Goal: Task Accomplishment & Management: Manage account settings

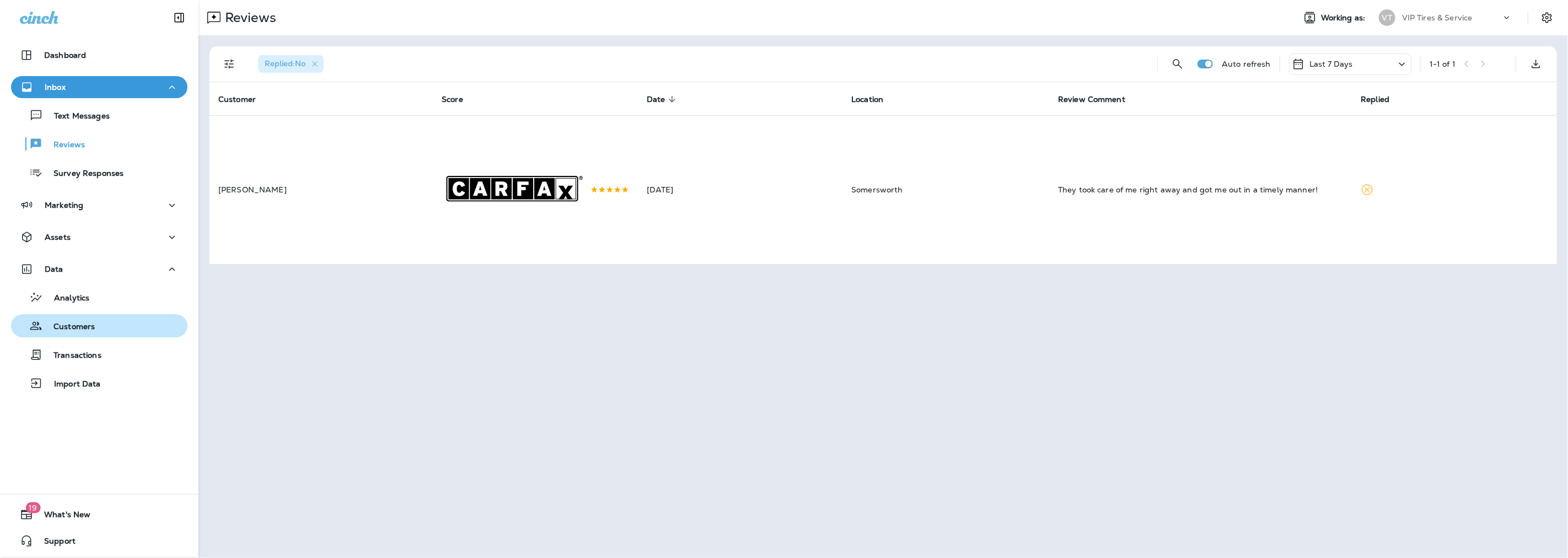
click at [63, 322] on p "Customers" at bounding box center [69, 327] width 53 height 11
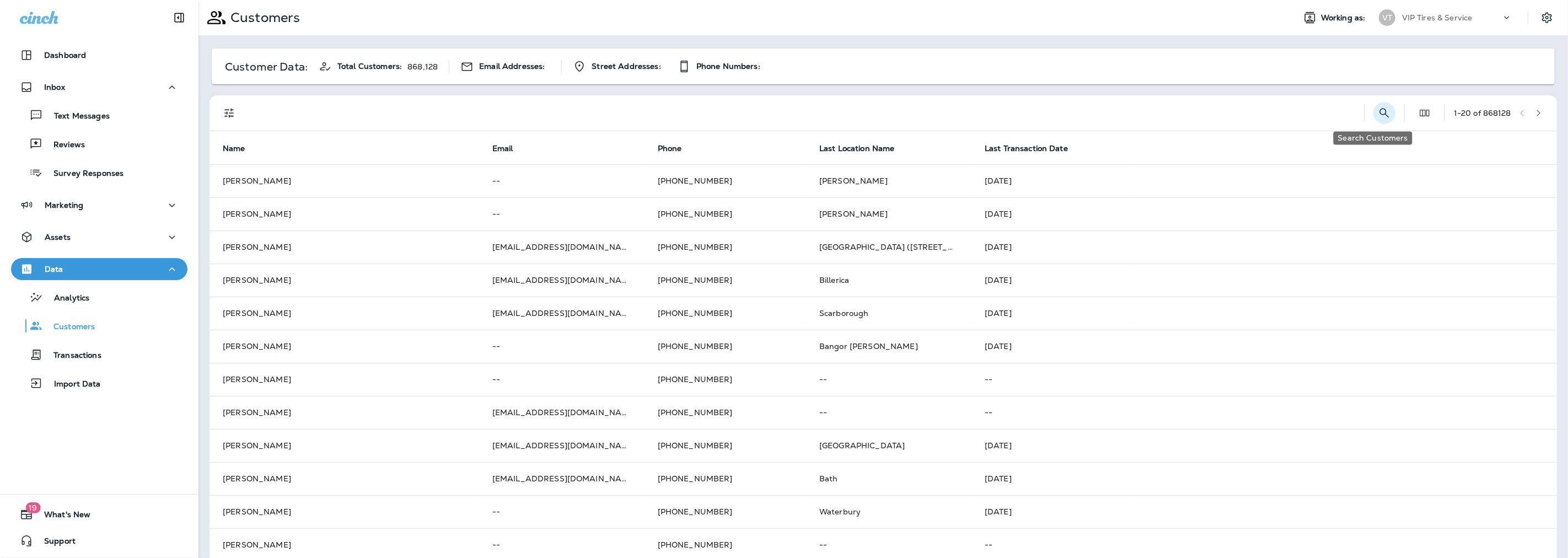
click at [1378, 111] on icon "Search Customers" at bounding box center [1385, 113] width 13 height 13
type input "*"
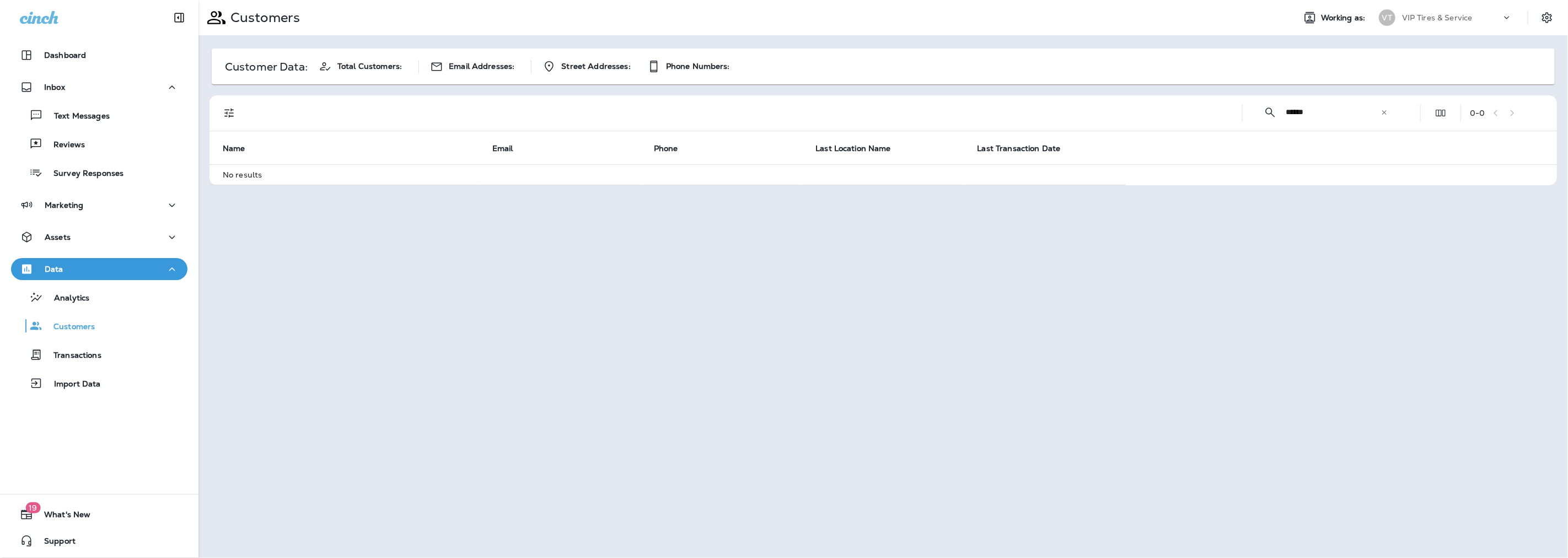
drag, startPoint x: 1311, startPoint y: 109, endPoint x: 1294, endPoint y: 110, distance: 17.0
click at [1294, 110] on input "******" at bounding box center [1333, 112] width 95 height 29
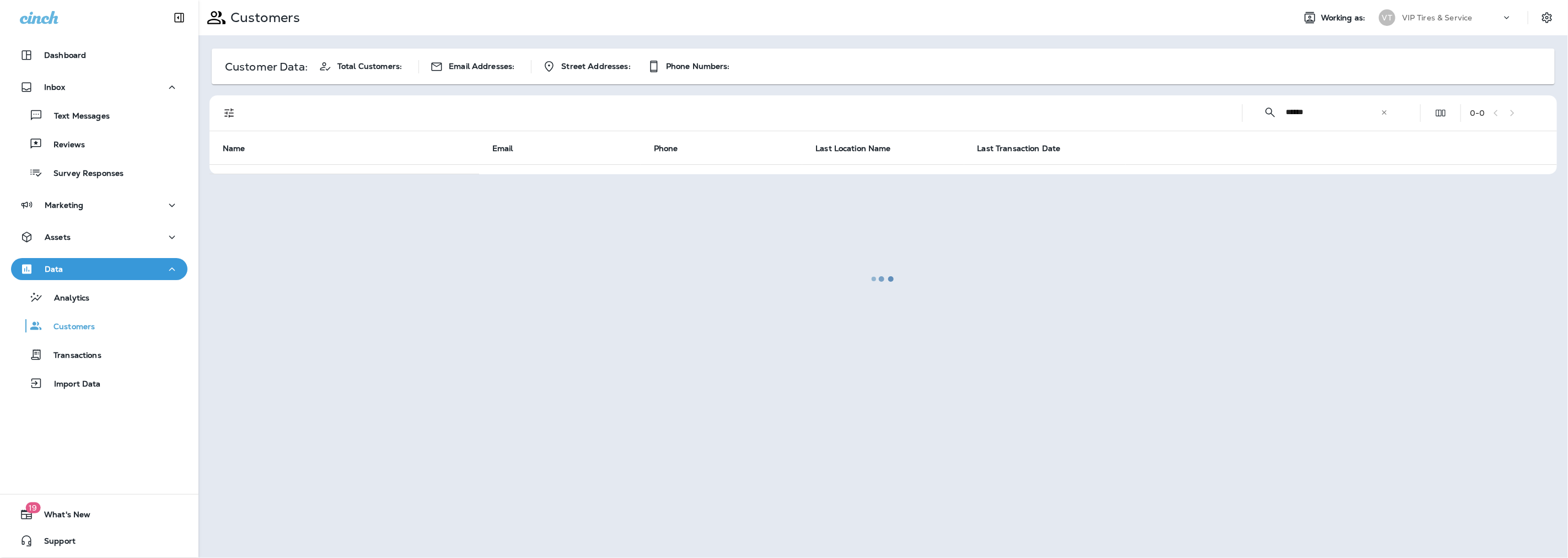
type input "******"
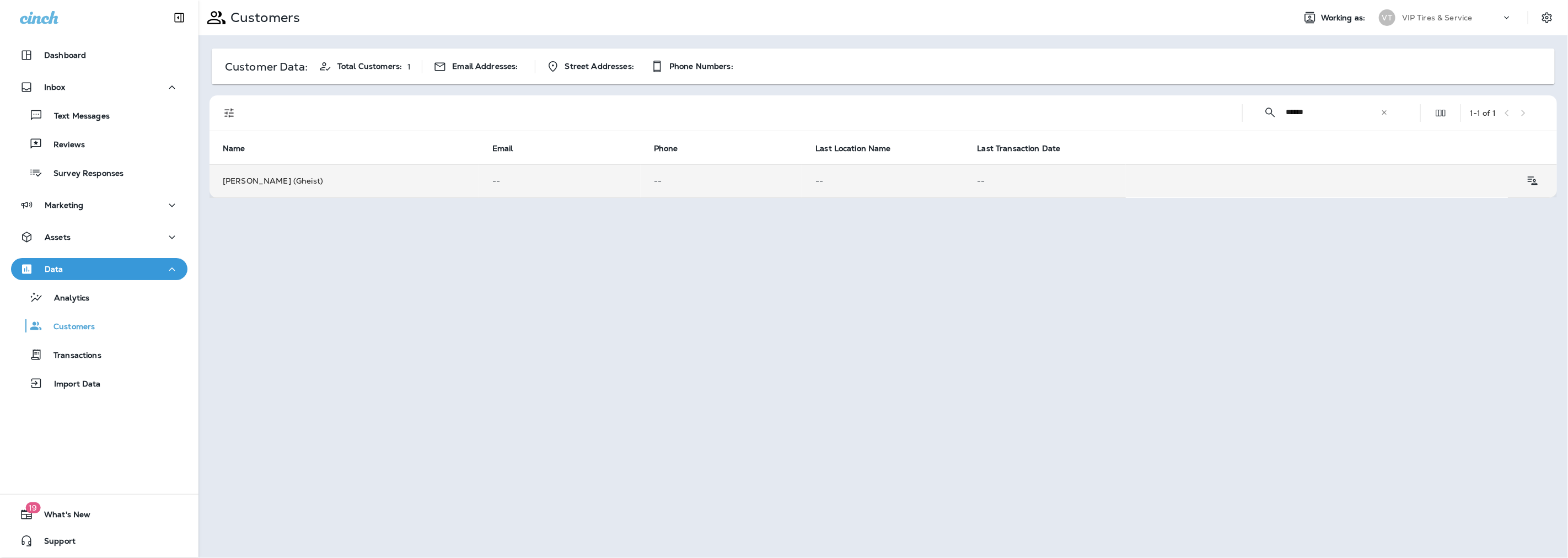
click at [688, 189] on td "--" at bounding box center [721, 181] width 161 height 33
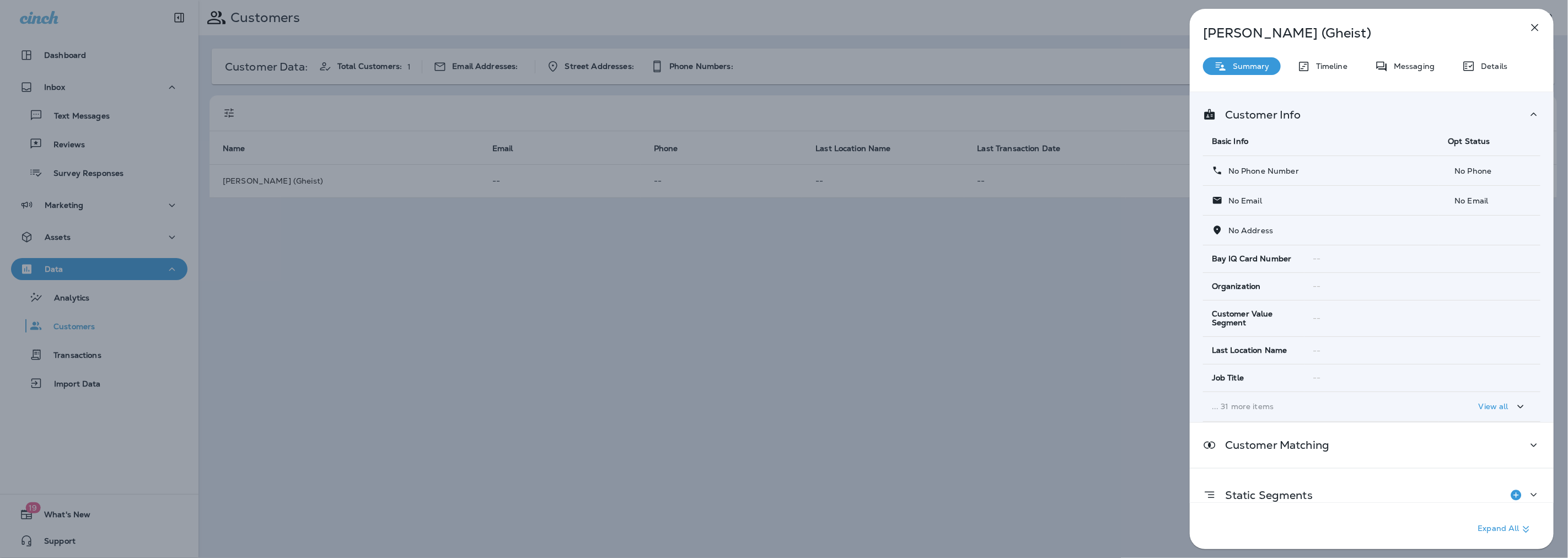
click at [1324, 65] on p "Timeline" at bounding box center [1329, 66] width 37 height 9
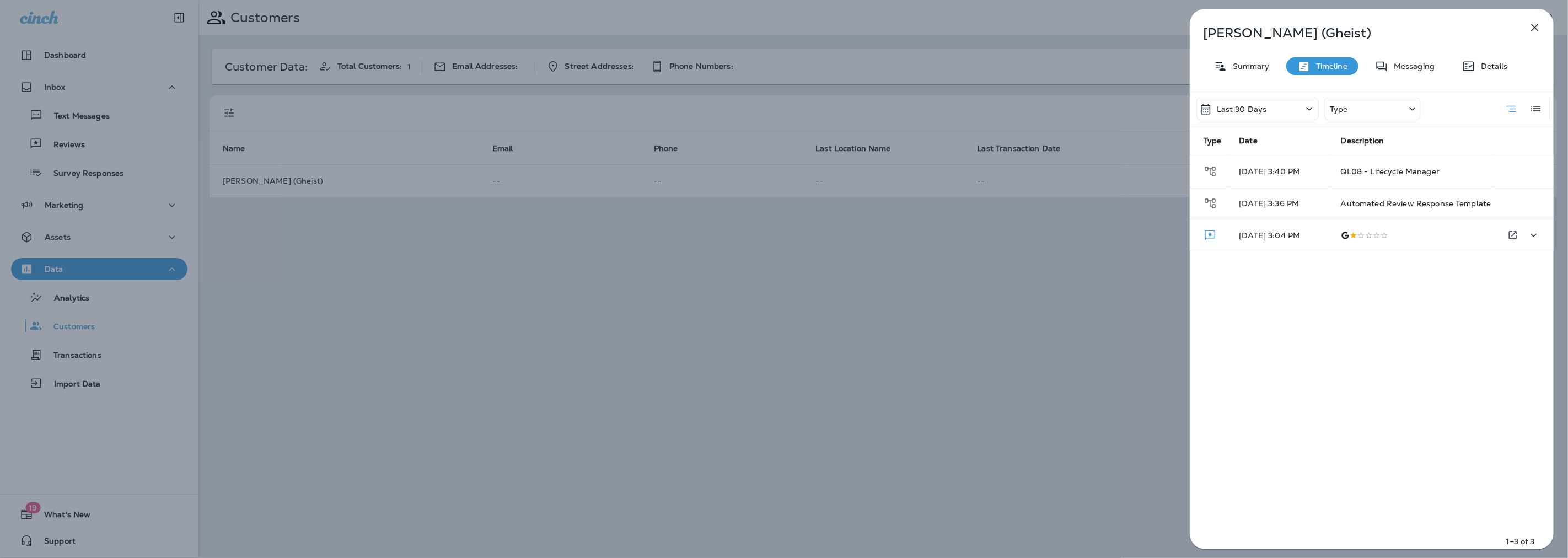
click at [1353, 236] on div at bounding box center [1417, 235] width 153 height 9
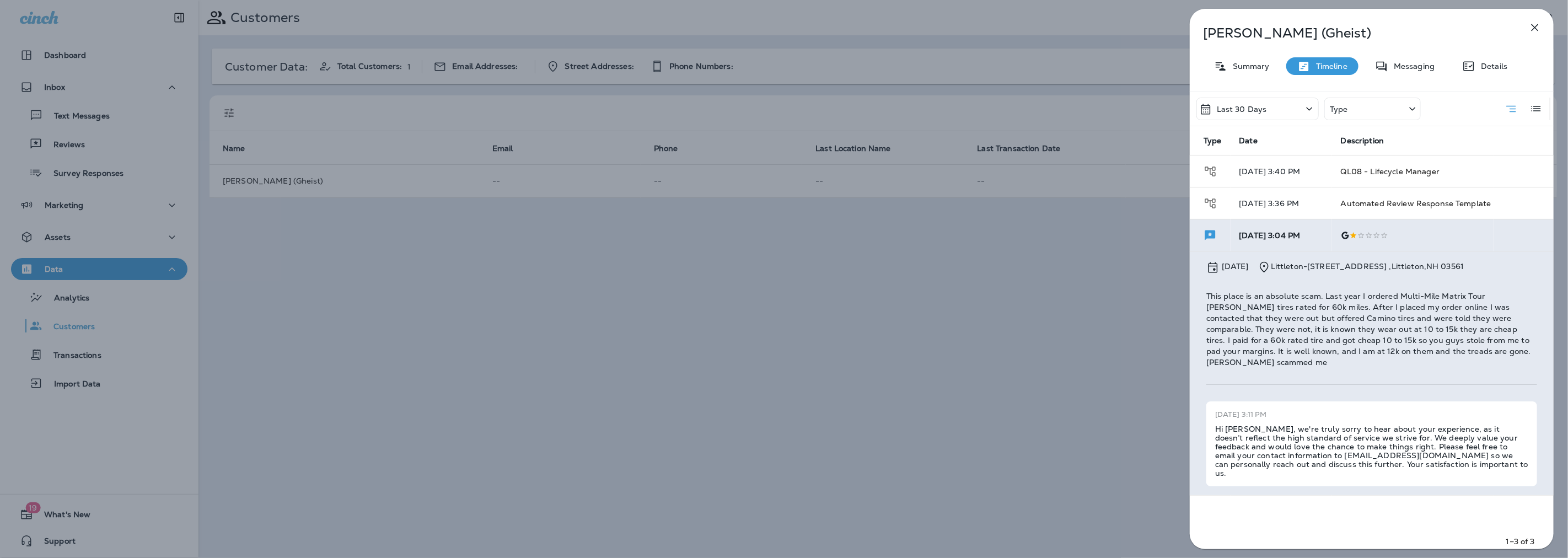
click at [846, 276] on div "[PERSON_NAME] (Gheist) Summary Timeline Messaging Details Last 30 Days Type Typ…" at bounding box center [784, 279] width 1568 height 558
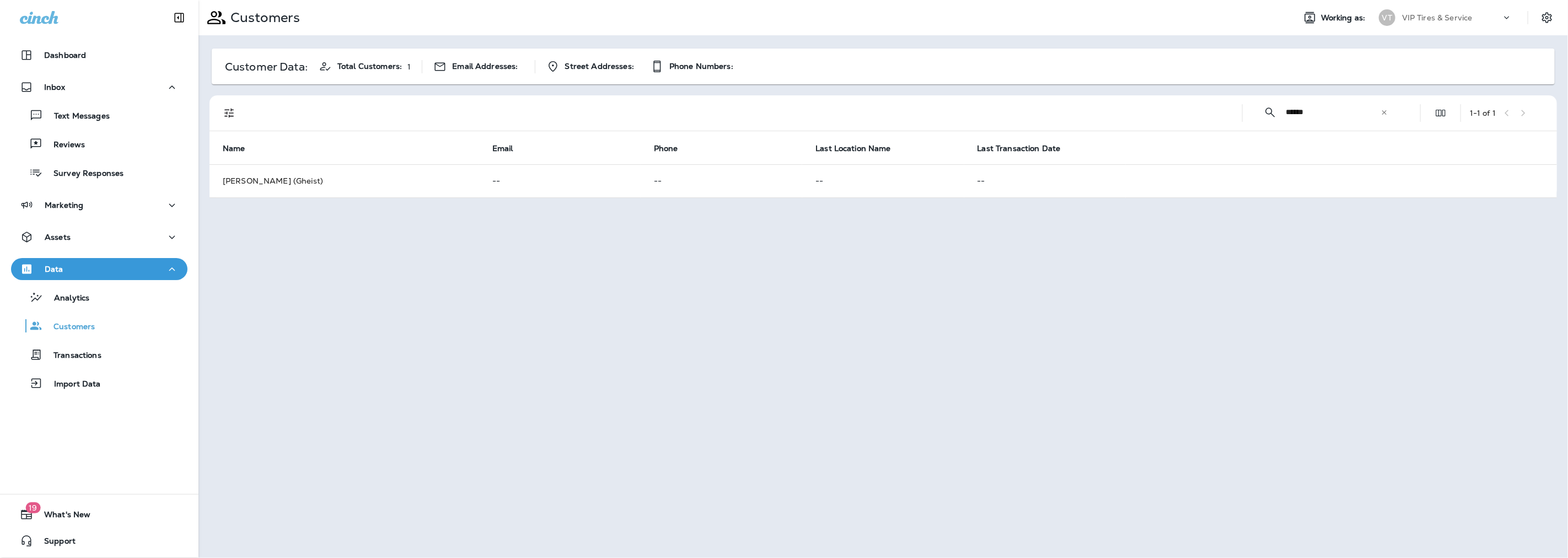
click at [224, 109] on icon "Filters" at bounding box center [229, 113] width 13 height 13
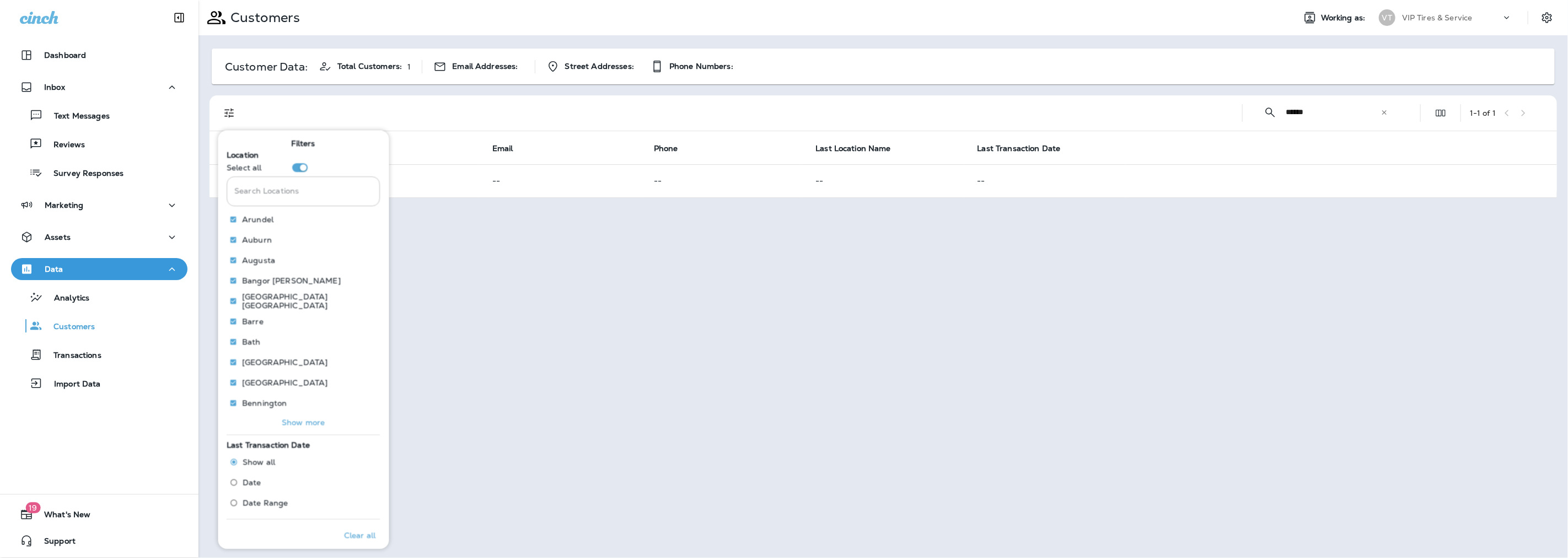
click at [282, 193] on input "Search Locations" at bounding box center [304, 191] width 153 height 29
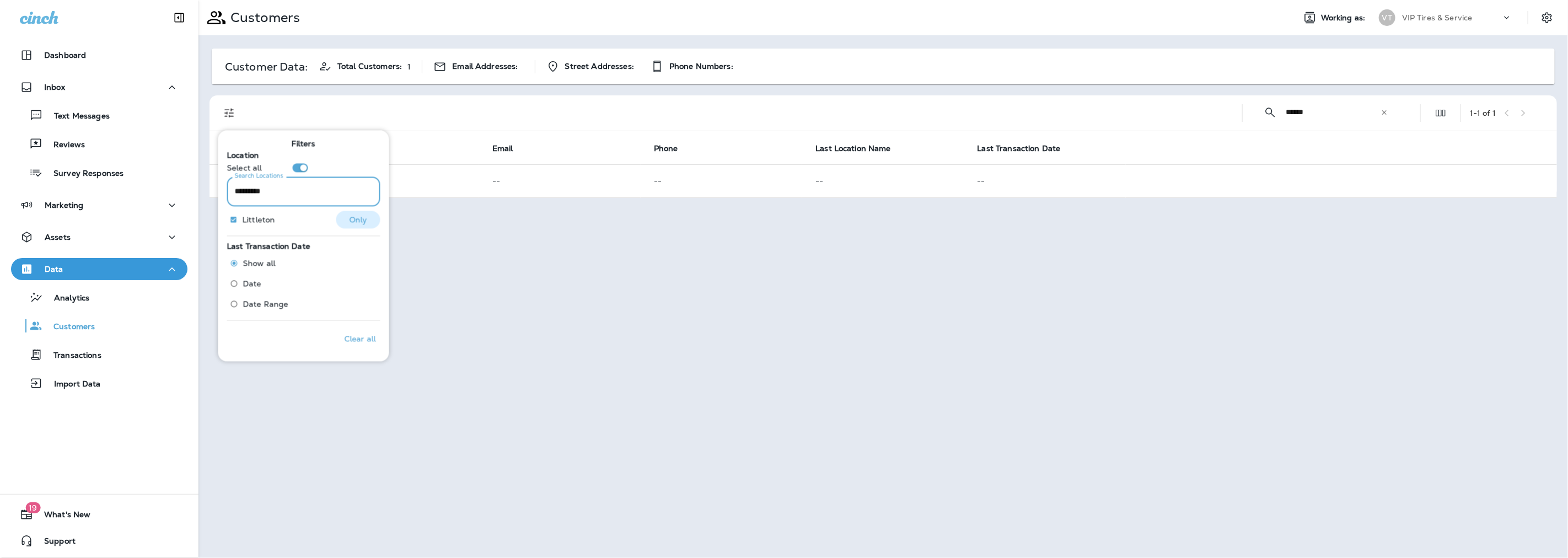
type input "*********"
click at [349, 222] on p "Only" at bounding box center [357, 219] width 18 height 9
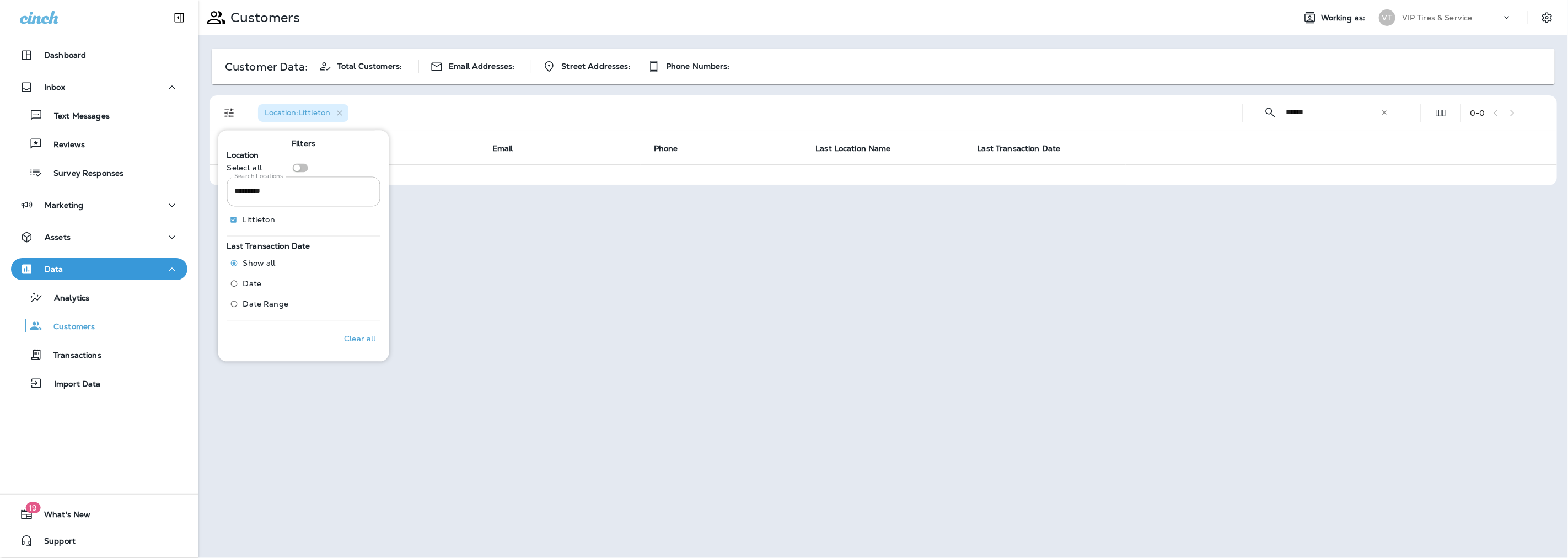
click at [475, 103] on div "Location : [GEOGRAPHIC_DATA]" at bounding box center [741, 113] width 984 height 35
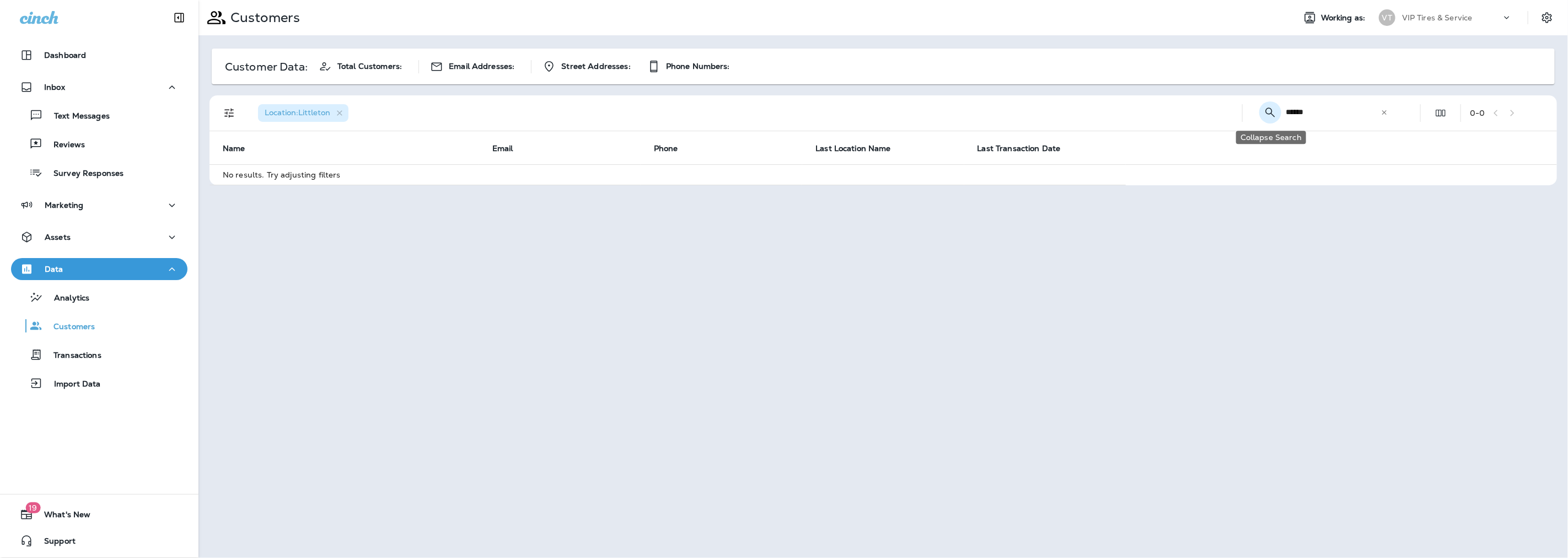
drag, startPoint x: 1319, startPoint y: 112, endPoint x: 1275, endPoint y: 116, distance: 44.2
click at [1275, 116] on div "​ ****** ​ ​" at bounding box center [1325, 112] width 149 height 29
type input "*****"
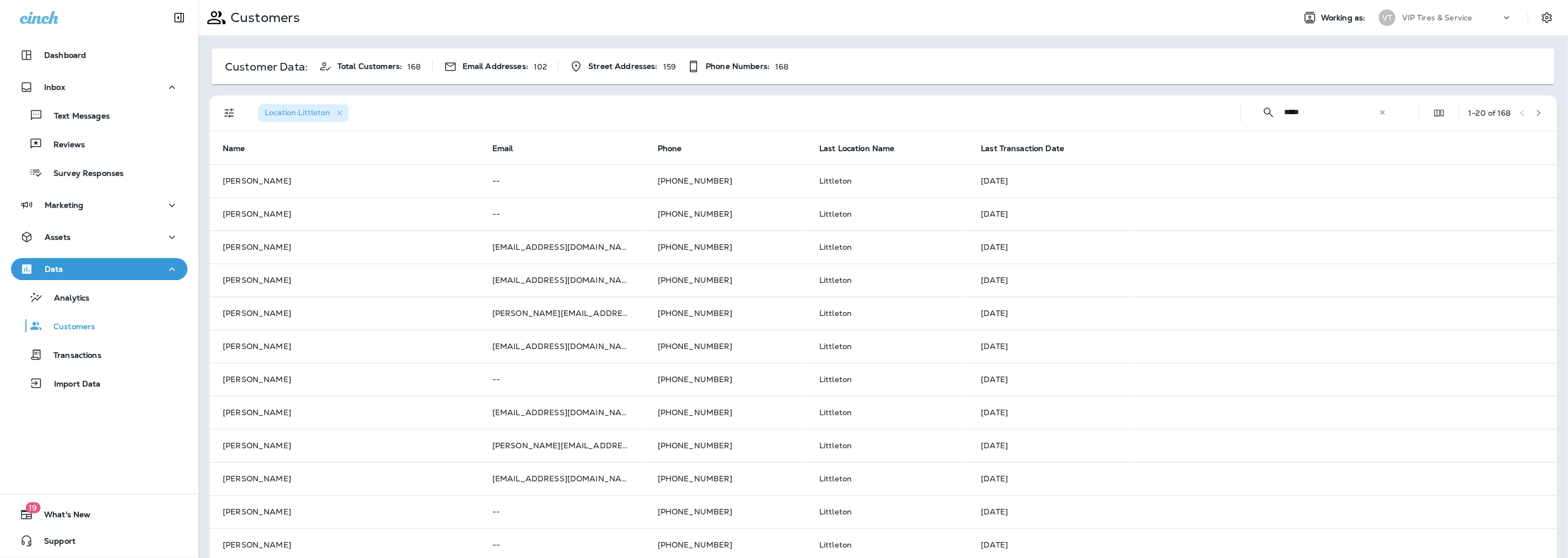
click at [1028, 153] on th "Last Transaction Date" at bounding box center [1048, 148] width 161 height 33
click at [1026, 147] on span "Last Transaction Date" at bounding box center [1022, 149] width 83 height 9
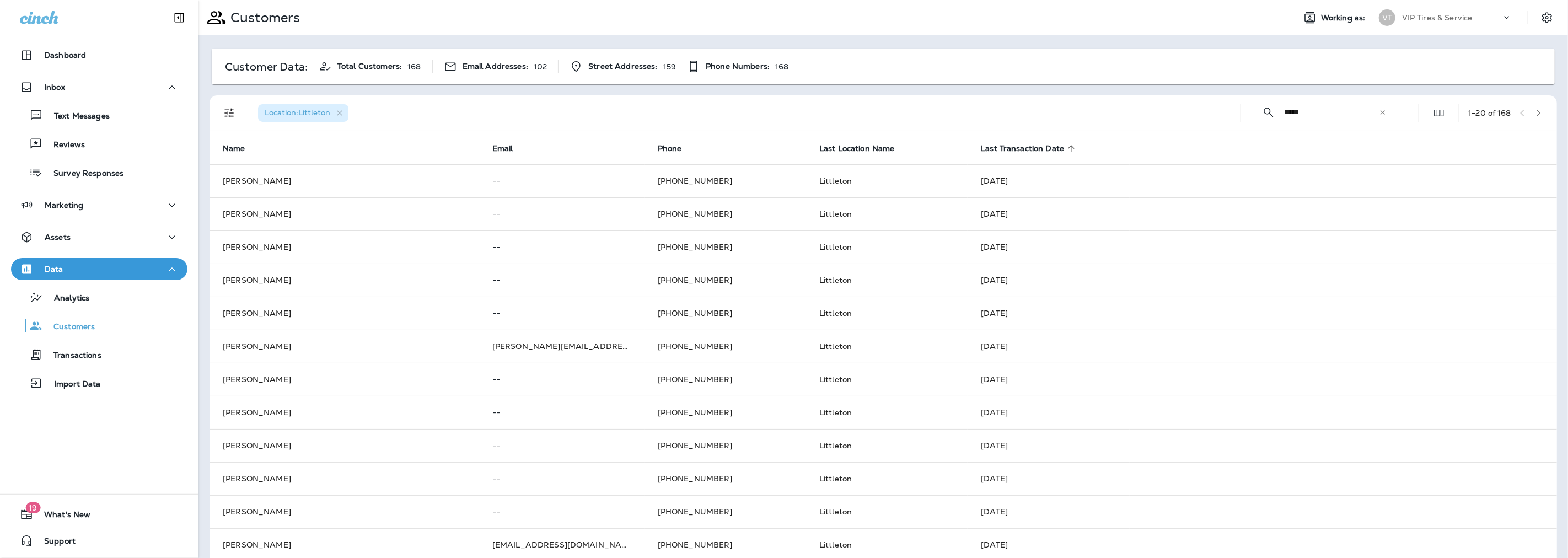
click at [1026, 147] on span "Last Transaction Date" at bounding box center [1022, 149] width 83 height 9
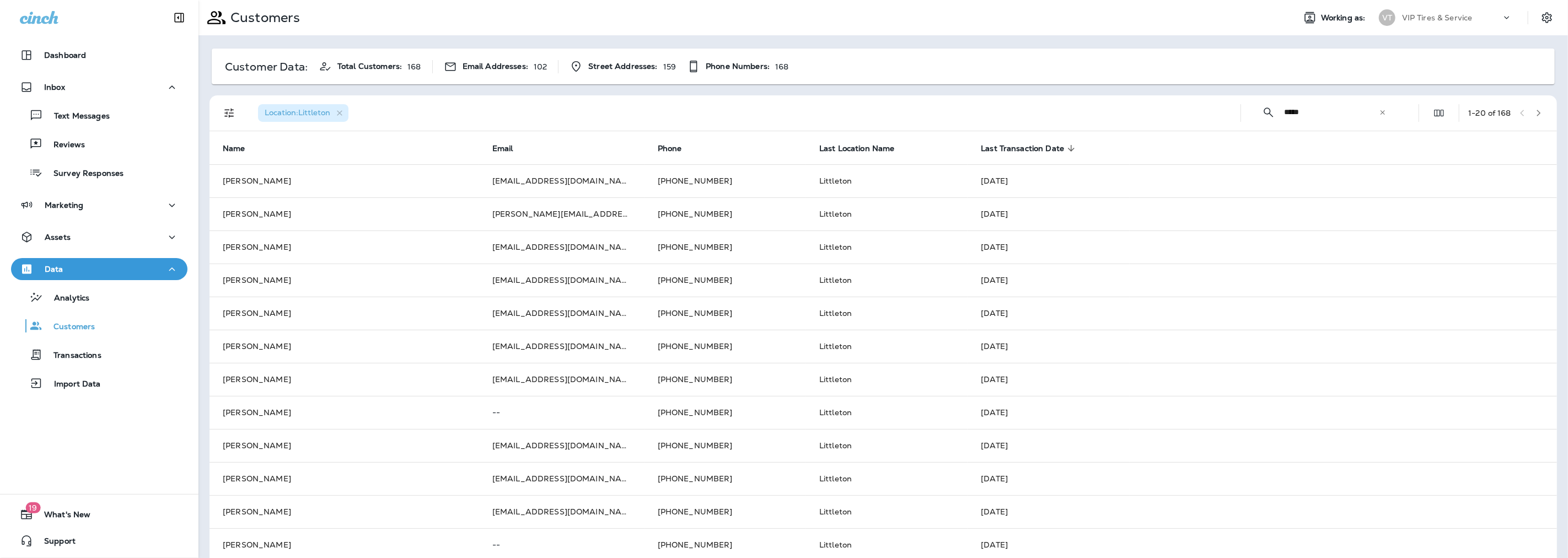
click at [1531, 108] on button "button" at bounding box center [1539, 113] width 17 height 17
click at [1535, 113] on icon "button" at bounding box center [1539, 113] width 8 height 8
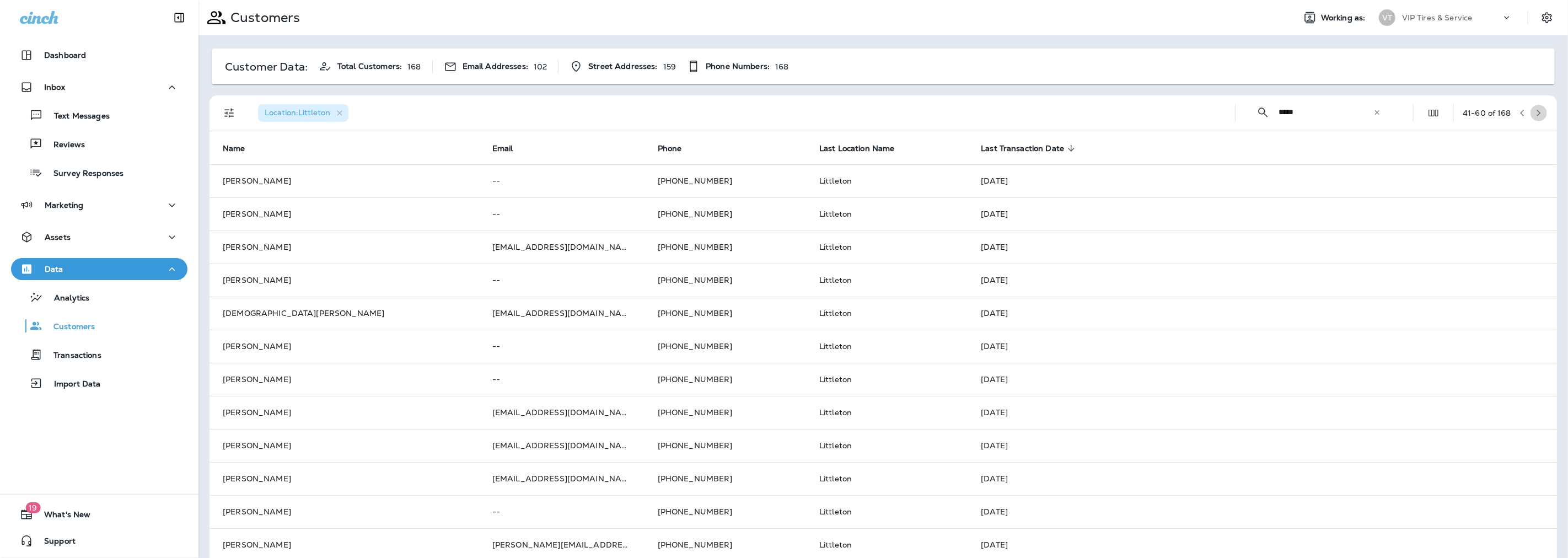
click at [1535, 113] on icon "button" at bounding box center [1539, 113] width 8 height 8
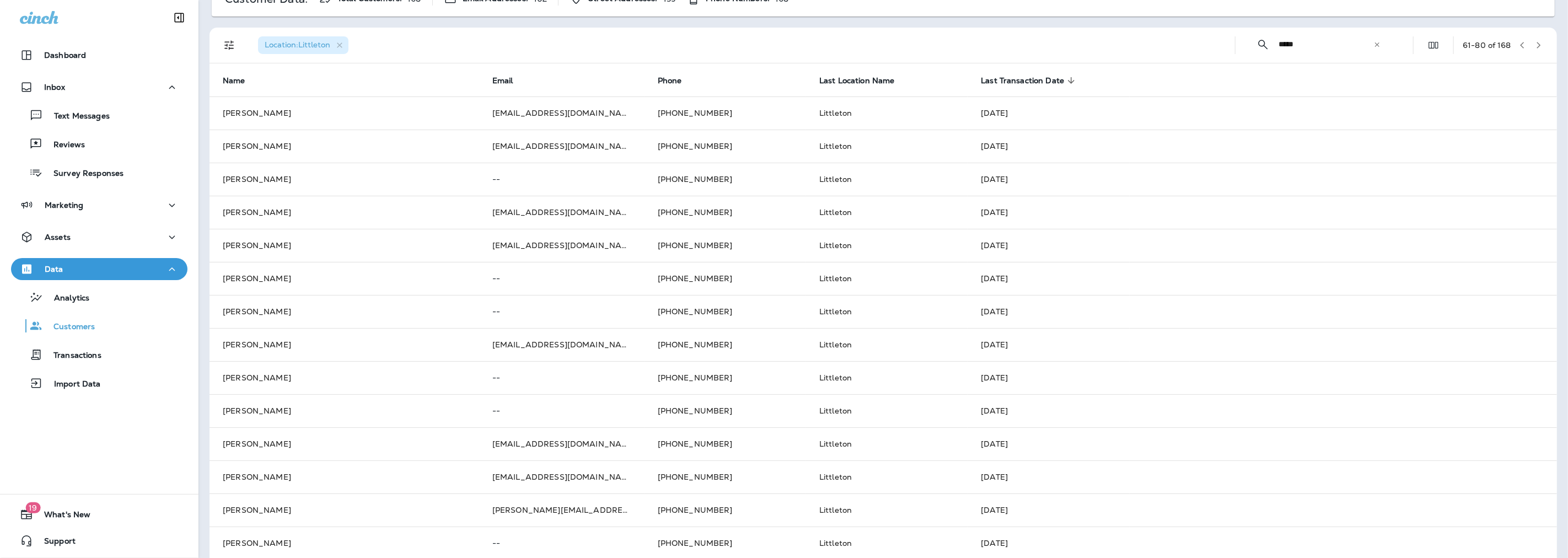
scroll to position [34, 0]
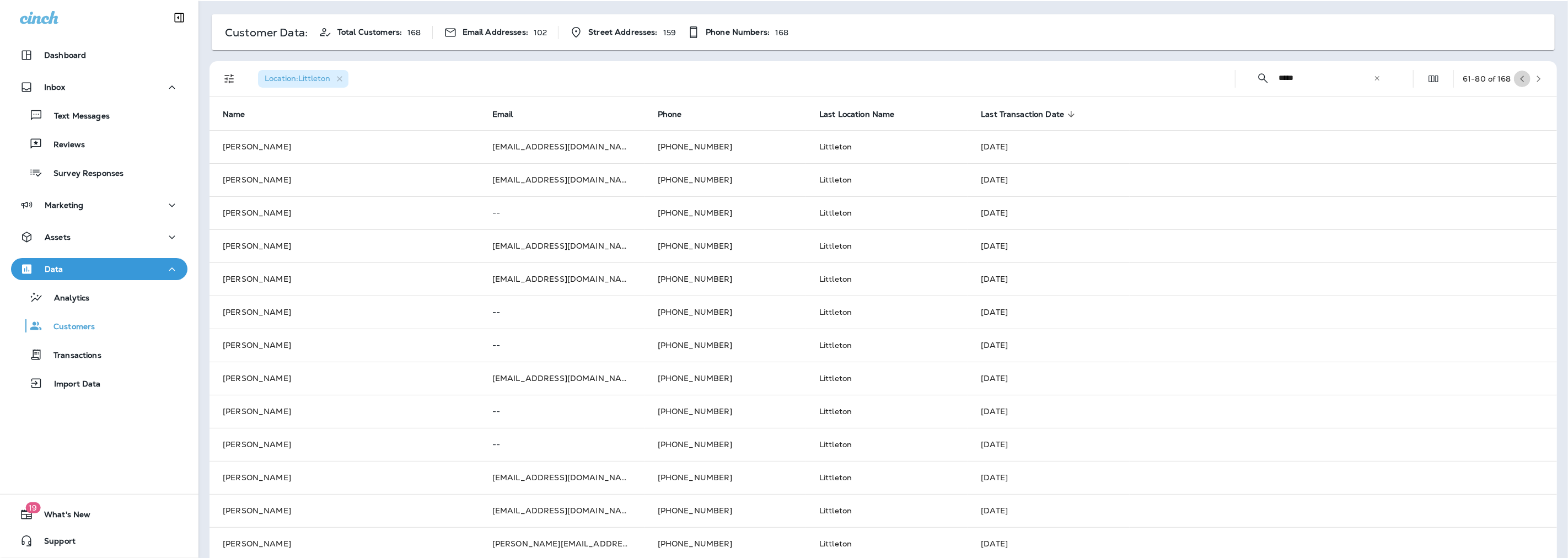
click at [1515, 83] on button "button" at bounding box center [1522, 79] width 17 height 17
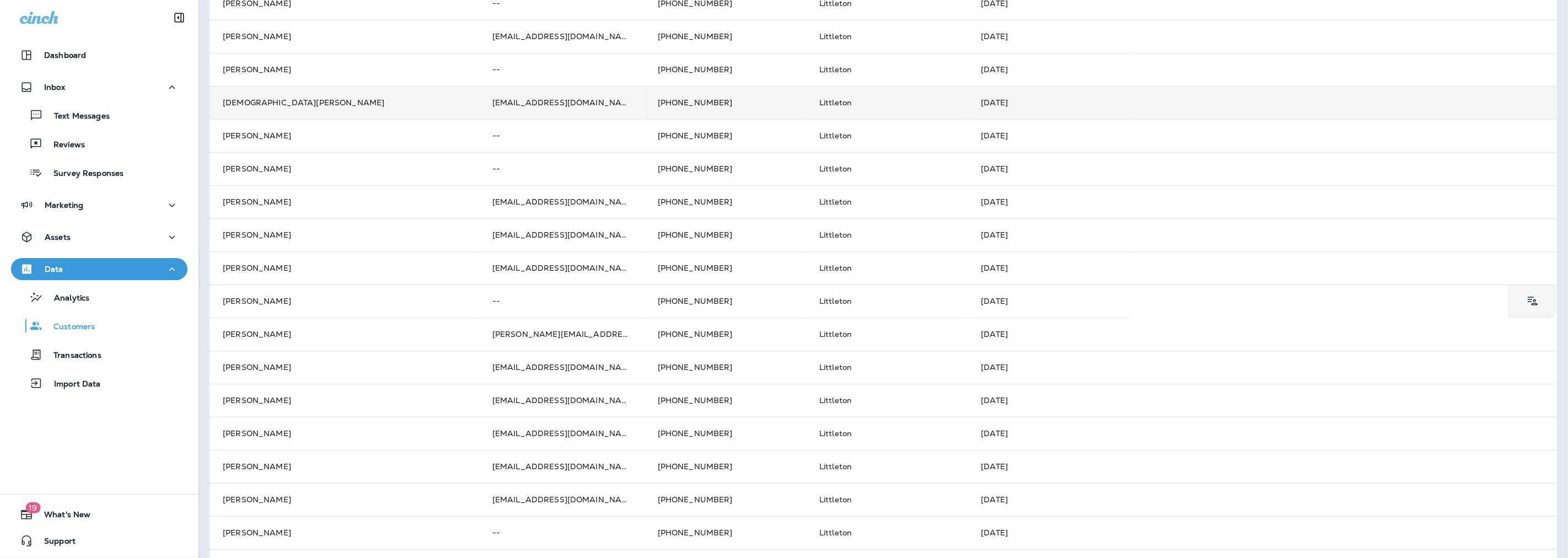
scroll to position [0, 0]
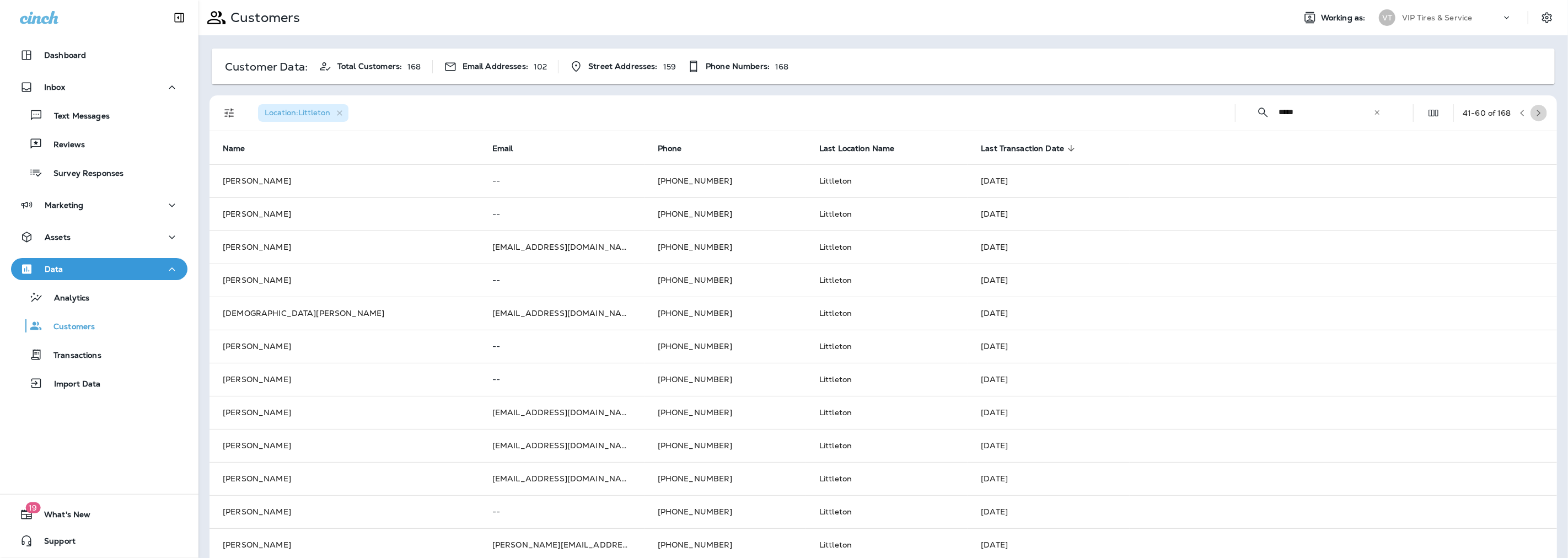
click at [1535, 110] on icon "button" at bounding box center [1539, 113] width 8 height 8
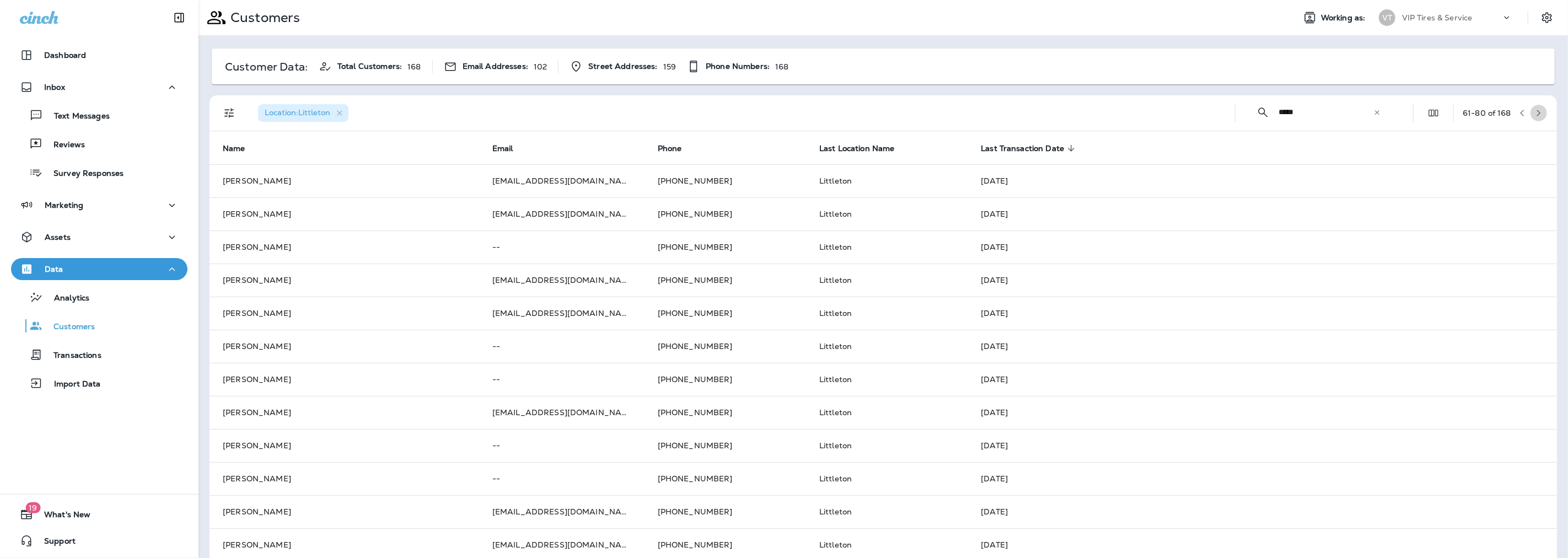
click at [1535, 111] on icon "button" at bounding box center [1539, 113] width 8 height 8
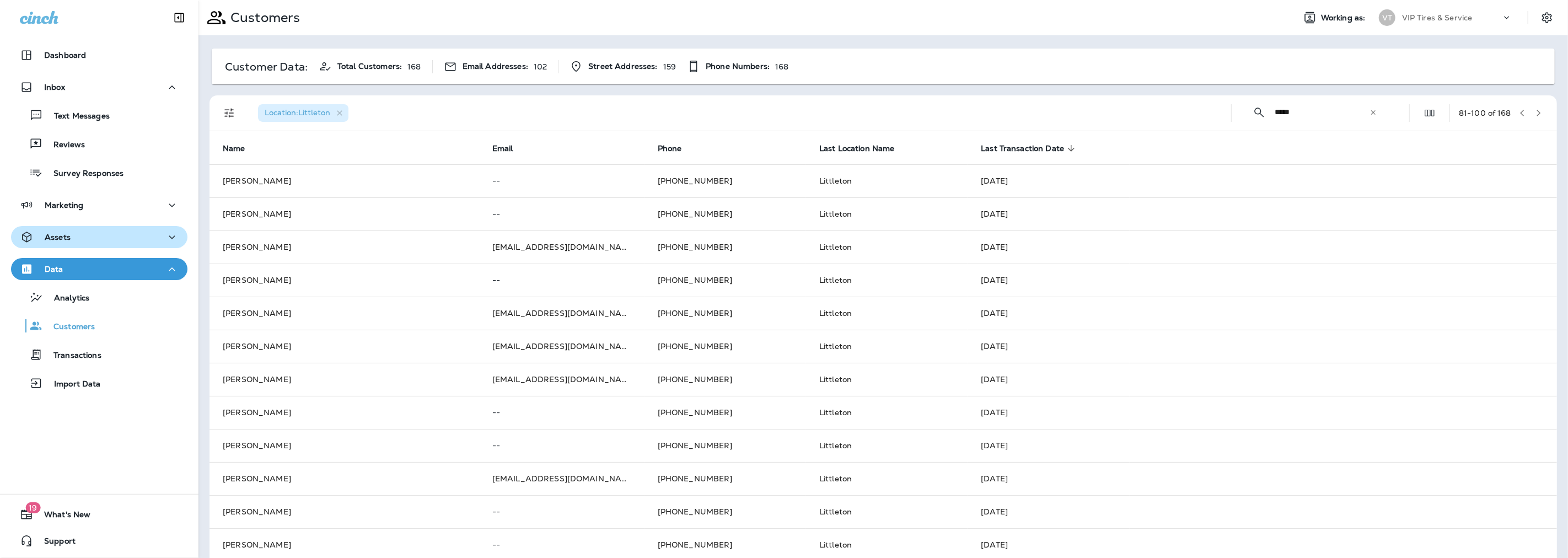
click at [54, 234] on p "Assets" at bounding box center [57, 237] width 26 height 9
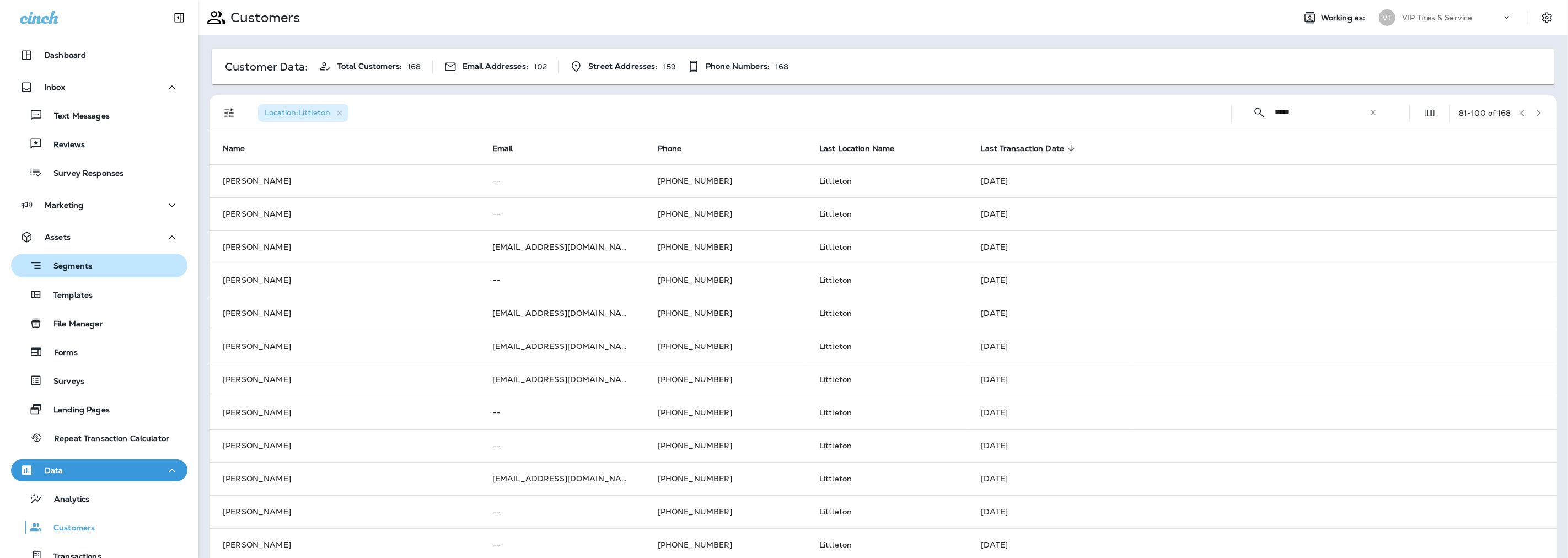
click at [75, 271] on p "Segments" at bounding box center [67, 267] width 49 height 11
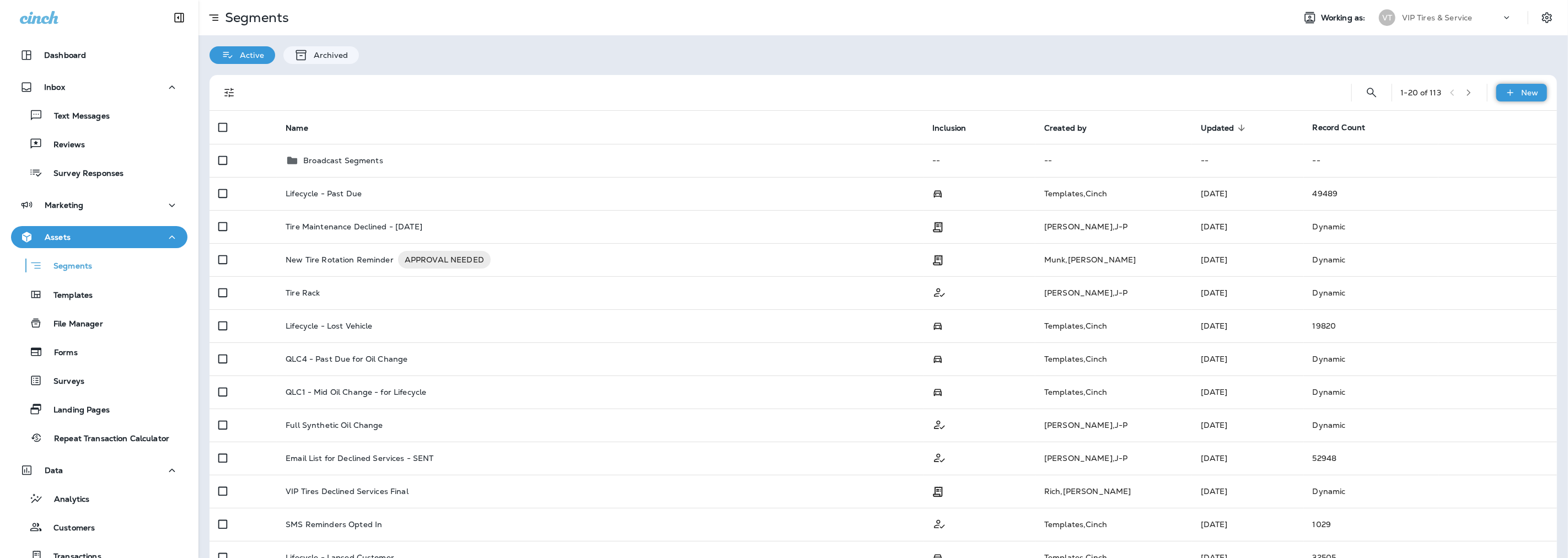
click at [1503, 84] on div "New" at bounding box center [1521, 93] width 51 height 17
click at [1459, 116] on p "New Segment" at bounding box center [1480, 119] width 59 height 9
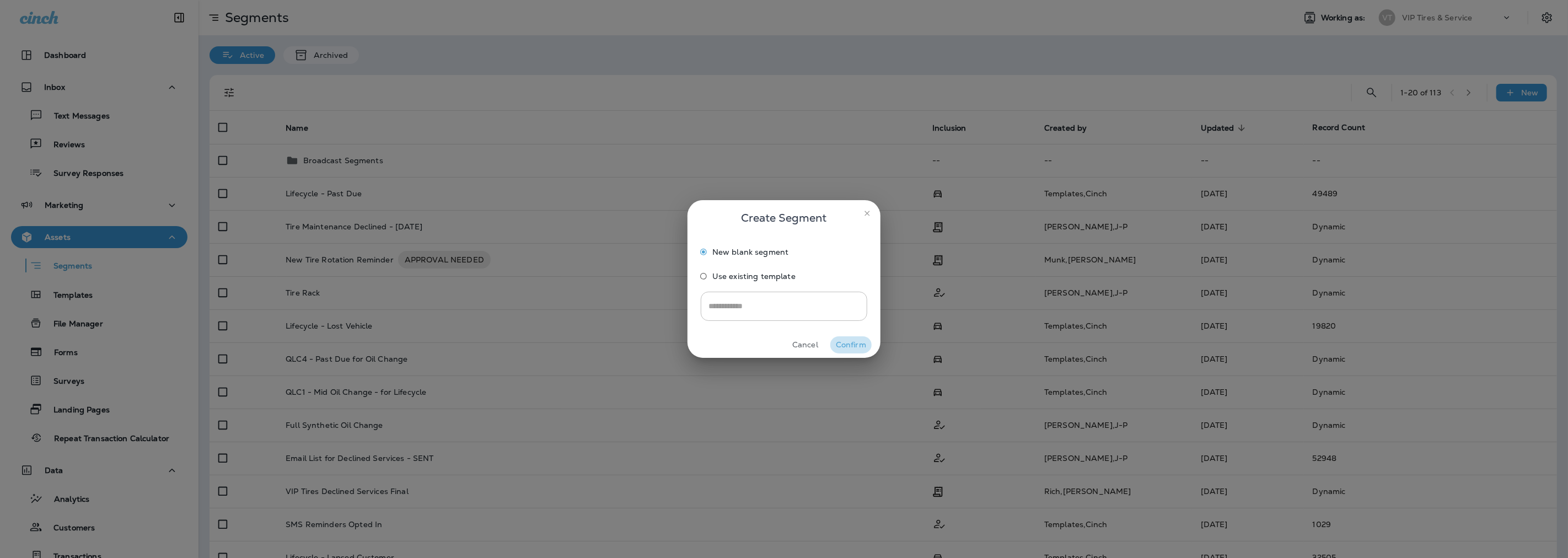
click at [856, 343] on button "Confirm" at bounding box center [851, 345] width 41 height 17
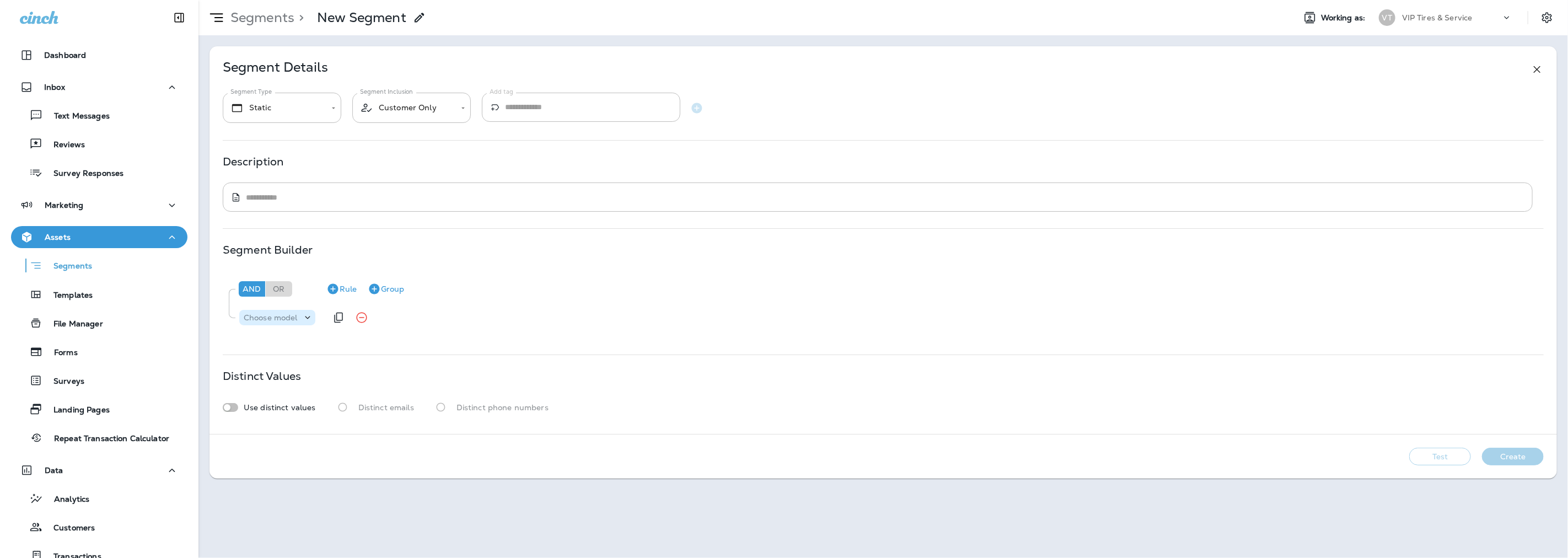
click at [305, 316] on icon at bounding box center [307, 317] width 11 height 11
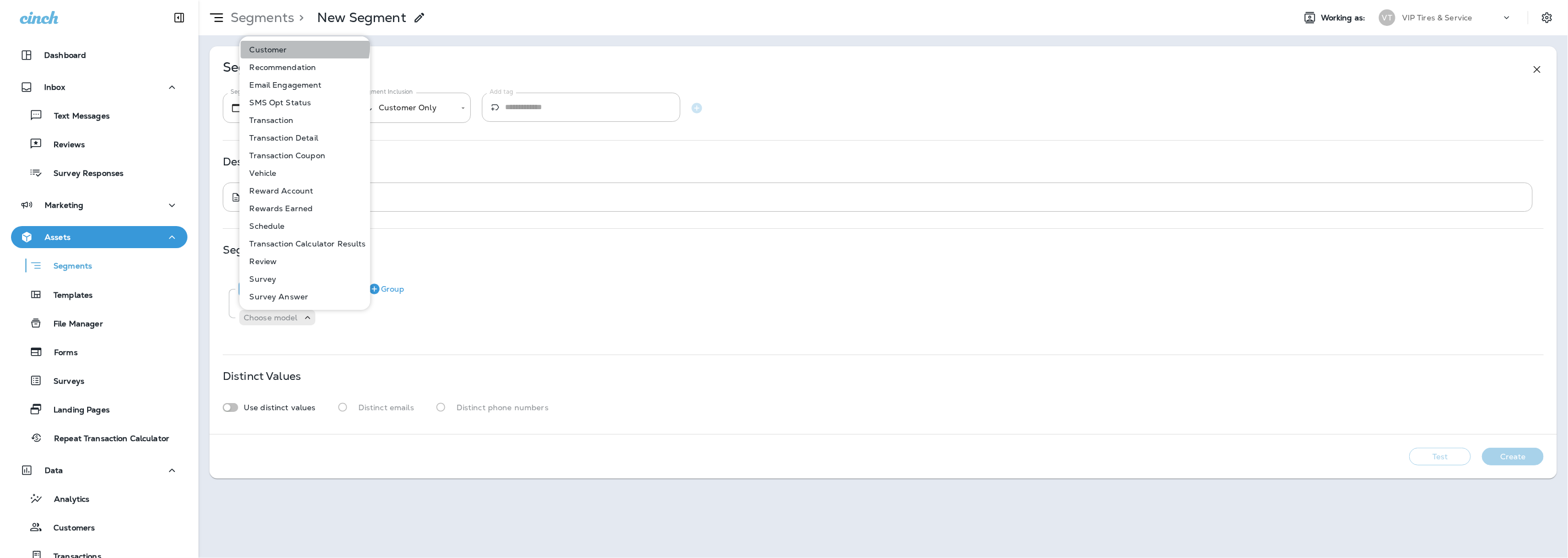
click at [298, 45] on button "Customer" at bounding box center [305, 49] width 129 height 17
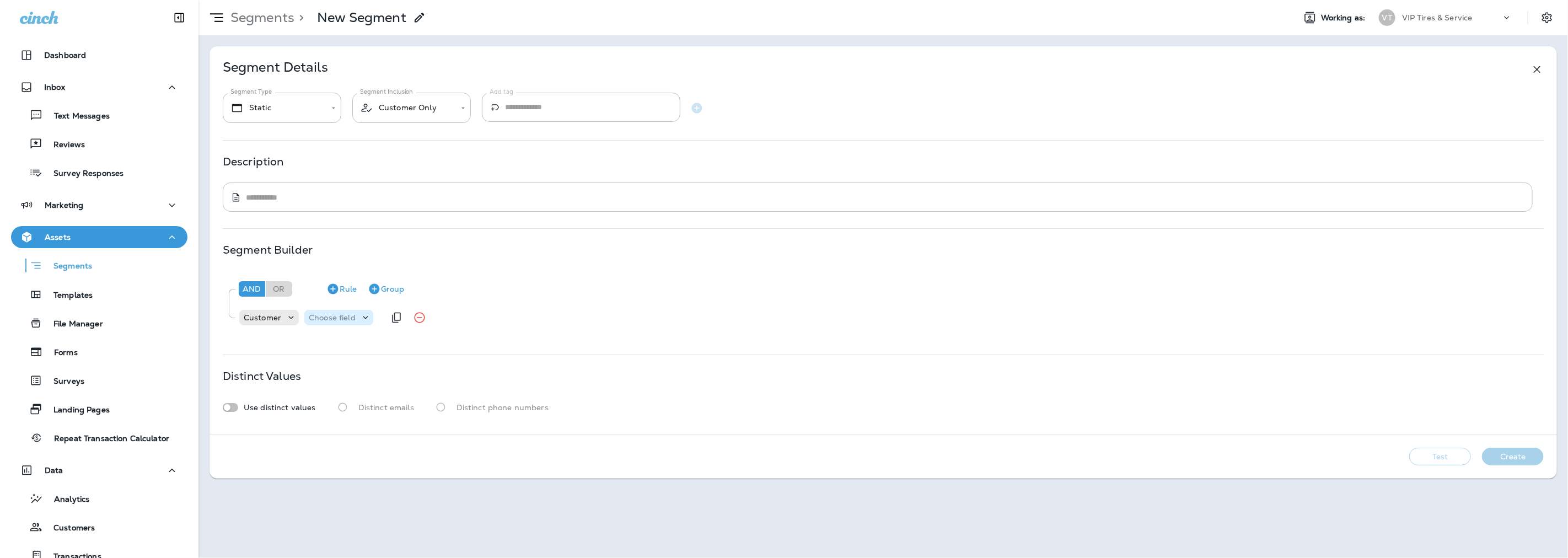
click at [348, 317] on p "Choose field" at bounding box center [332, 317] width 47 height 9
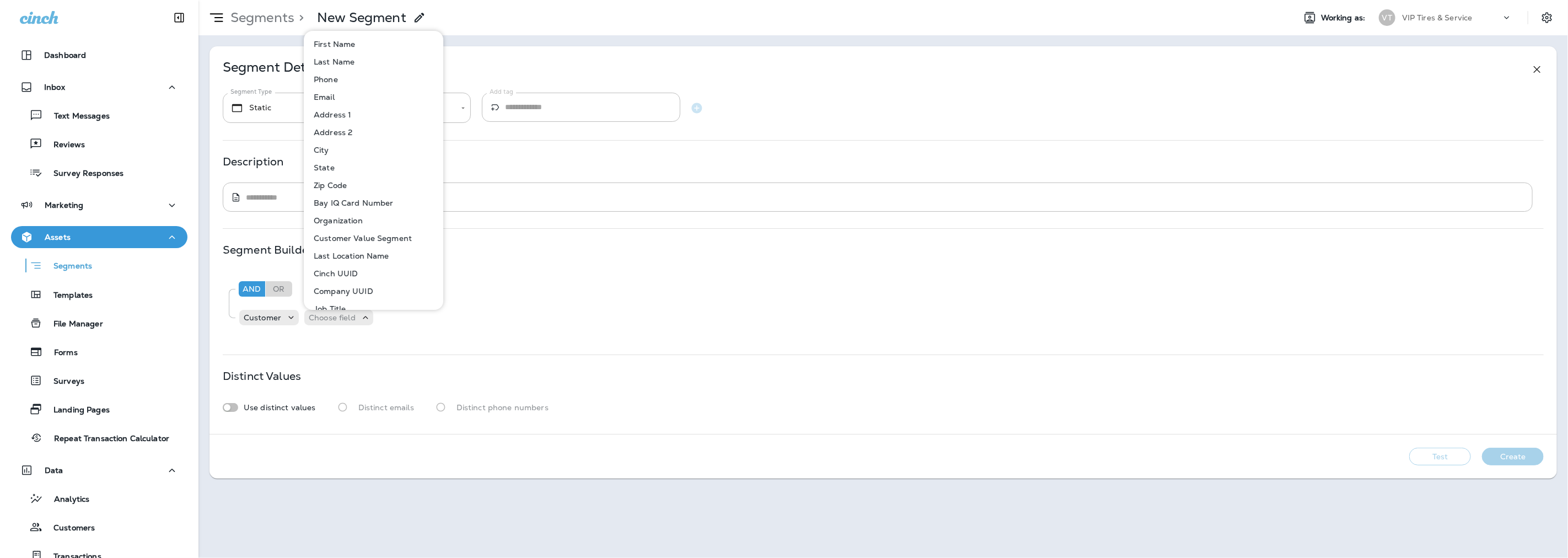
click at [352, 256] on p "Last Location Name" at bounding box center [349, 255] width 80 height 9
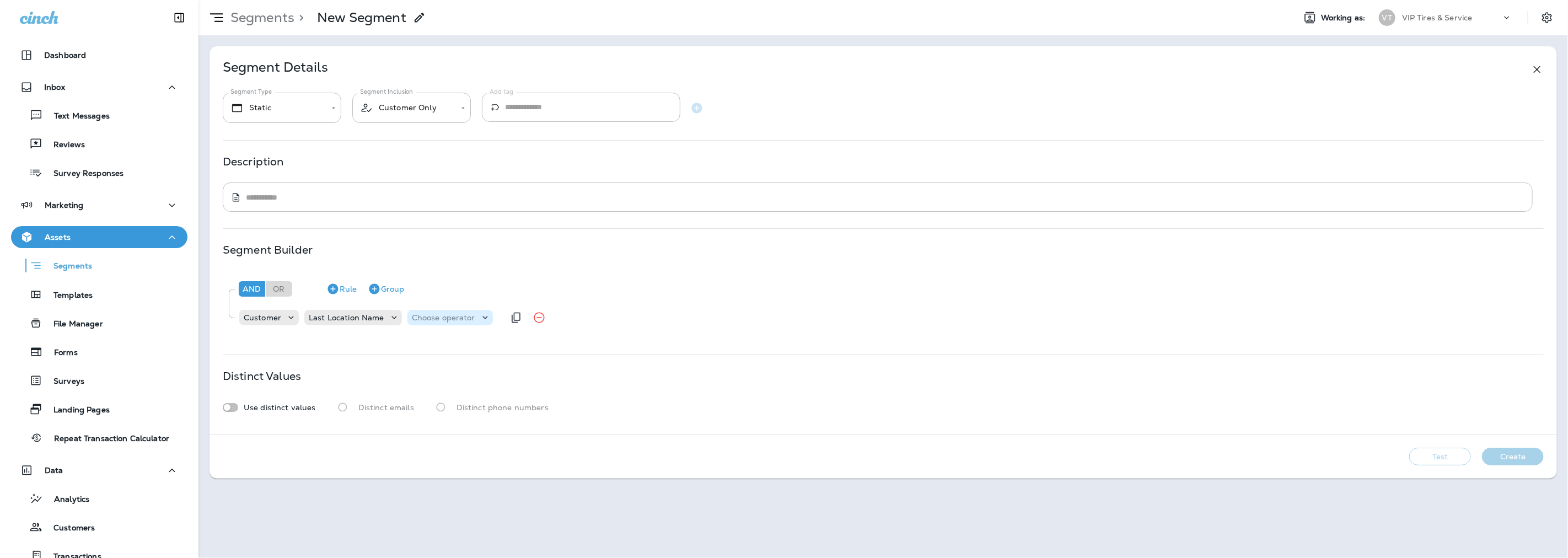
click at [429, 325] on div "Choose operator" at bounding box center [450, 317] width 85 height 15
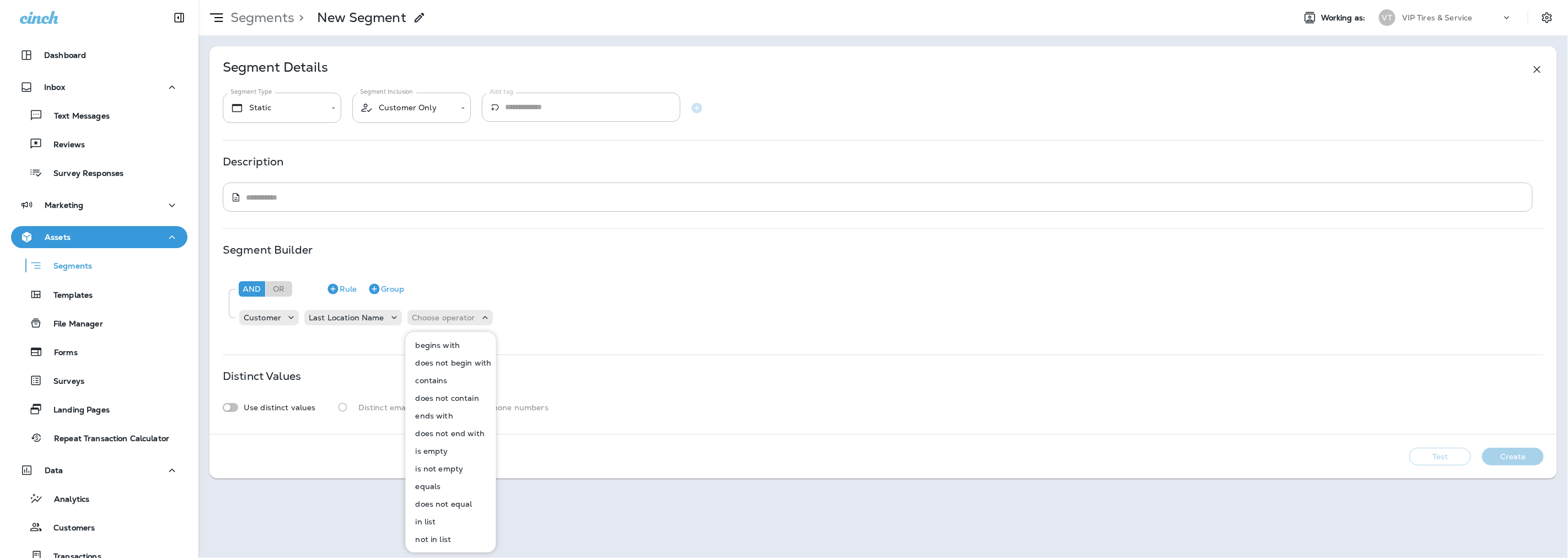
click at [421, 484] on p "equals" at bounding box center [426, 486] width 30 height 9
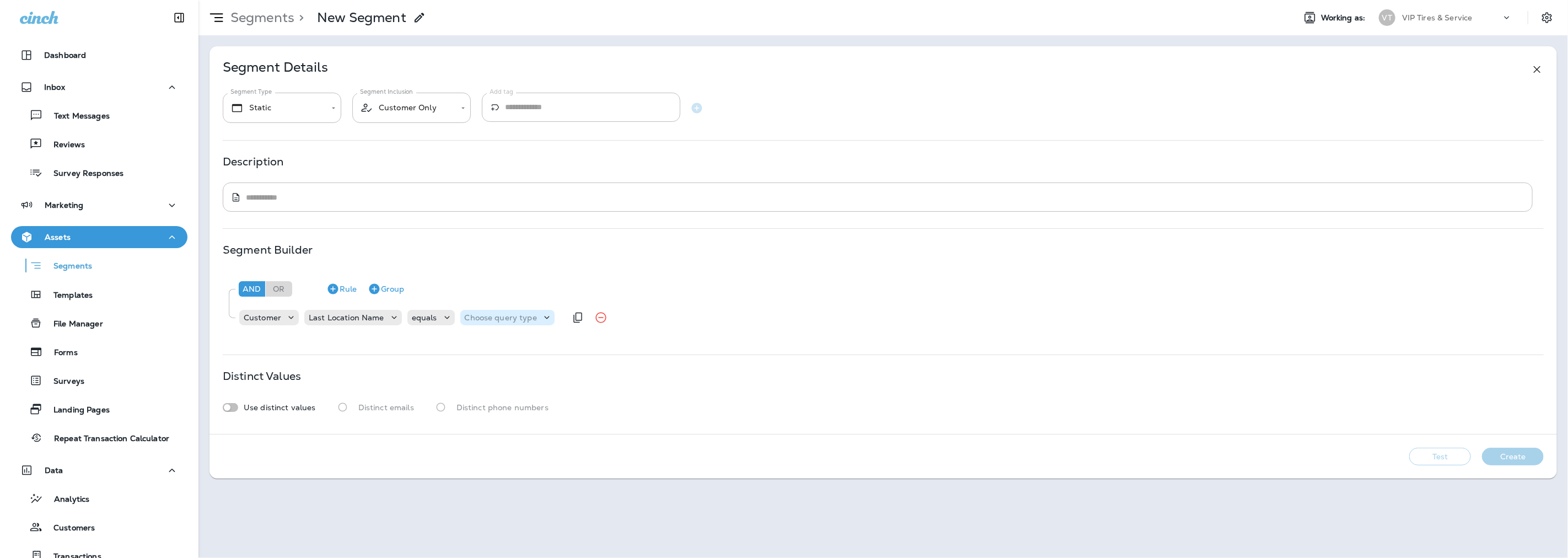
click at [518, 317] on p "Choose query type" at bounding box center [501, 317] width 72 height 9
click at [492, 345] on button "Text" at bounding box center [491, 345] width 63 height 17
click at [581, 315] on input "text" at bounding box center [573, 318] width 110 height 15
type input "*********"
click at [618, 347] on div "**********" at bounding box center [883, 239] width 1347 height 387
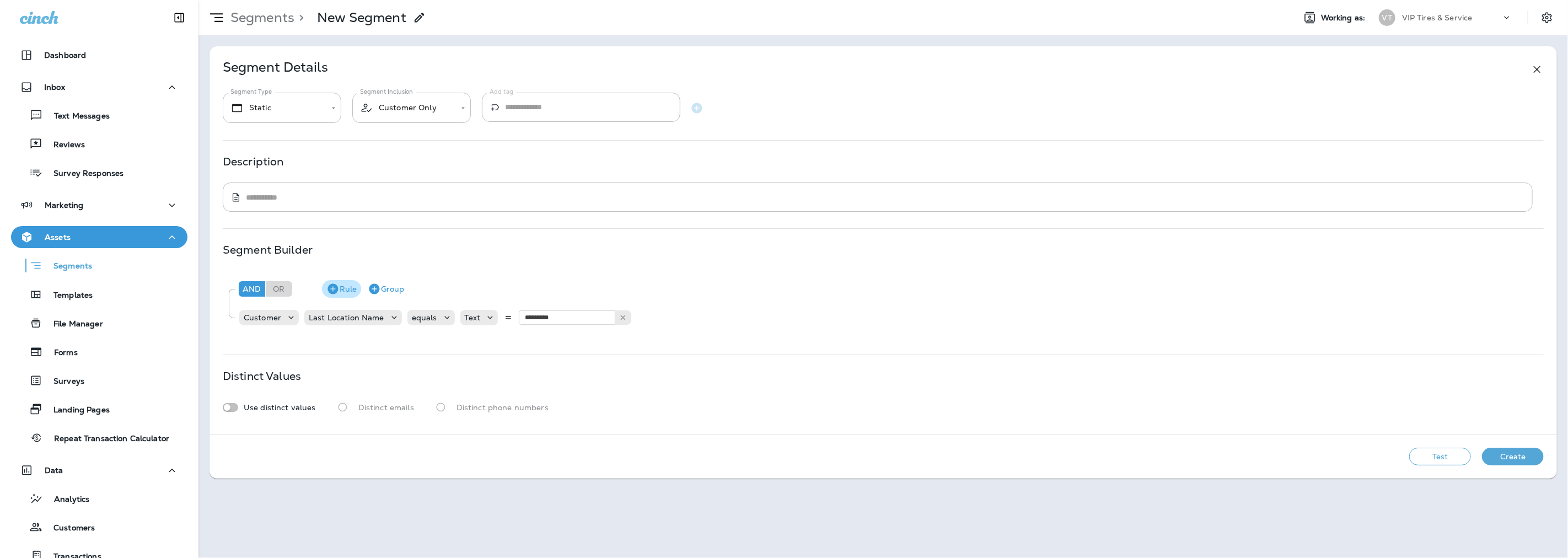
click at [342, 288] on button "Rule" at bounding box center [341, 289] width 39 height 17
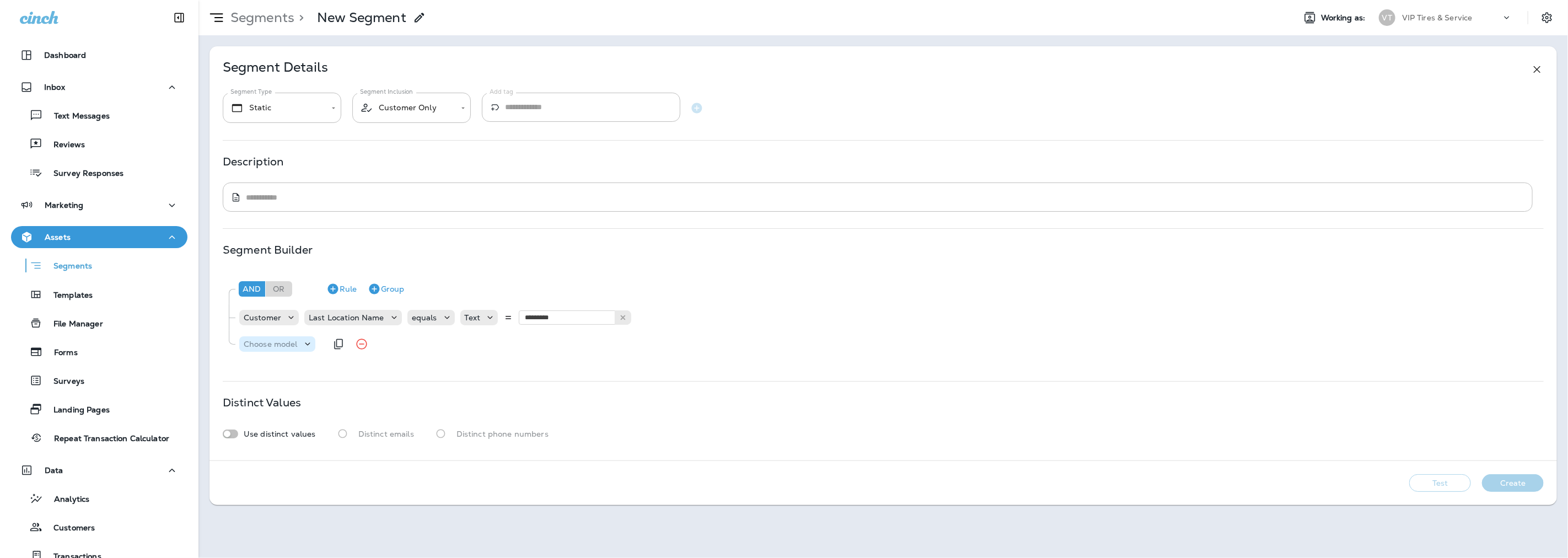
click at [295, 343] on p "Choose model" at bounding box center [271, 343] width 54 height 9
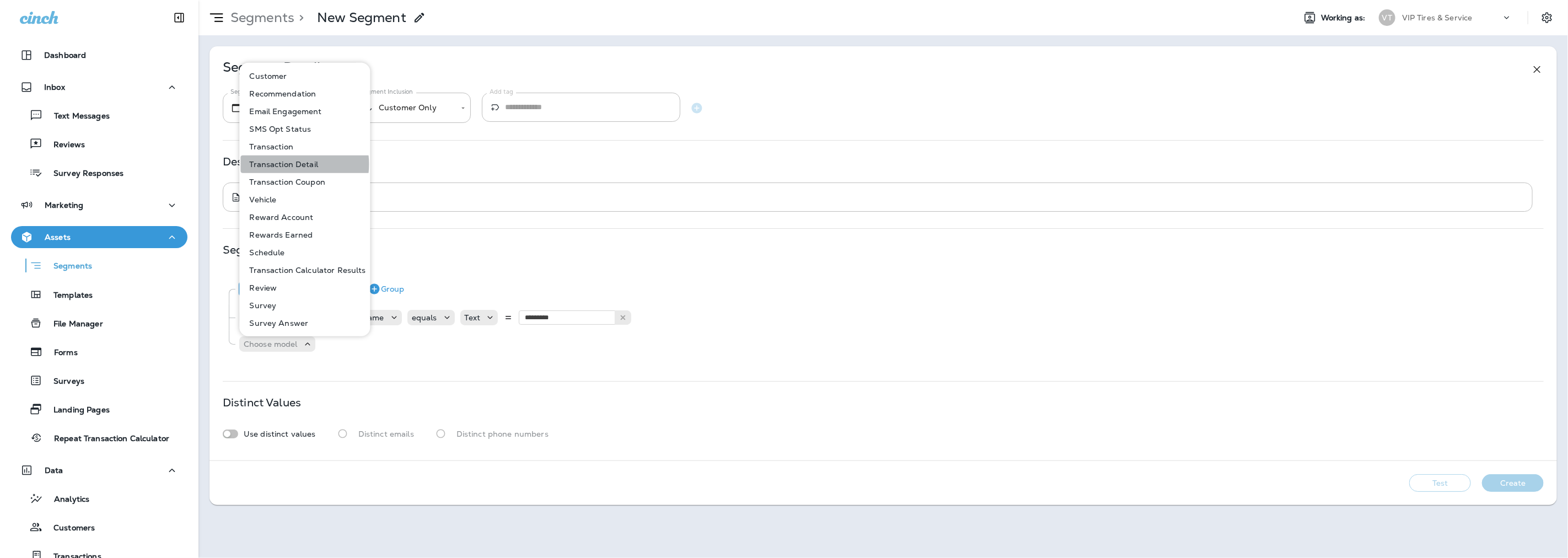
click at [283, 164] on p "Transaction Detail" at bounding box center [281, 164] width 73 height 9
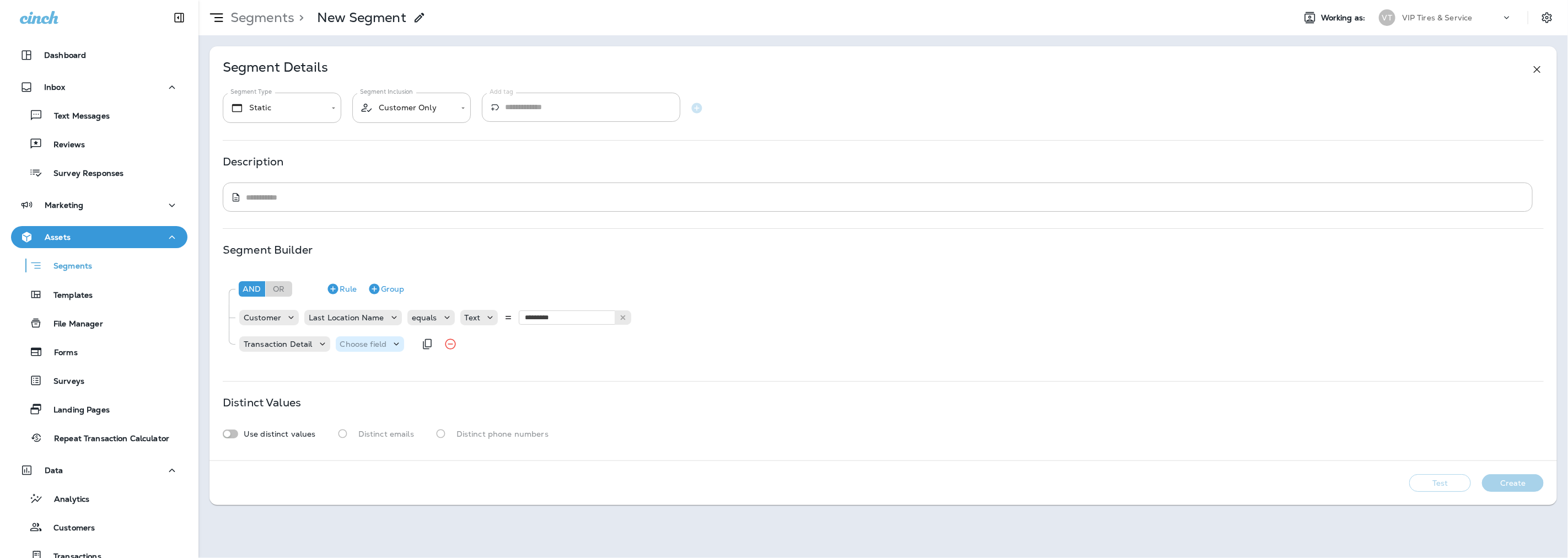
click at [376, 341] on p "Choose field" at bounding box center [363, 343] width 47 height 9
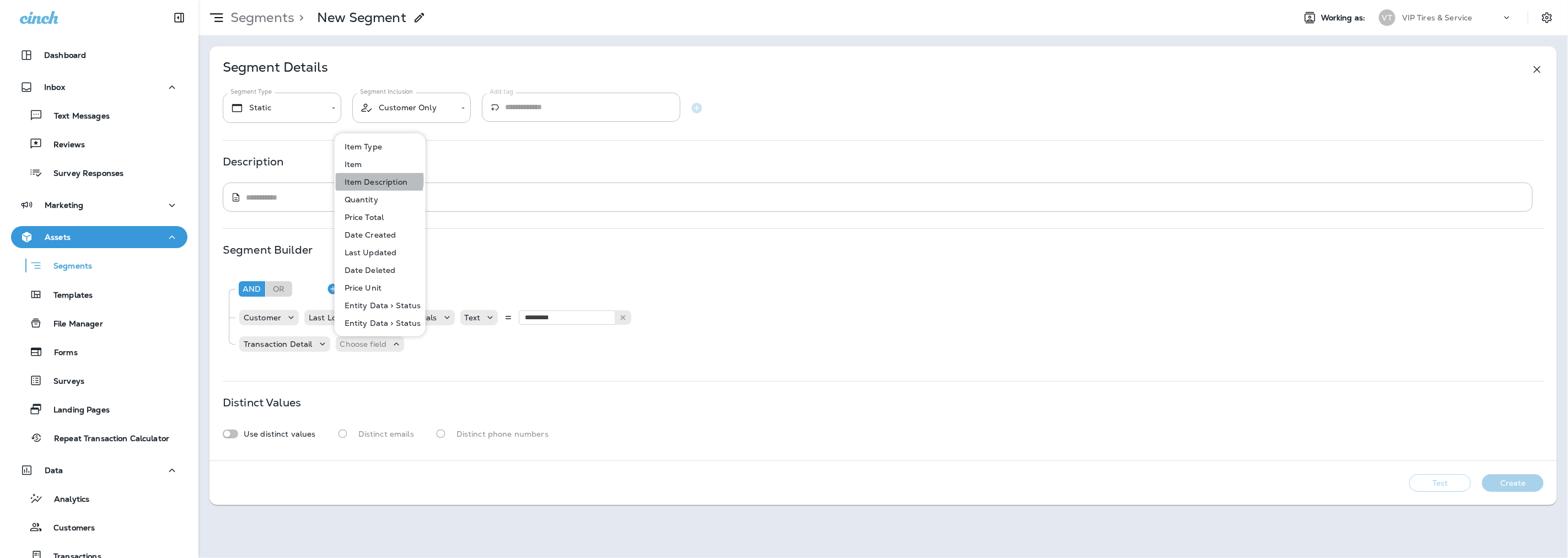
click at [367, 180] on p "Item Description" at bounding box center [373, 181] width 67 height 9
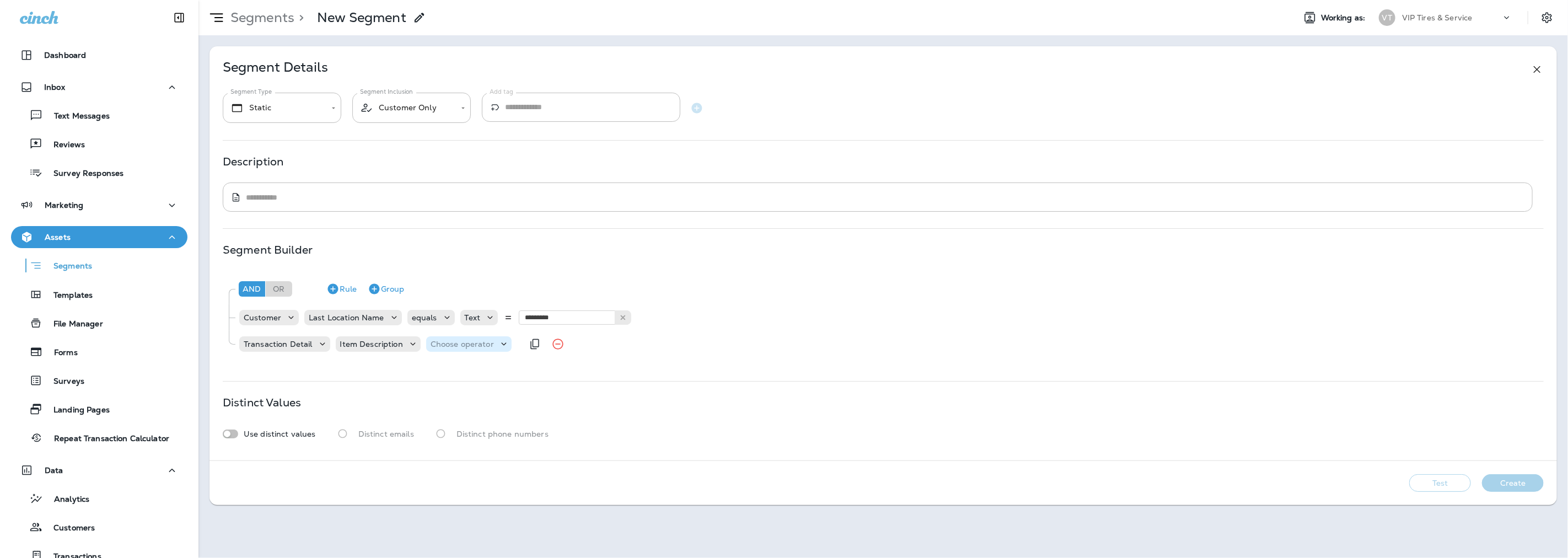
click at [467, 340] on p "Choose operator" at bounding box center [462, 343] width 63 height 9
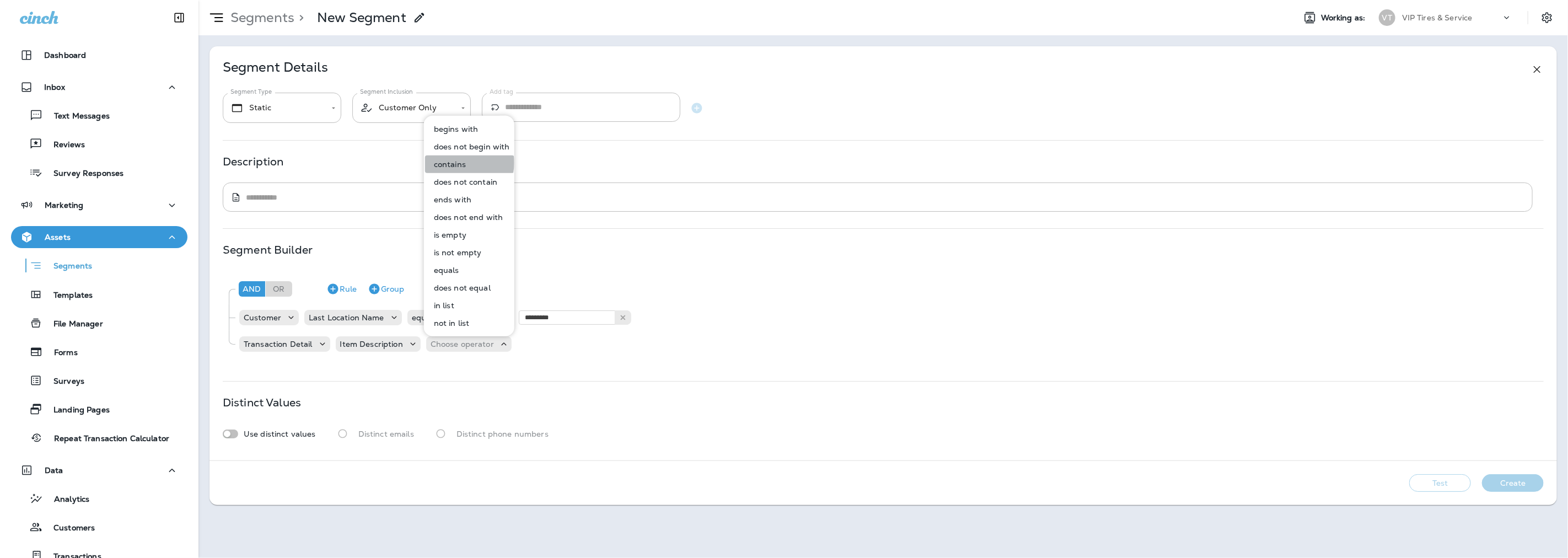
click at [455, 163] on p "contains" at bounding box center [447, 164] width 37 height 9
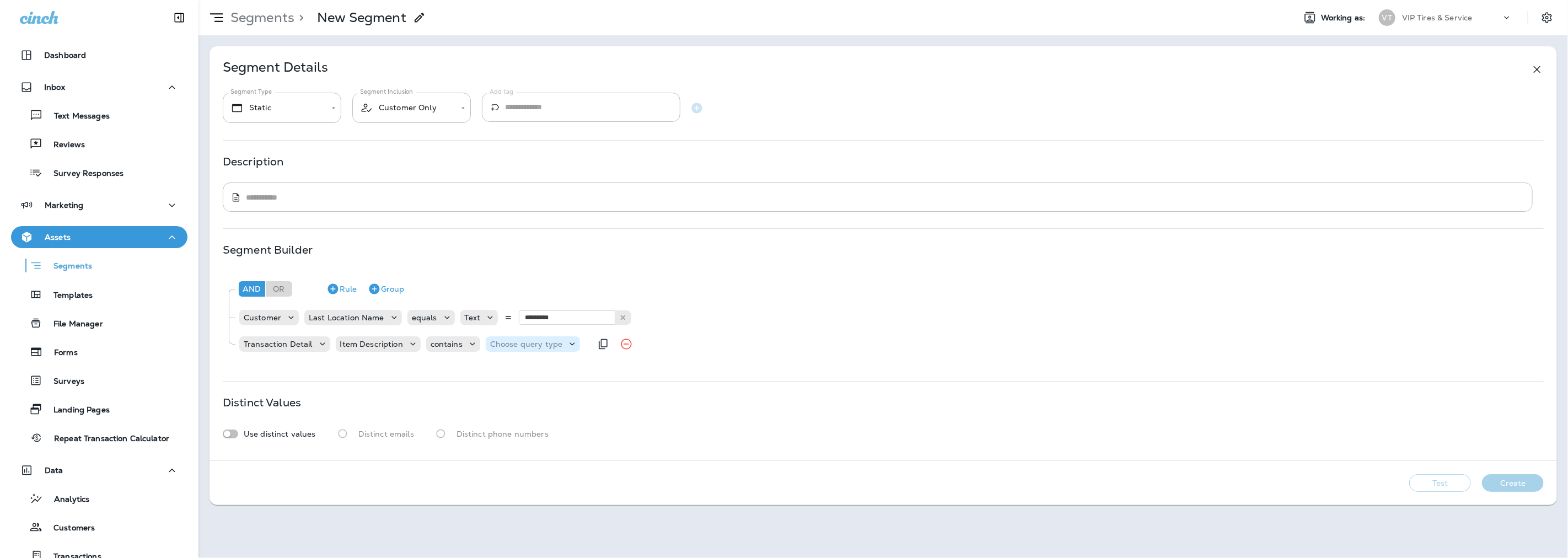
click at [529, 343] on p "Choose query type" at bounding box center [526, 343] width 72 height 9
click at [527, 367] on button "Text" at bounding box center [516, 371] width 63 height 17
click at [589, 348] on input "text" at bounding box center [599, 344] width 110 height 15
type input "******"
click at [647, 355] on div "And Or Rule Group Customer Last Location Name equals Text ********* Littleton T…" at bounding box center [883, 315] width 1321 height 88
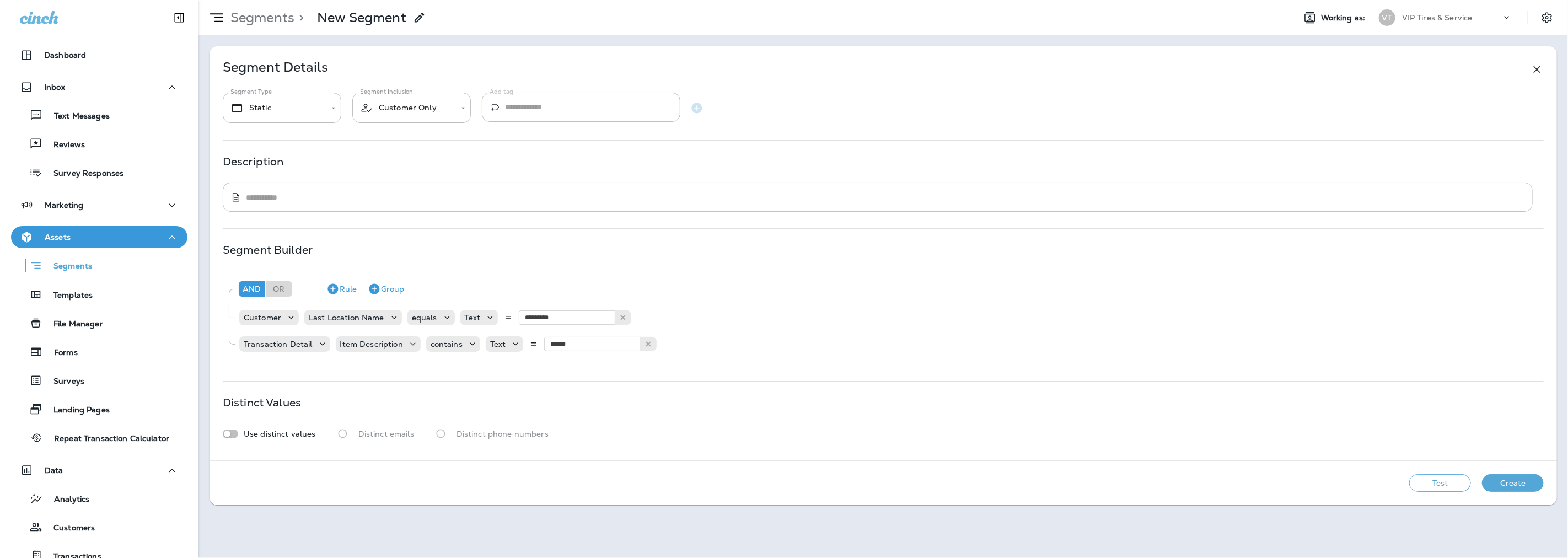
click at [1447, 481] on button "Test" at bounding box center [1440, 483] width 62 height 17
click at [1512, 483] on button "Create" at bounding box center [1513, 483] width 62 height 17
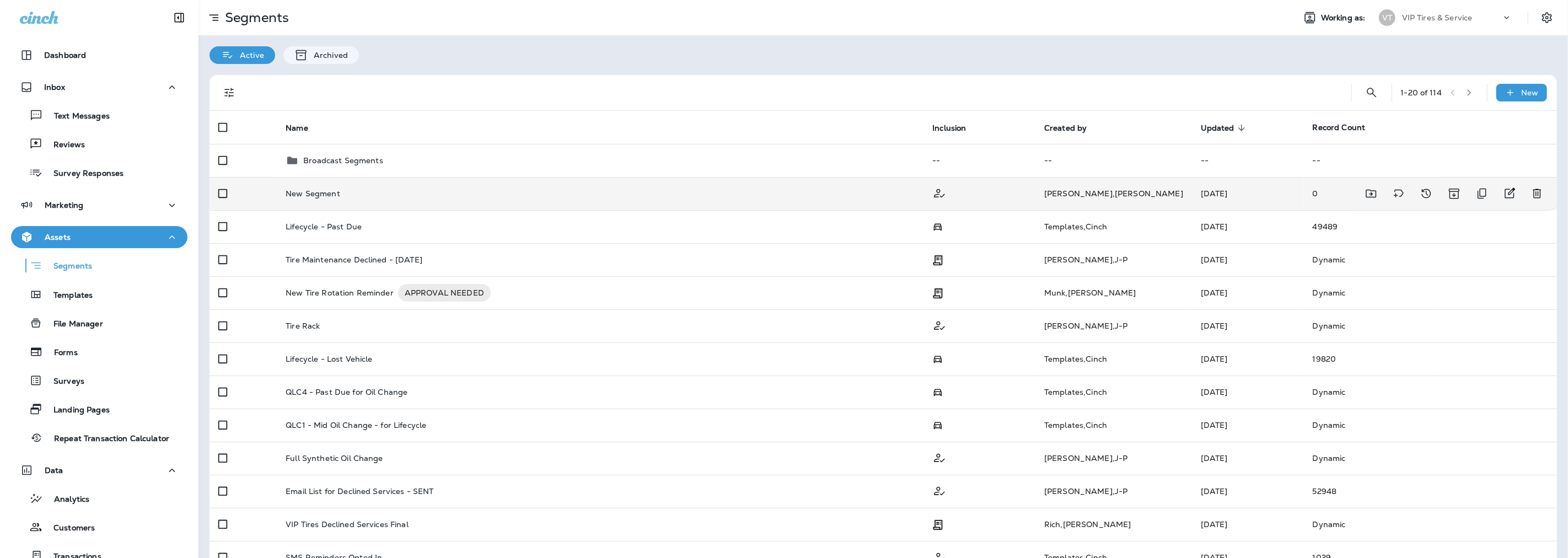
click at [311, 194] on p "New Segment" at bounding box center [313, 193] width 55 height 9
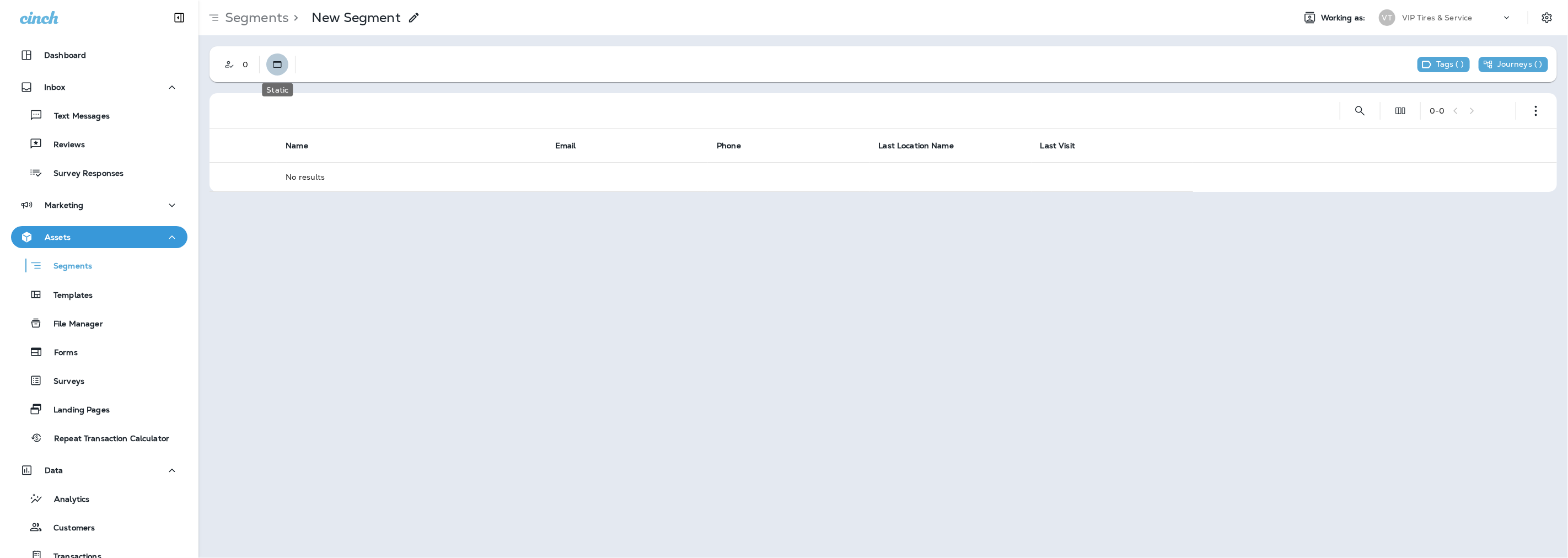
click at [275, 66] on icon "Static" at bounding box center [277, 64] width 11 height 11
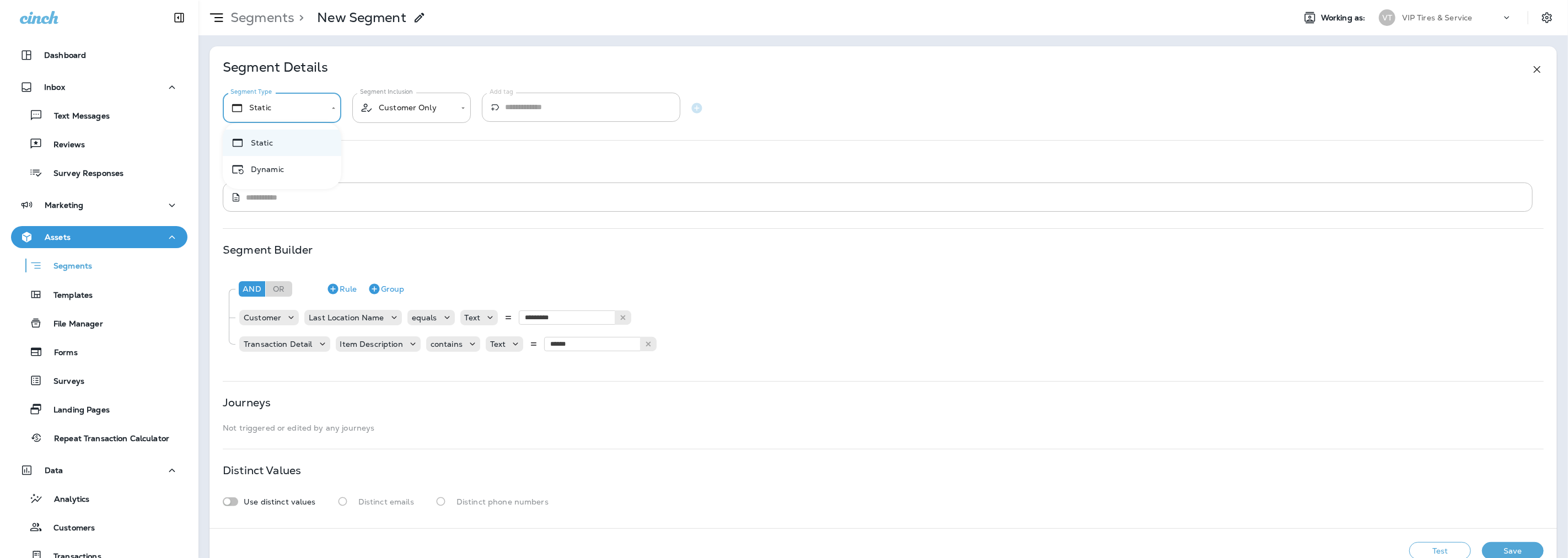
click at [288, 0] on body "**********" at bounding box center [784, 0] width 1568 height 0
click at [348, 81] on div at bounding box center [784, 279] width 1568 height 558
click at [1427, 543] on button "Test" at bounding box center [1440, 551] width 62 height 17
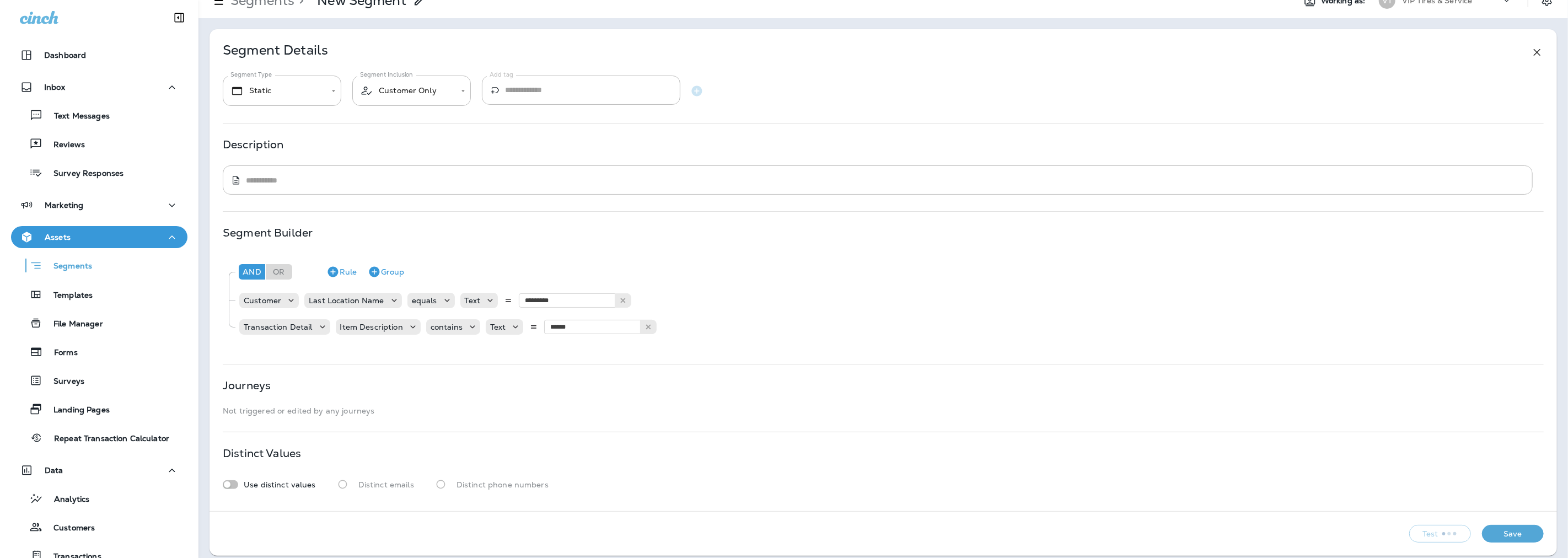
scroll to position [26, 0]
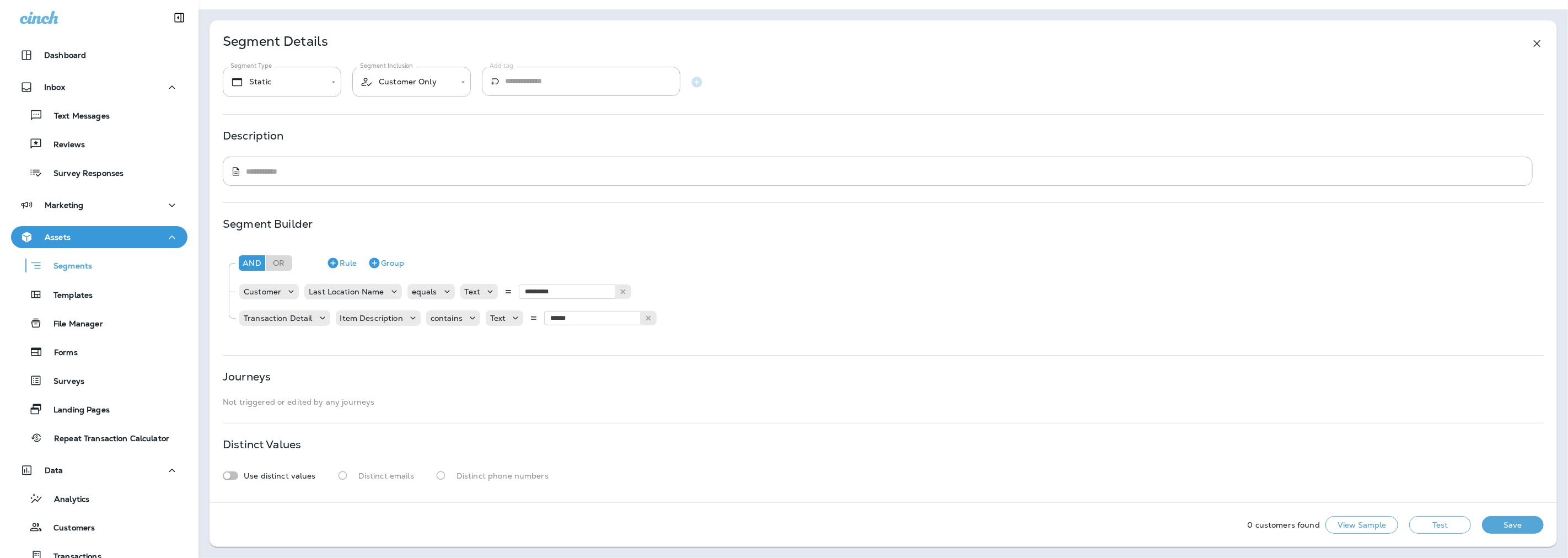
click at [1531, 43] on icon at bounding box center [1537, 43] width 13 height 13
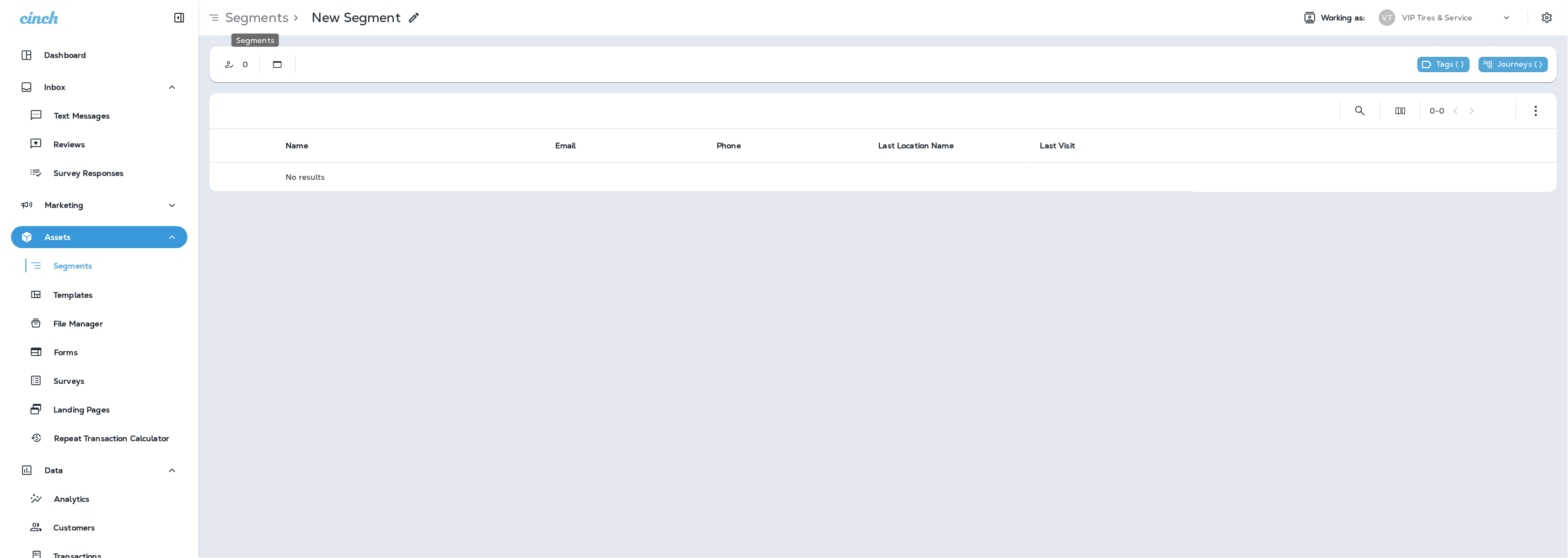
click at [224, 17] on p "Segments" at bounding box center [255, 17] width 69 height 17
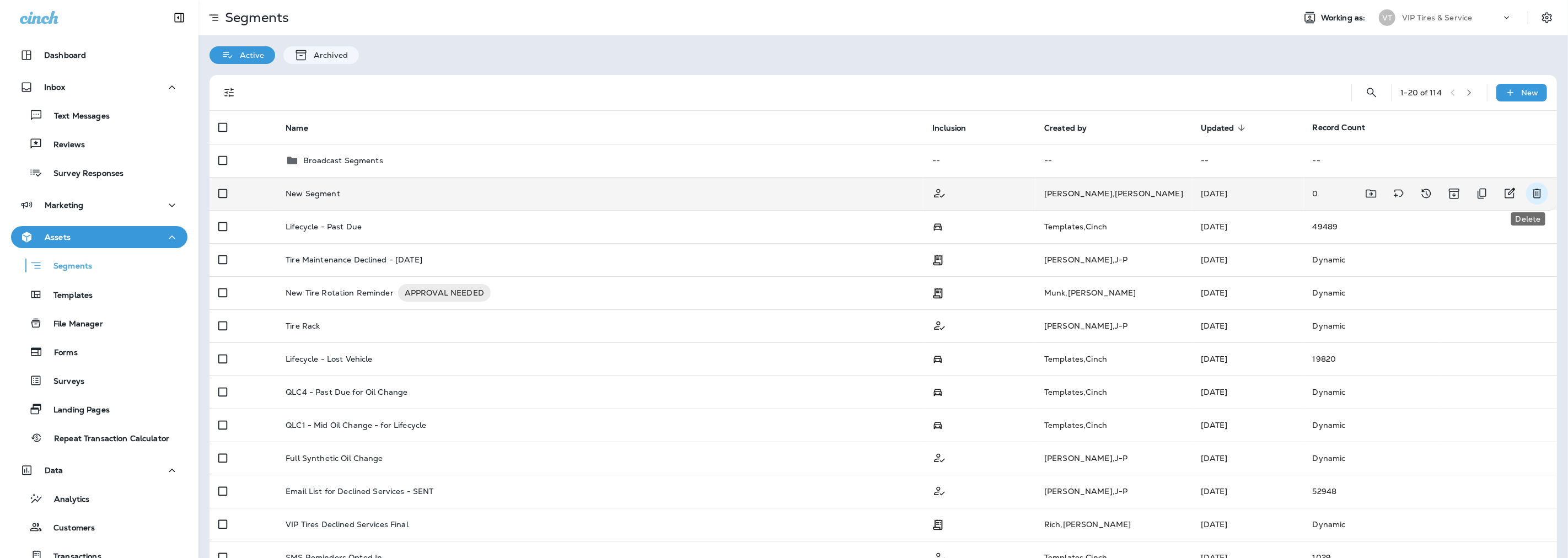
click at [1531, 193] on icon "Delete" at bounding box center [1537, 193] width 13 height 13
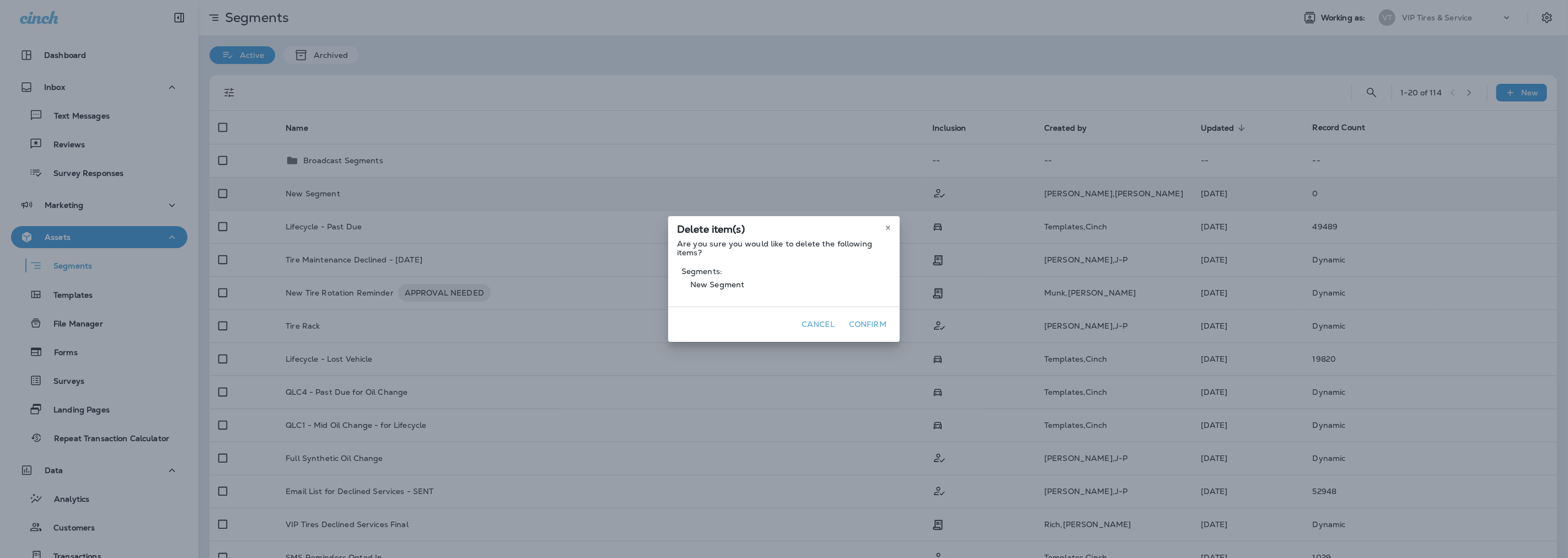
click at [857, 326] on button "Confirm" at bounding box center [867, 325] width 46 height 17
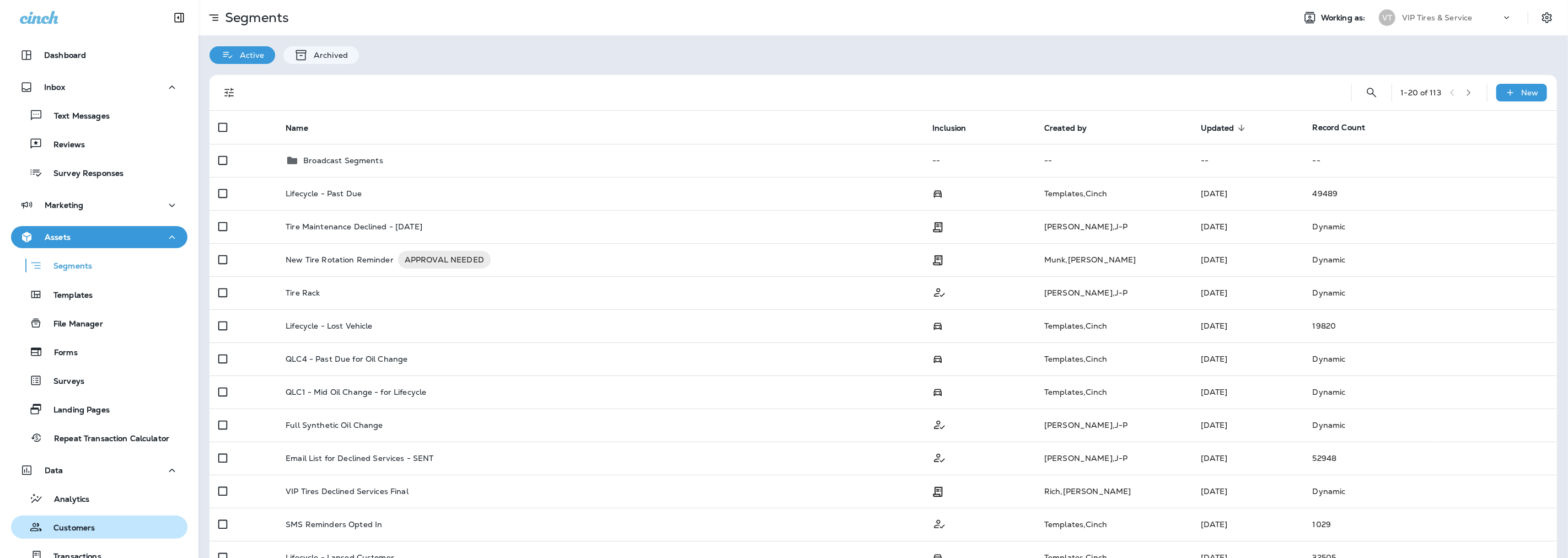
click at [79, 529] on p "Customers" at bounding box center [69, 529] width 53 height 11
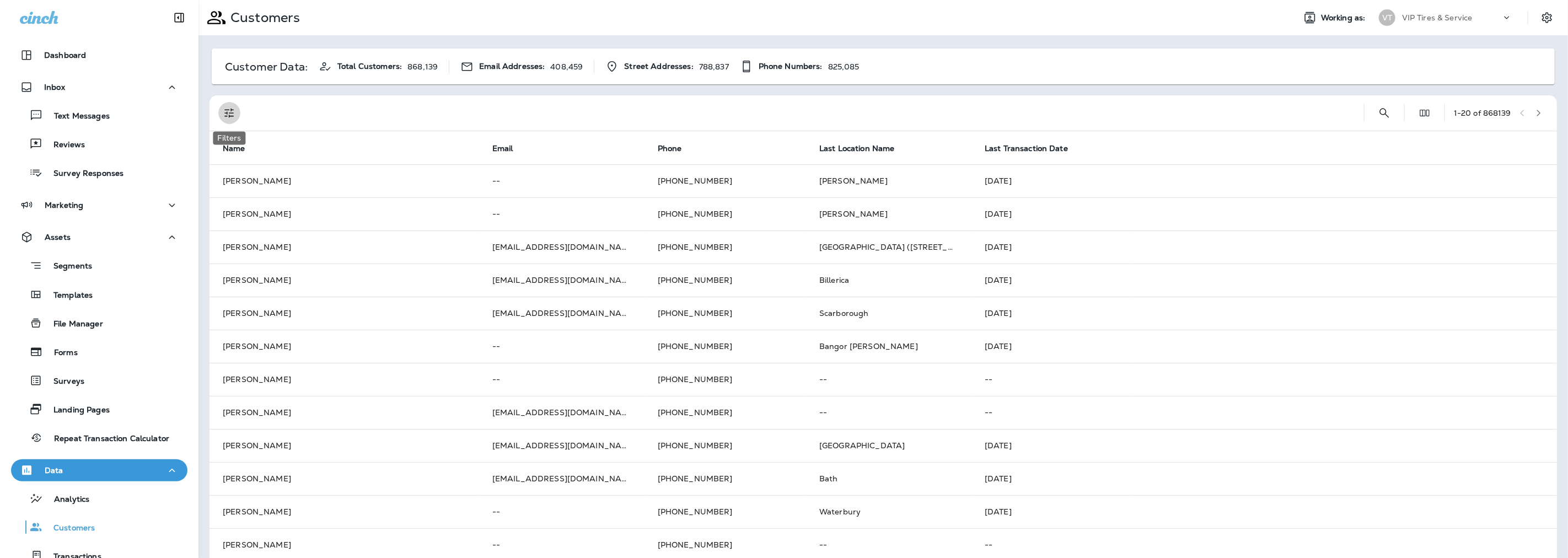
click at [228, 114] on icon "Filters" at bounding box center [229, 113] width 13 height 13
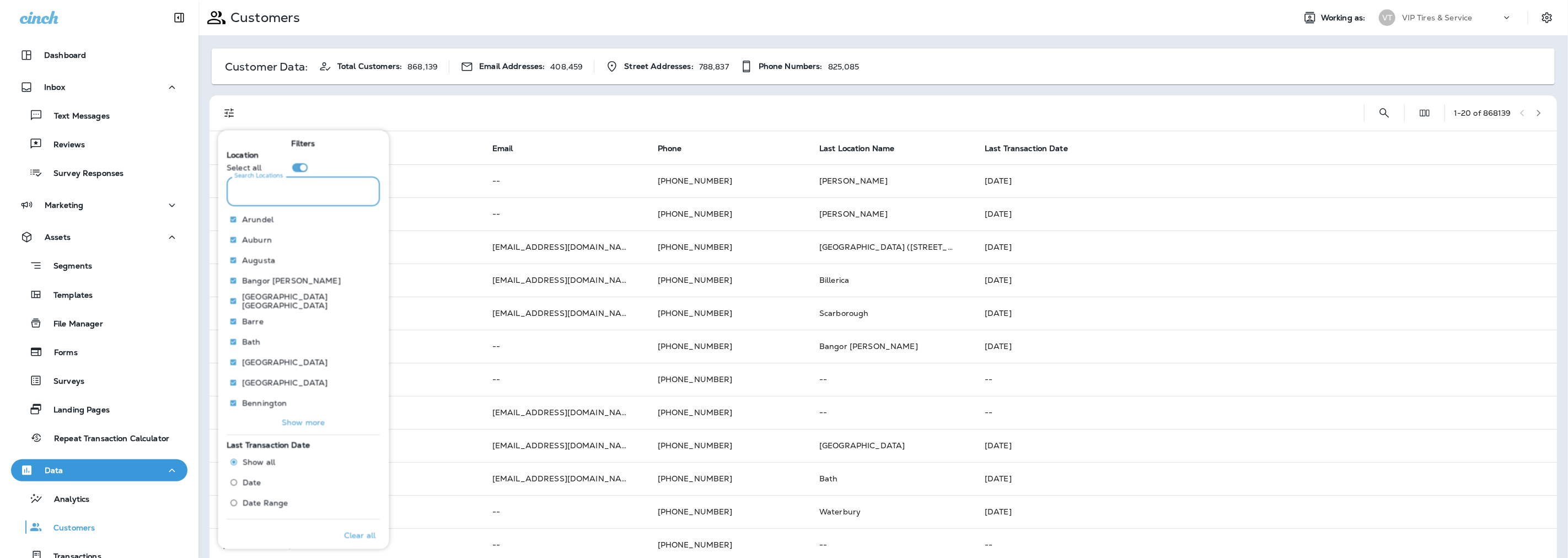
click at [282, 199] on input "Search Locations" at bounding box center [304, 191] width 153 height 29
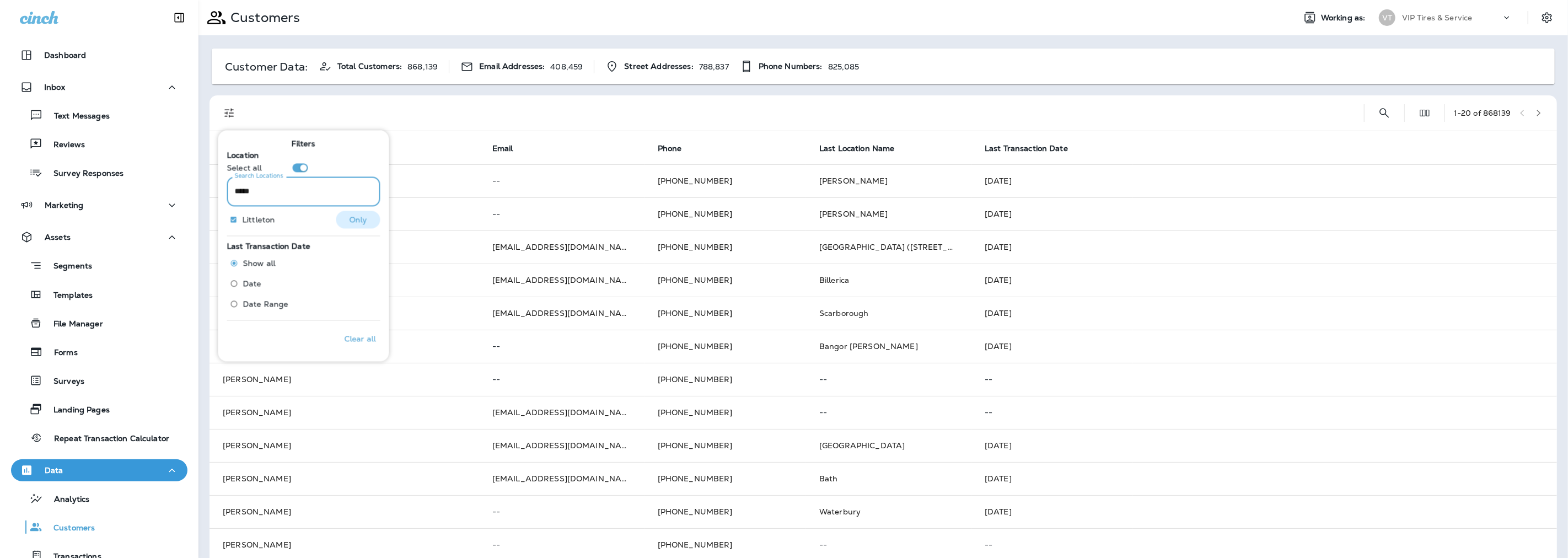
type input "*****"
click at [349, 223] on p "Only" at bounding box center [357, 219] width 18 height 9
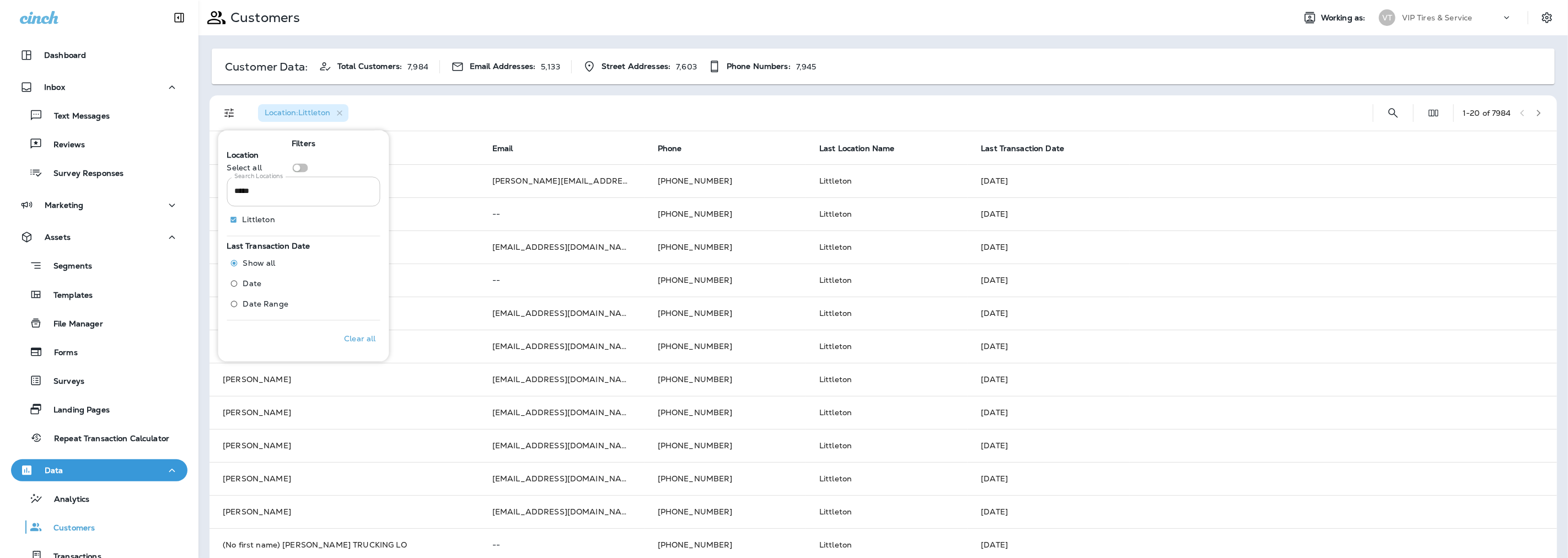
click at [295, 194] on input "*****" at bounding box center [304, 191] width 153 height 29
type input "*********"
click at [355, 219] on p "Only" at bounding box center [357, 219] width 18 height 9
click at [1087, 109] on div "Location : [GEOGRAPHIC_DATA]" at bounding box center [807, 113] width 1115 height 35
click at [1365, 107] on div "Location : [GEOGRAPHIC_DATA] 1 - 20 of 7984" at bounding box center [885, 113] width 1334 height 35
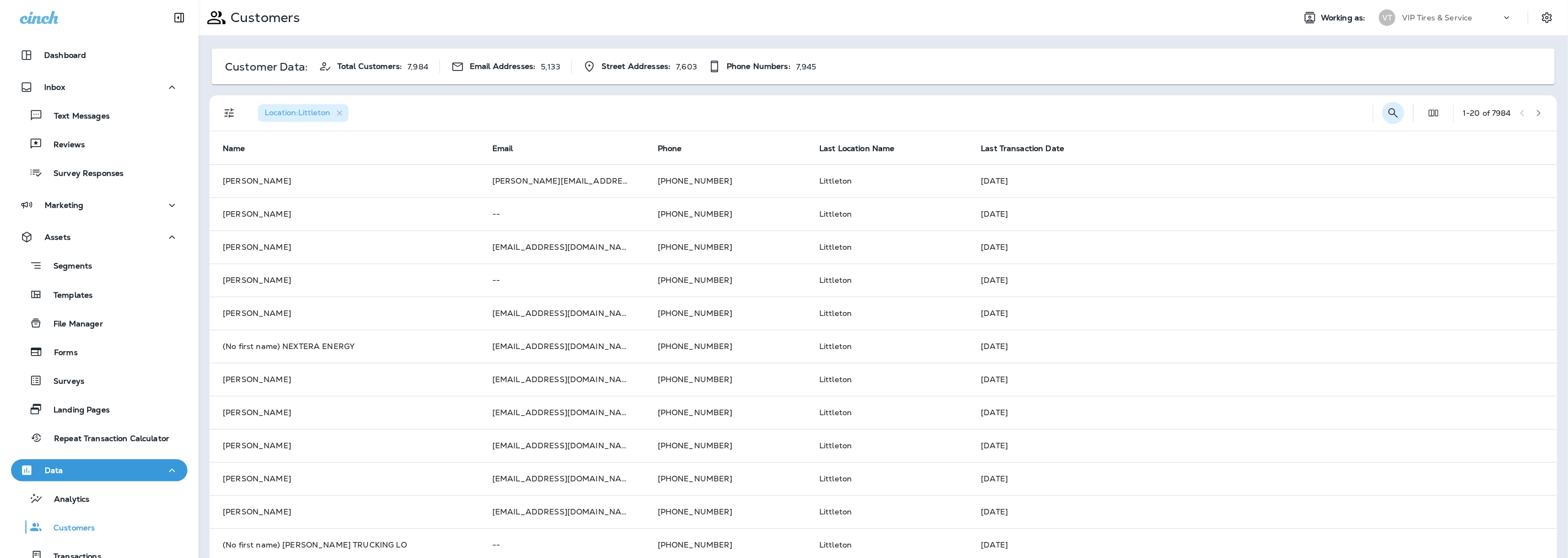
click at [1387, 111] on icon "Search Customers" at bounding box center [1393, 113] width 13 height 13
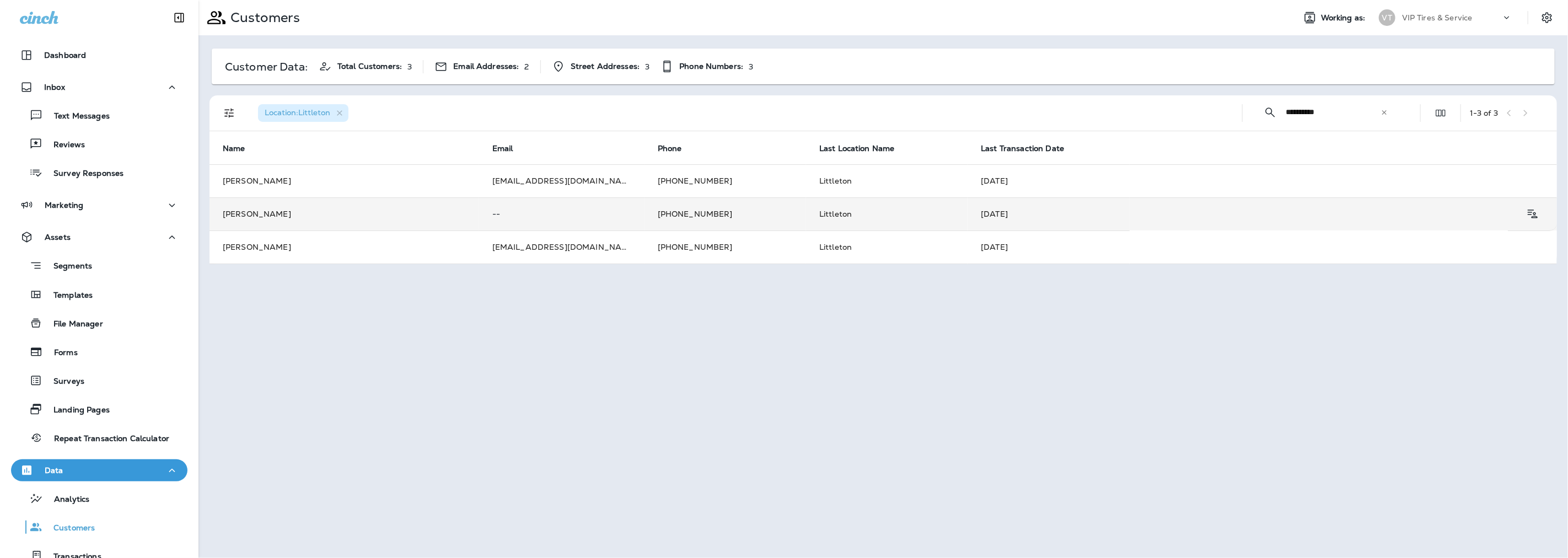
click at [561, 217] on p "--" at bounding box center [561, 213] width 139 height 9
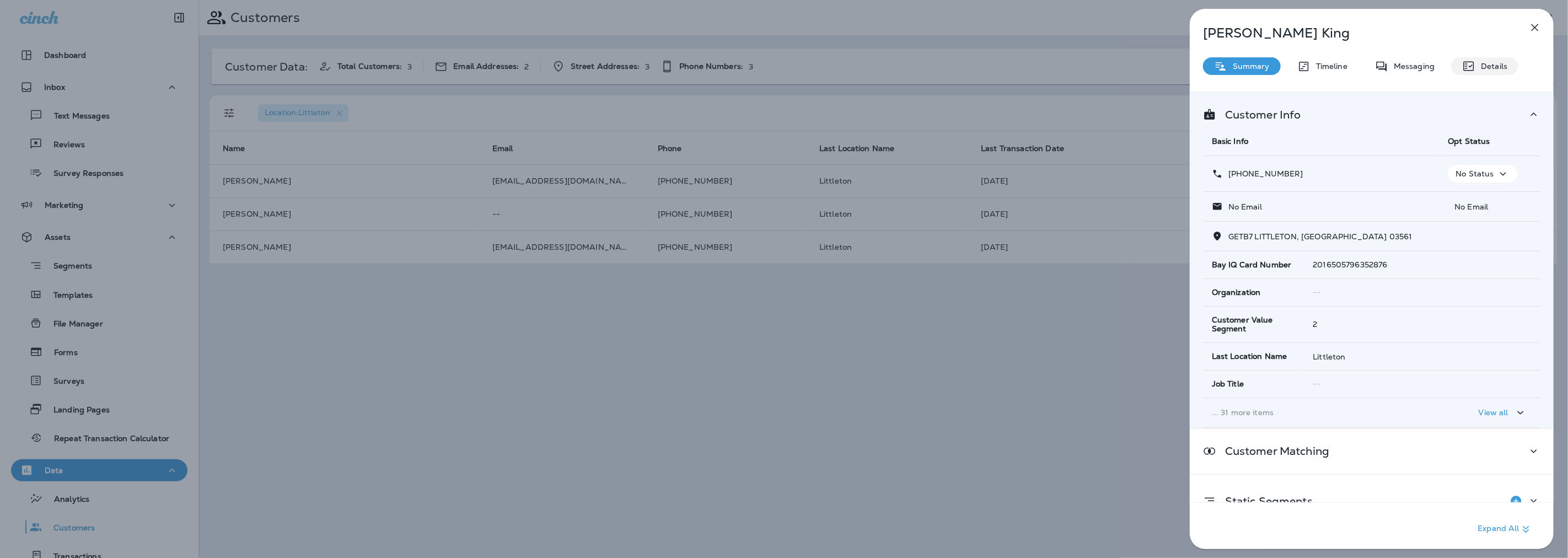
click at [1485, 66] on p "Details" at bounding box center [1491, 66] width 32 height 9
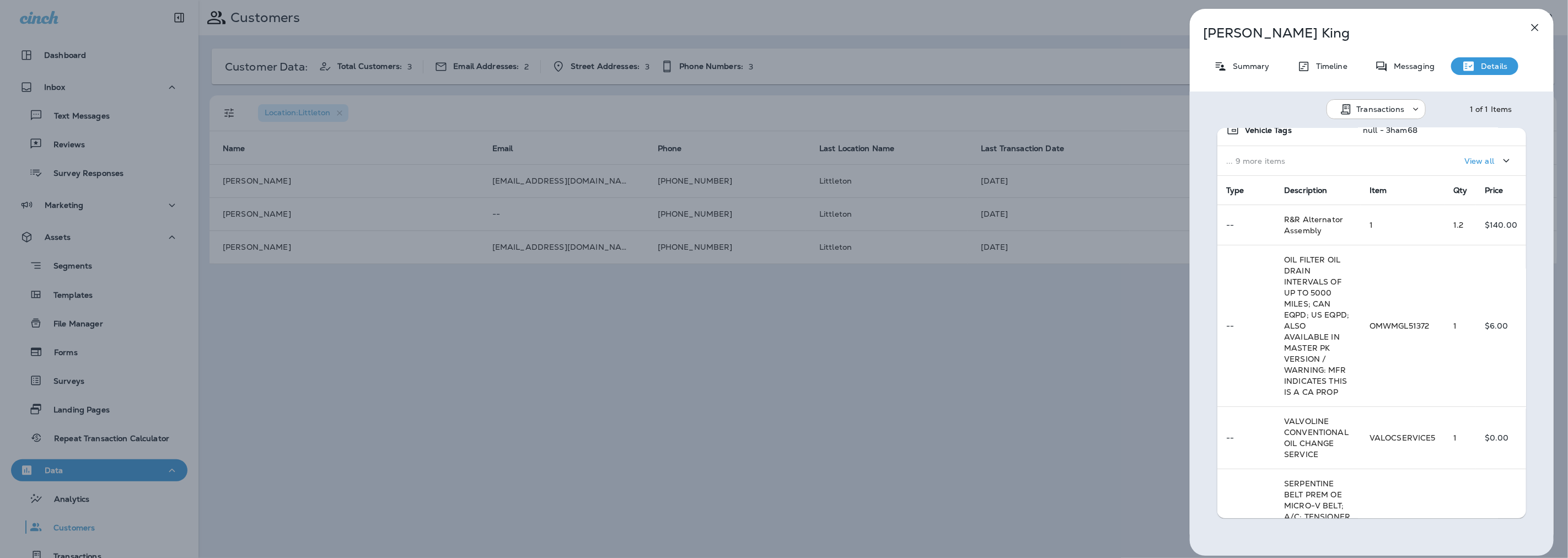
scroll to position [357, 0]
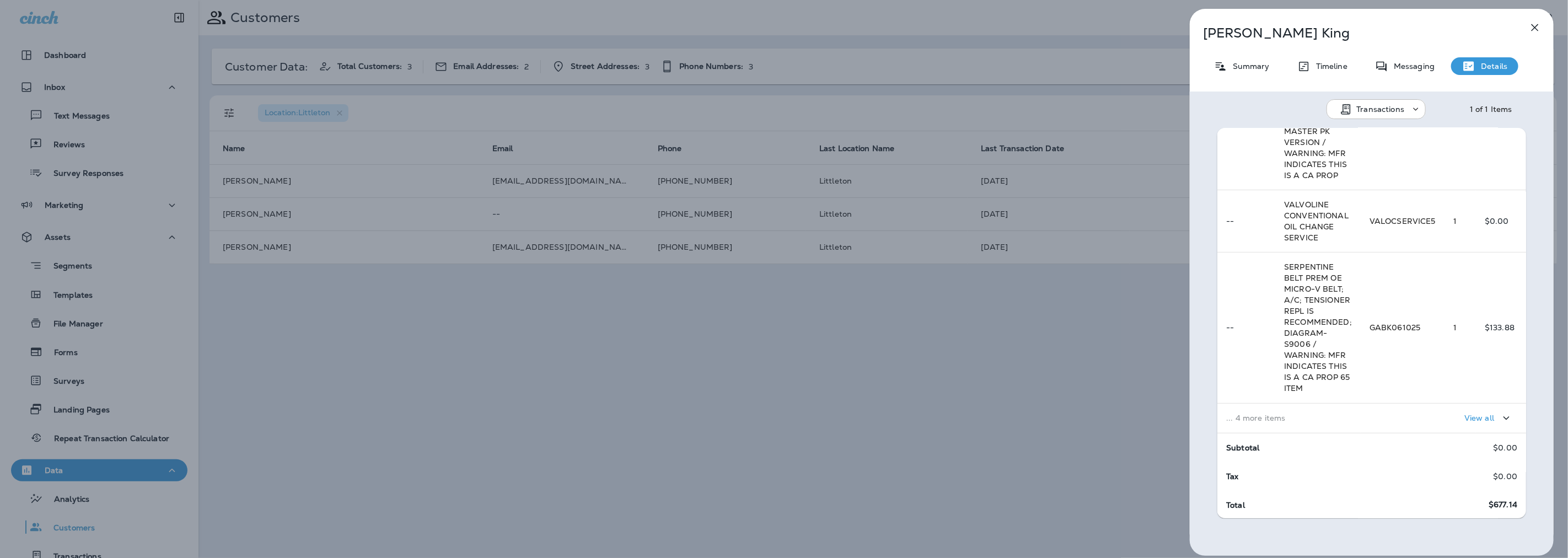
click at [1369, 413] on div "View all" at bounding box center [1443, 418] width 148 height 21
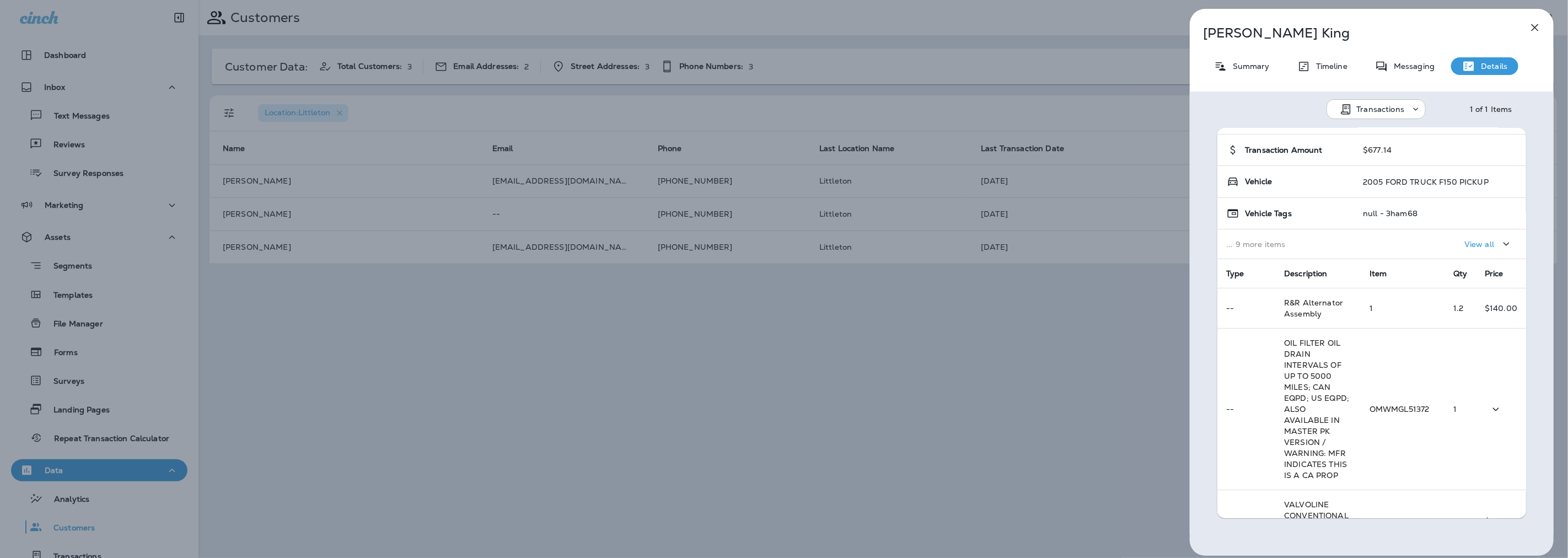
scroll to position [0, 0]
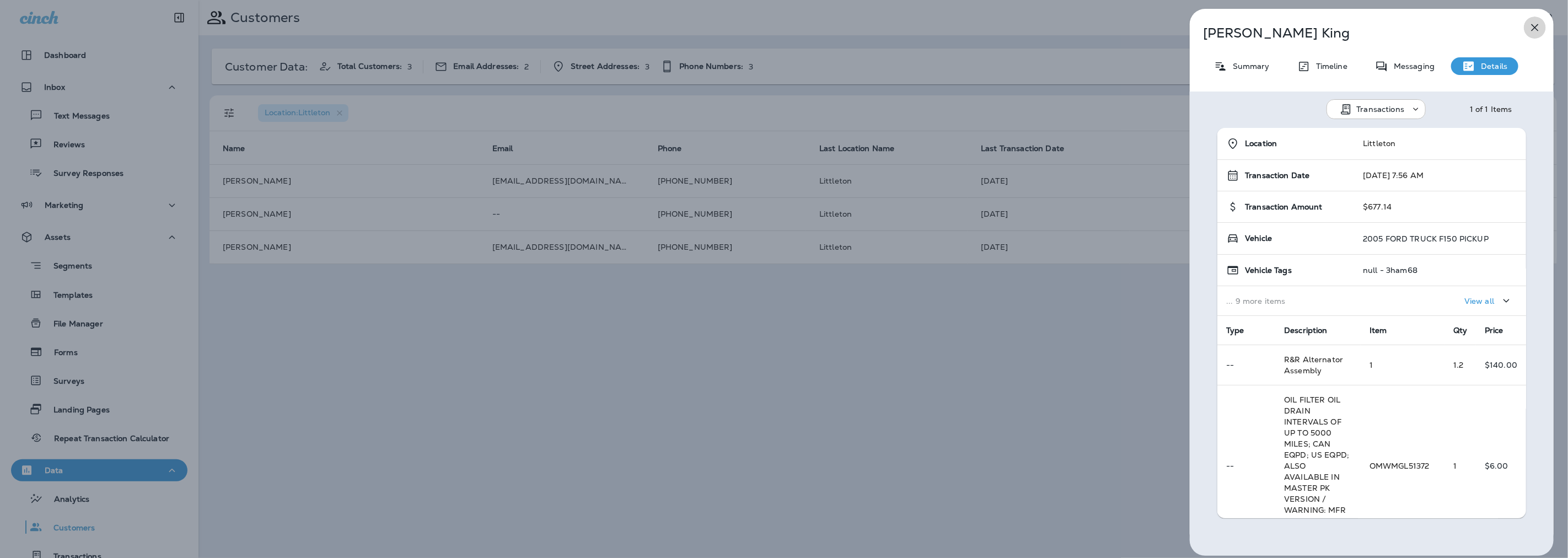
click at [1533, 25] on icon "button" at bounding box center [1535, 27] width 7 height 7
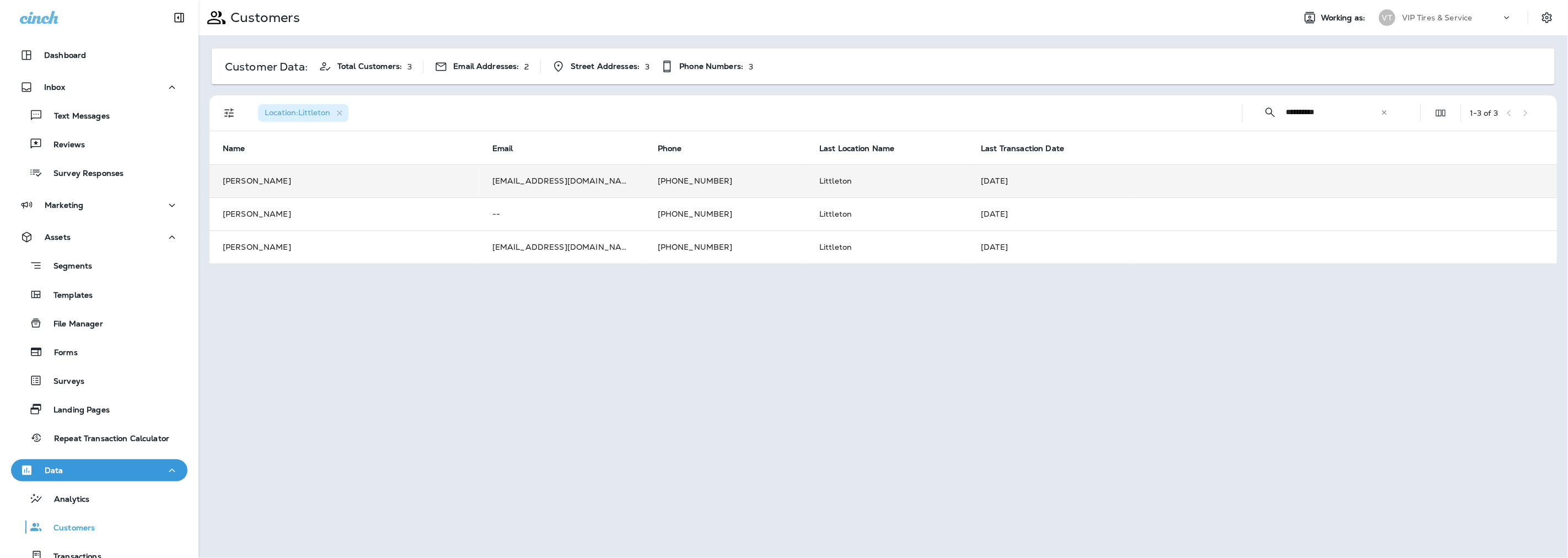
click at [537, 179] on td "[EMAIL_ADDRESS][DOMAIN_NAME]" at bounding box center [562, 181] width 165 height 33
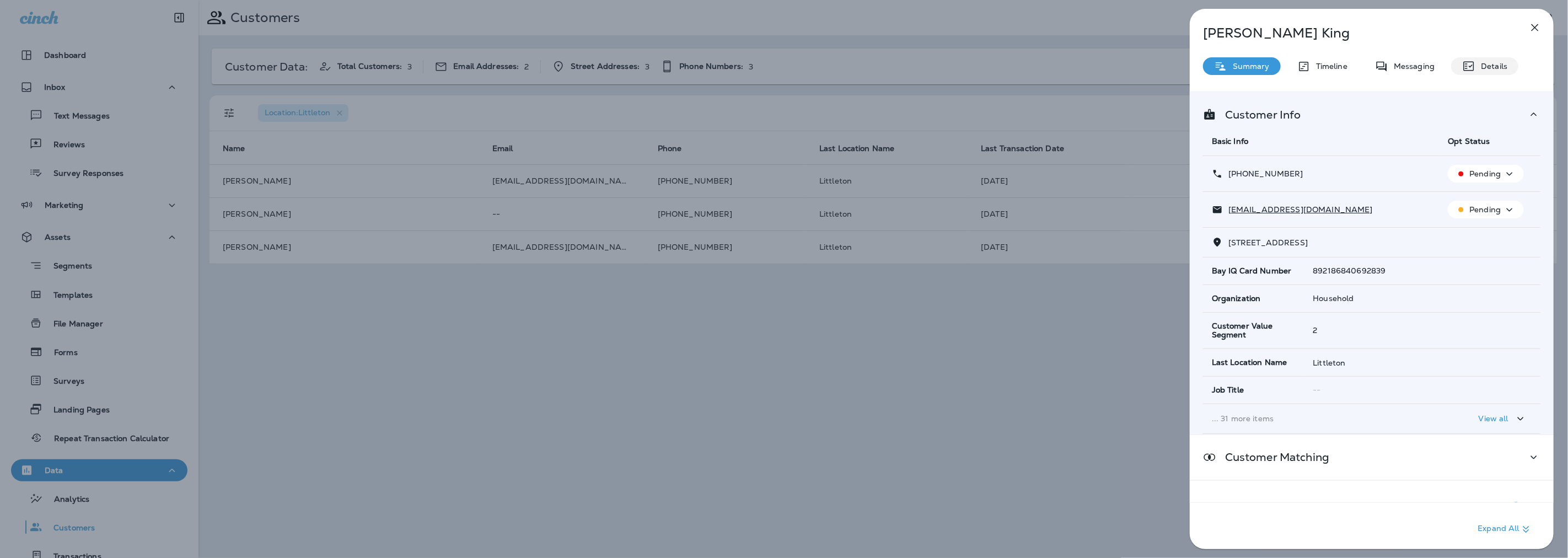
click at [1493, 59] on div "Details" at bounding box center [1485, 66] width 67 height 17
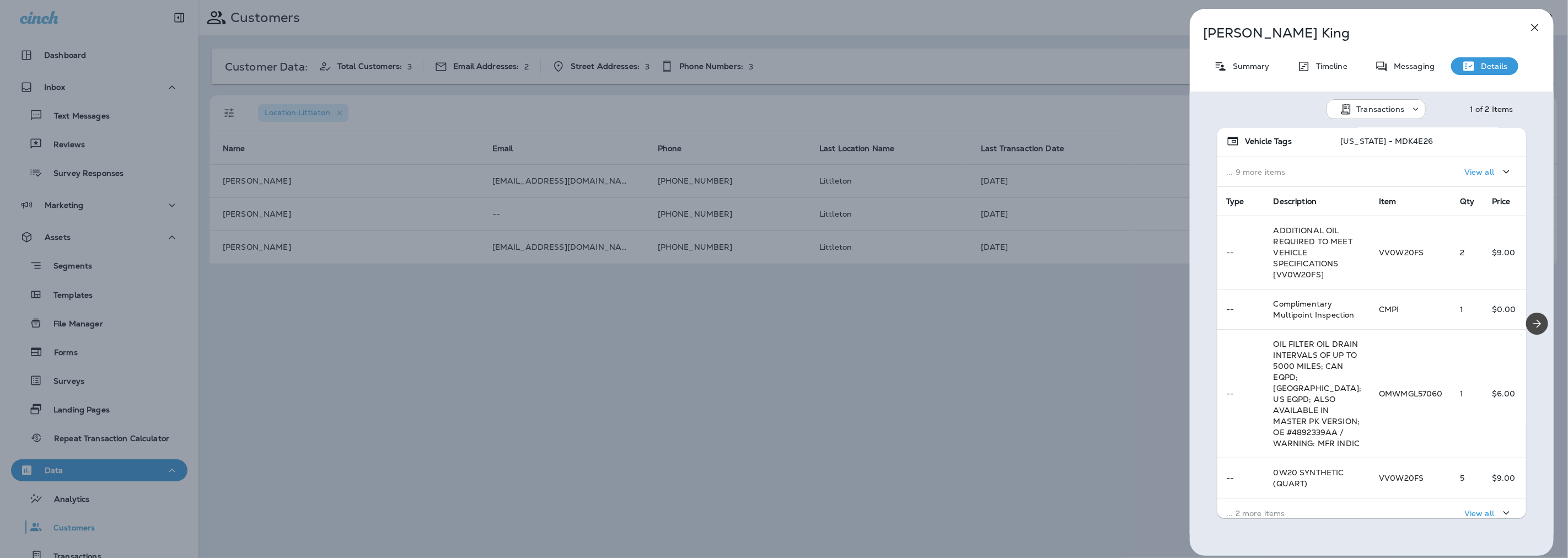
scroll to position [245, 0]
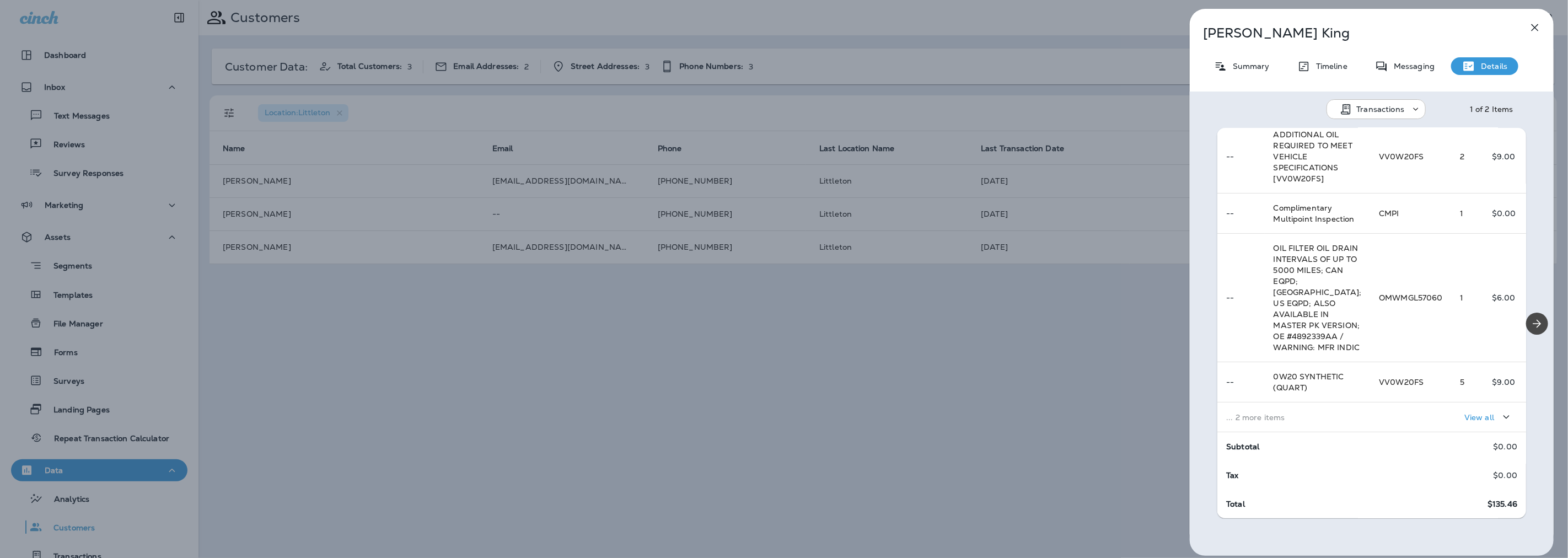
click at [1343, 432] on td "... 2 more items" at bounding box center [1293, 417] width 153 height 30
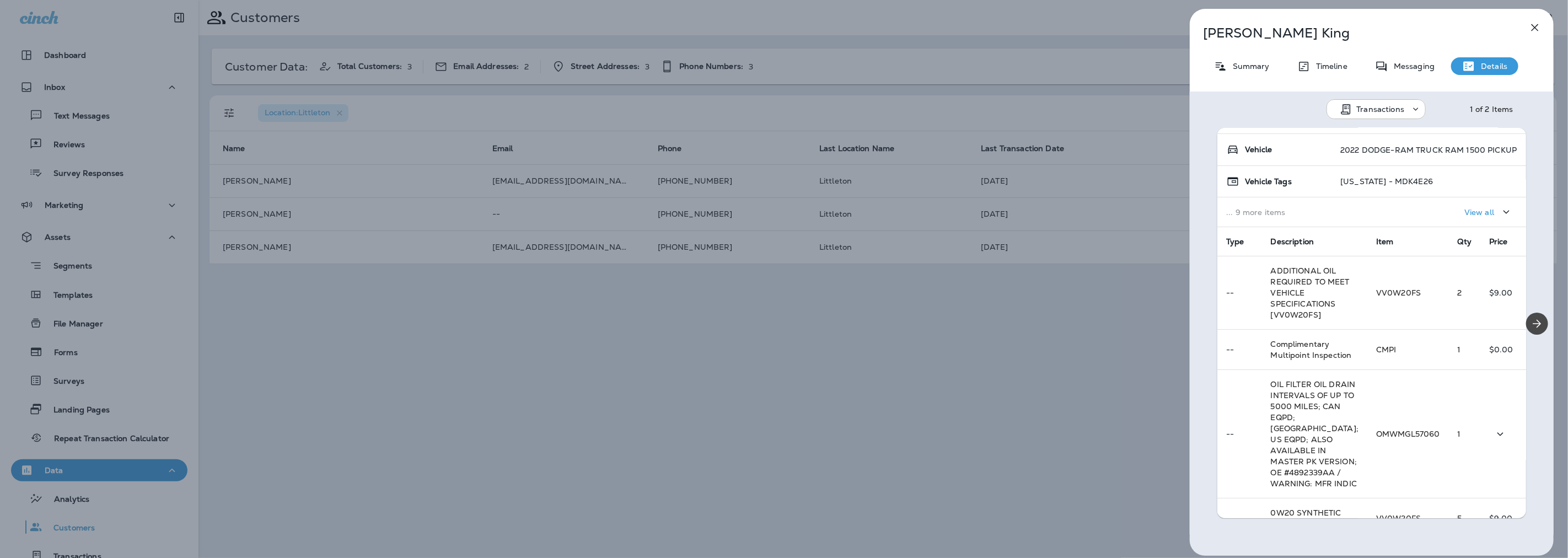
scroll to position [5, 0]
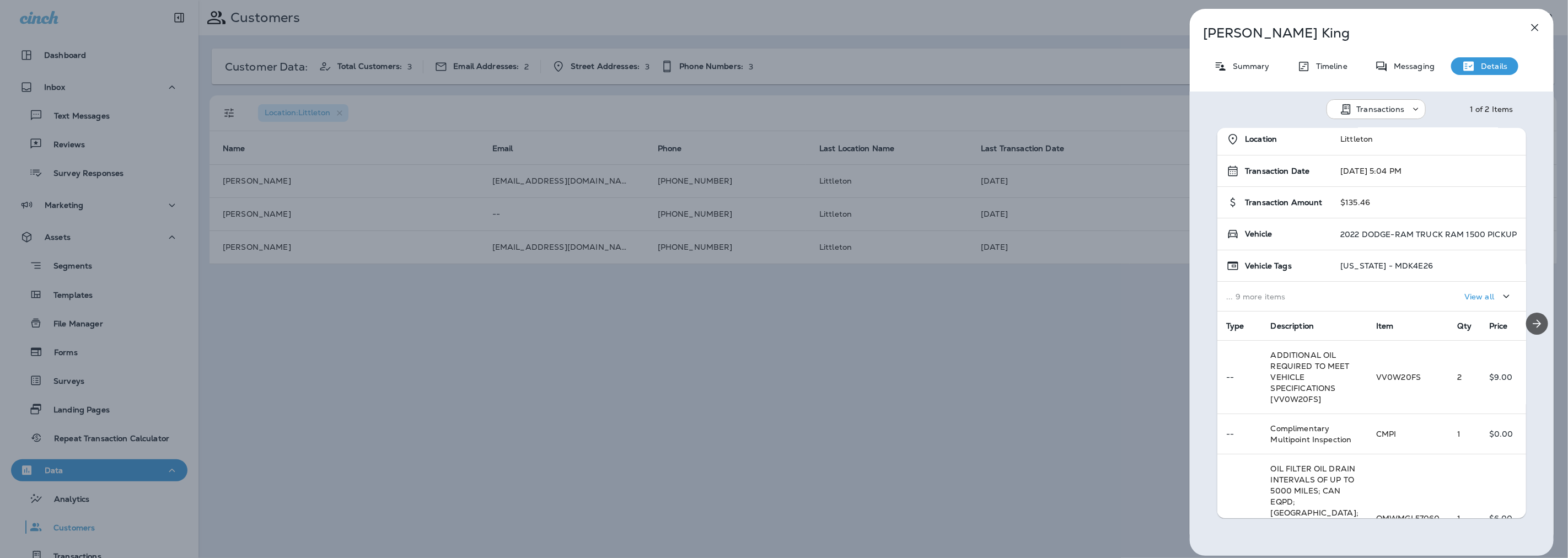
click at [1533, 323] on icon "Next" at bounding box center [1537, 324] width 13 height 13
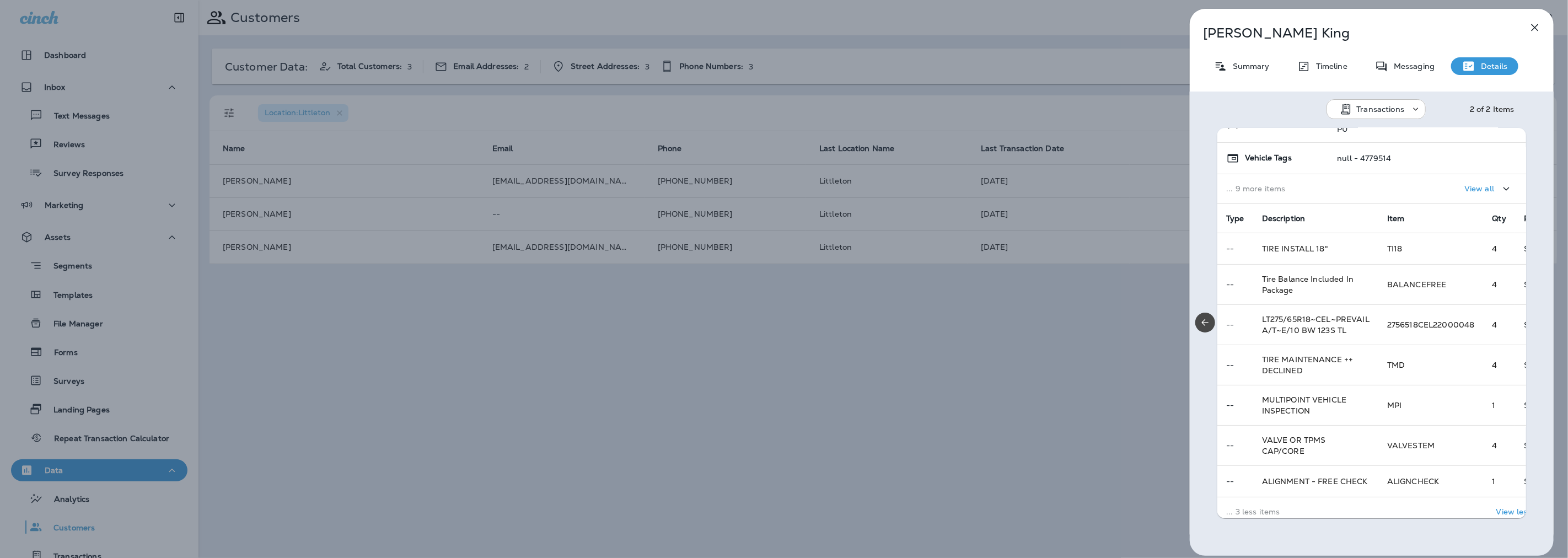
scroll to position [0, 0]
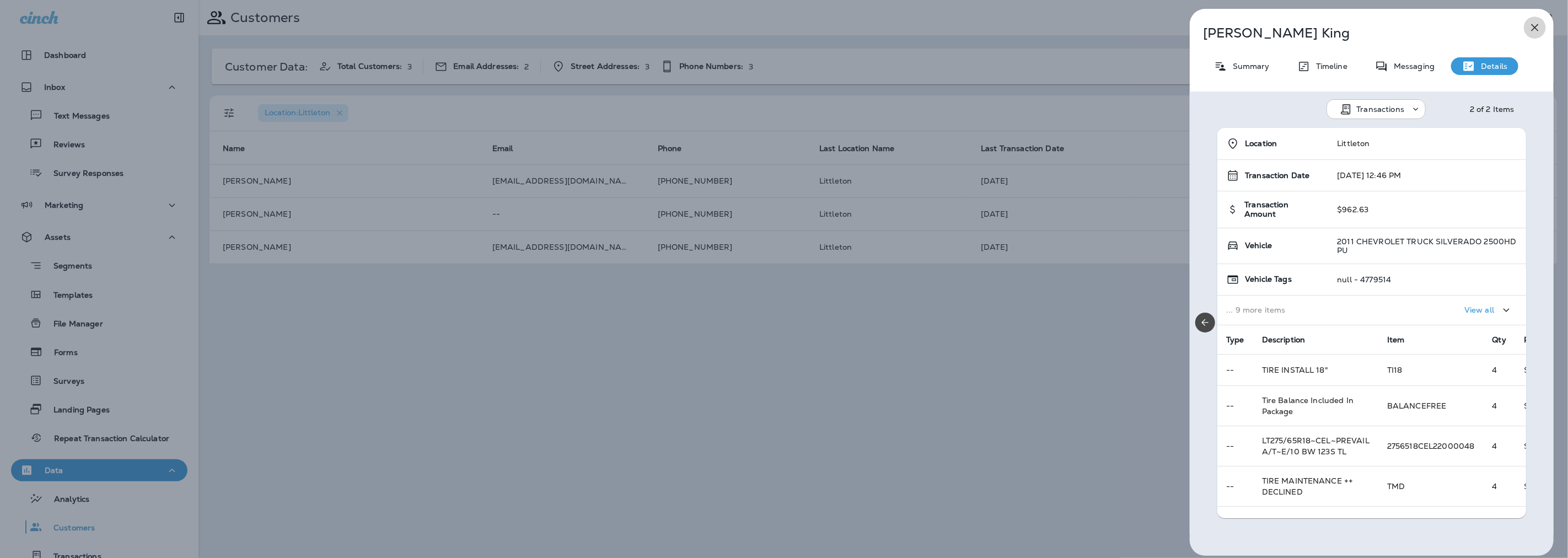
click at [1534, 24] on icon "button" at bounding box center [1535, 27] width 13 height 13
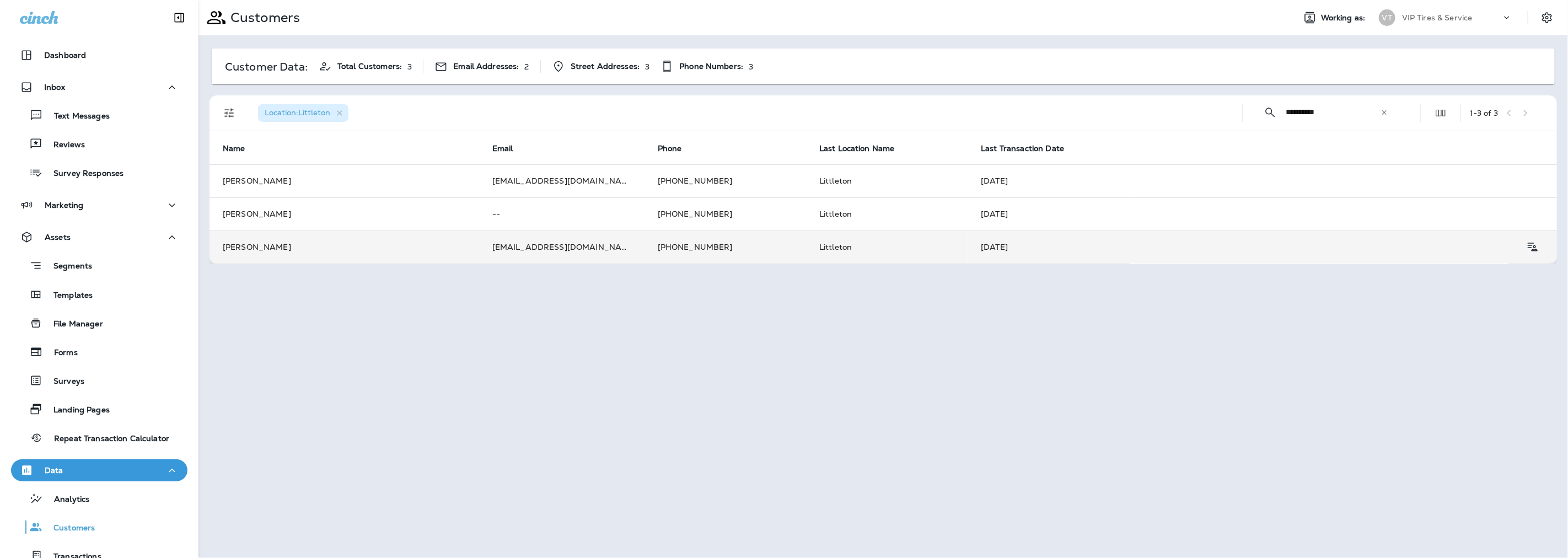
click at [500, 247] on td "[EMAIL_ADDRESS][DOMAIN_NAME]" at bounding box center [562, 247] width 165 height 33
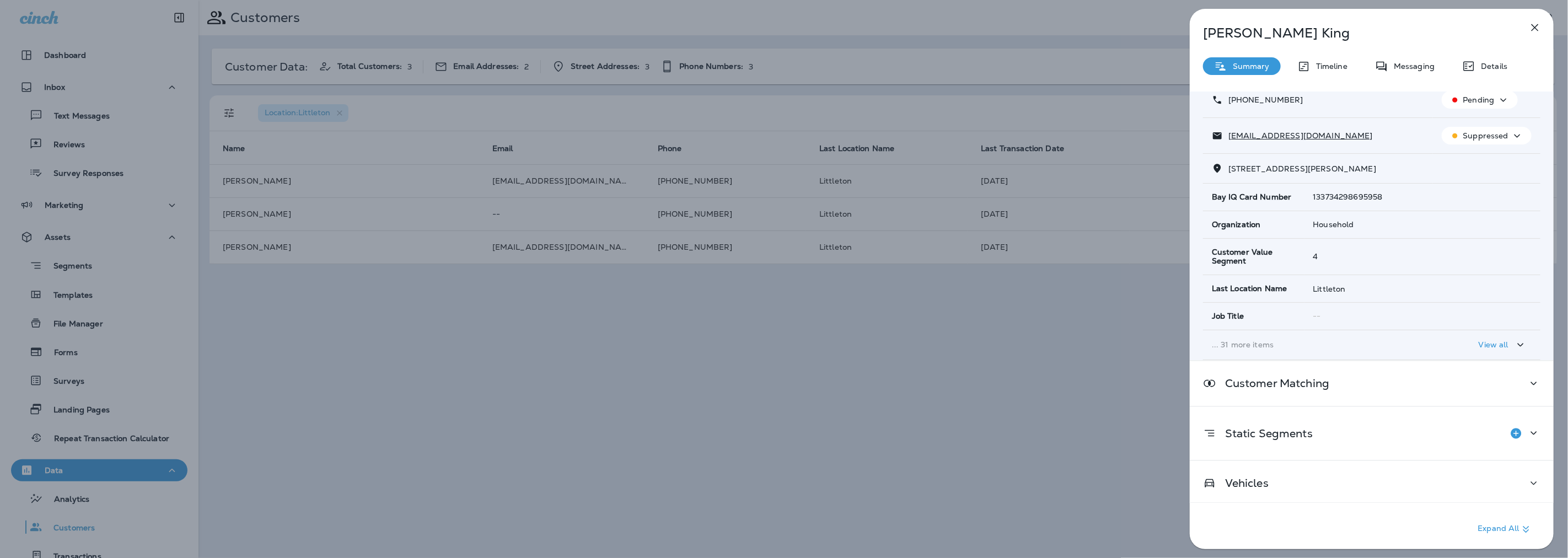
scroll to position [78, 0]
click at [1283, 479] on div "Vehicles" at bounding box center [1371, 479] width 337 height 14
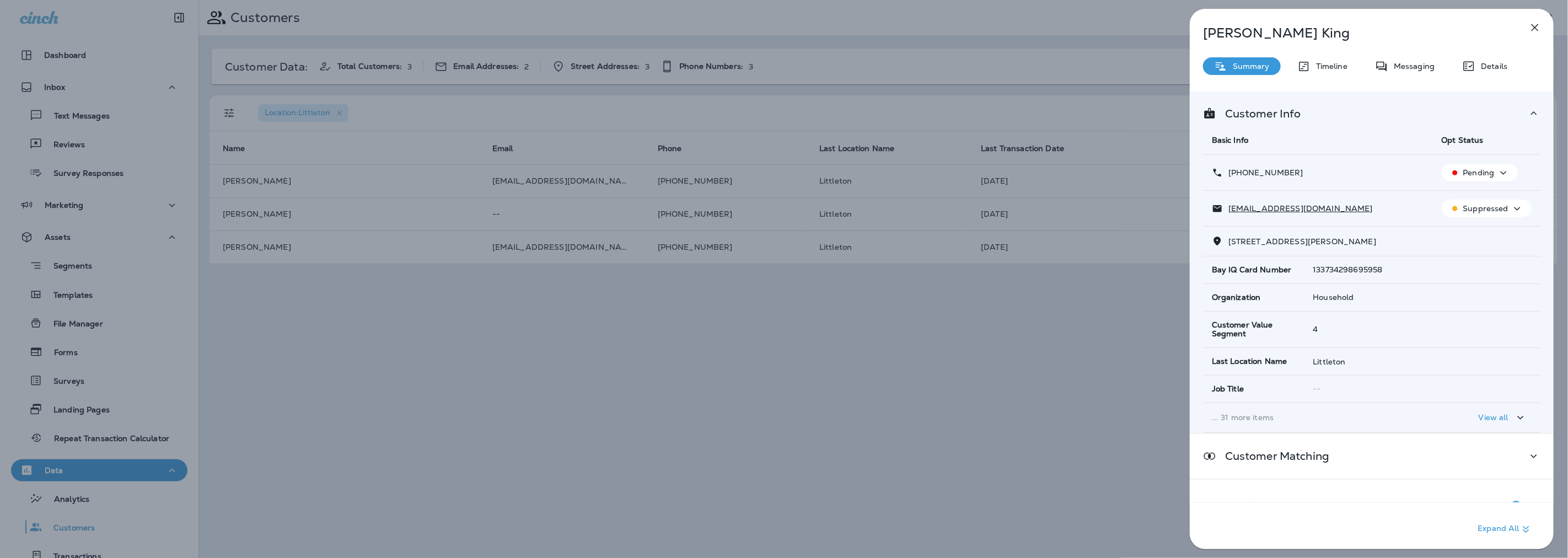
scroll to position [0, 0]
click at [1492, 53] on div "[PERSON_NAME] Summary Timeline Messaging Details Customer Info Basic Info Opt S…" at bounding box center [1372, 282] width 364 height 547
click at [1490, 59] on div "Details" at bounding box center [1485, 66] width 67 height 17
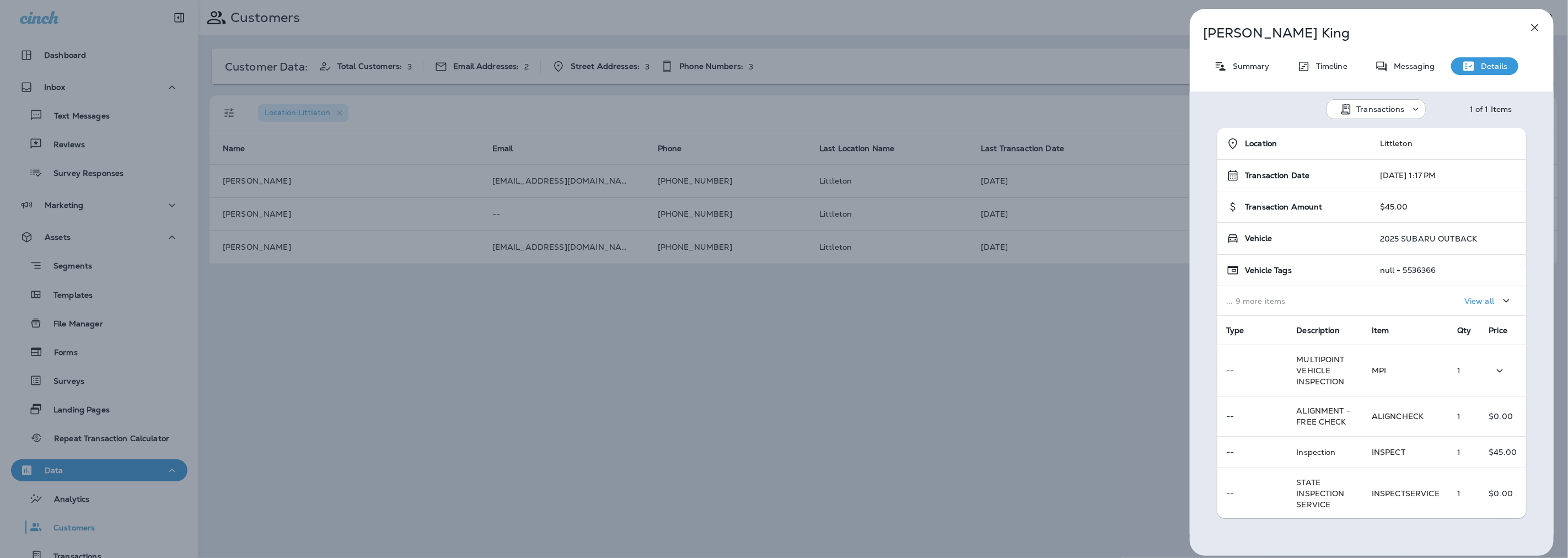
scroll to position [117, 0]
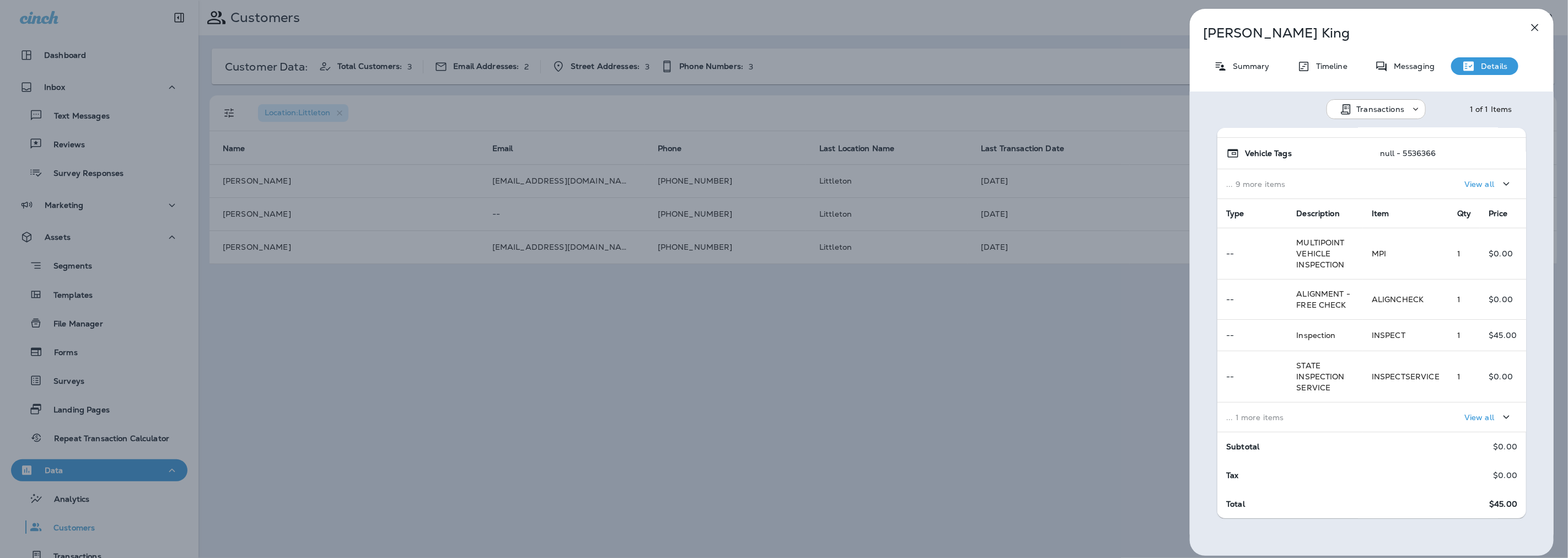
click at [1273, 415] on p "... 1 more items" at bounding box center [1290, 417] width 128 height 9
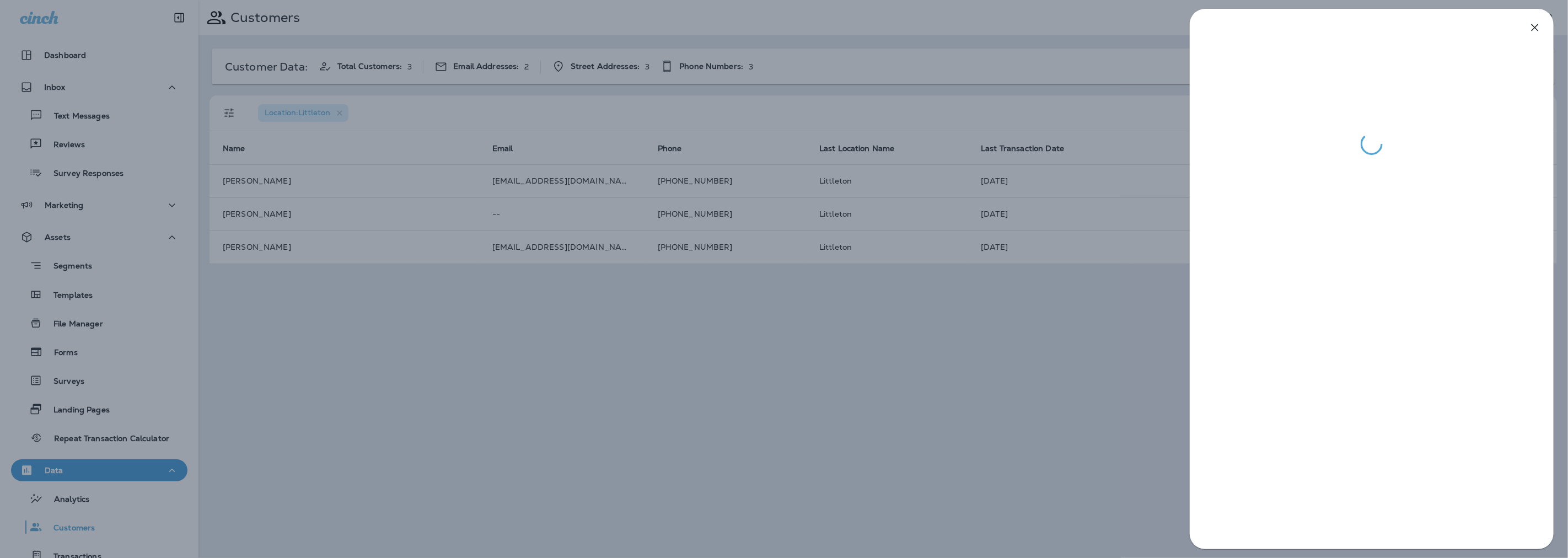
click at [717, 301] on div at bounding box center [784, 279] width 1568 height 558
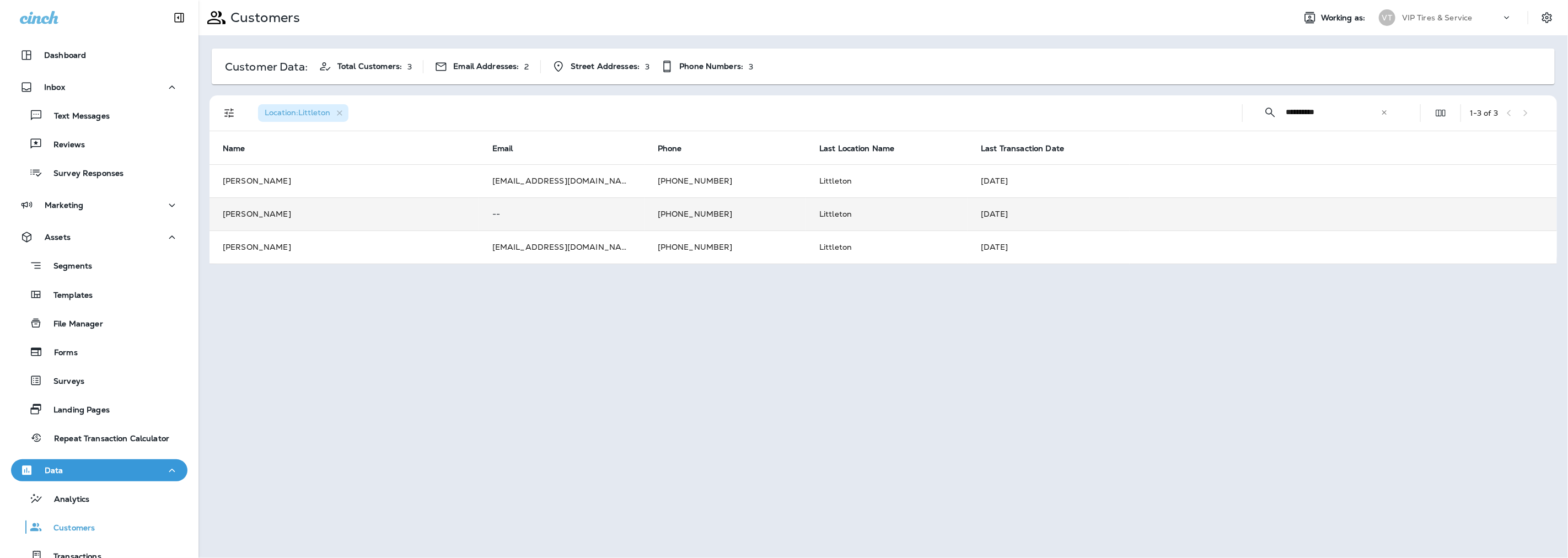
click at [724, 204] on td "[PHONE_NUMBER]" at bounding box center [725, 214] width 161 height 33
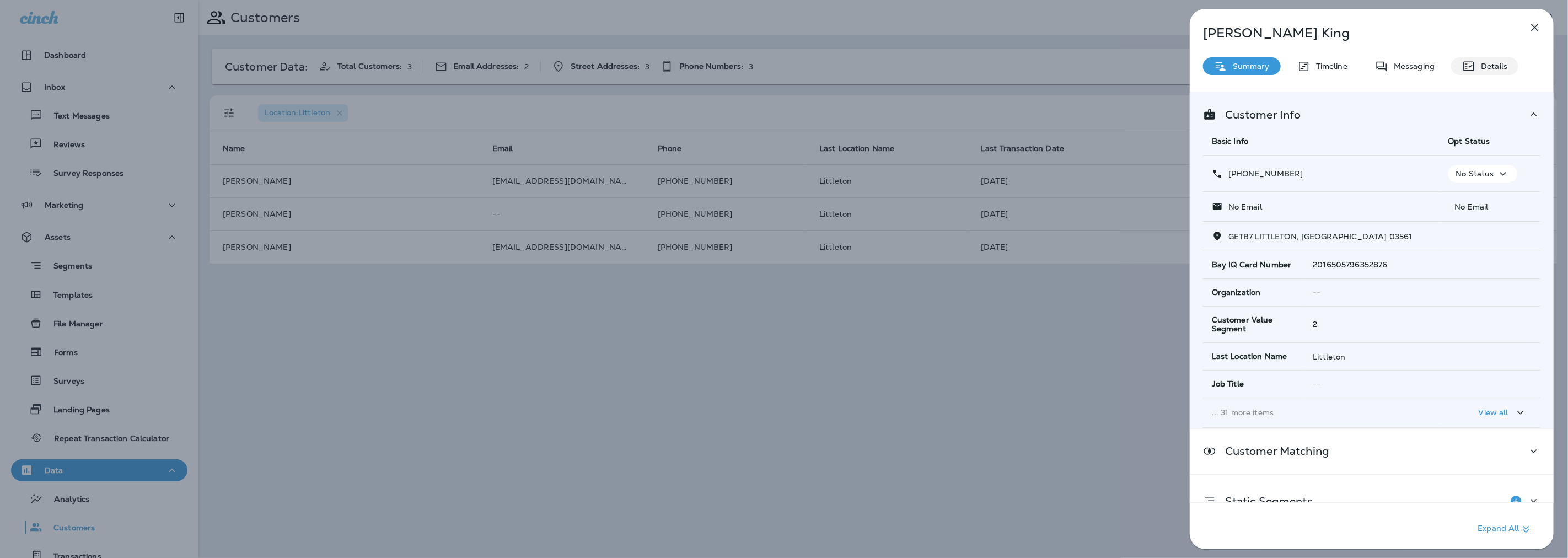
click at [1496, 73] on div "Details" at bounding box center [1485, 66] width 67 height 17
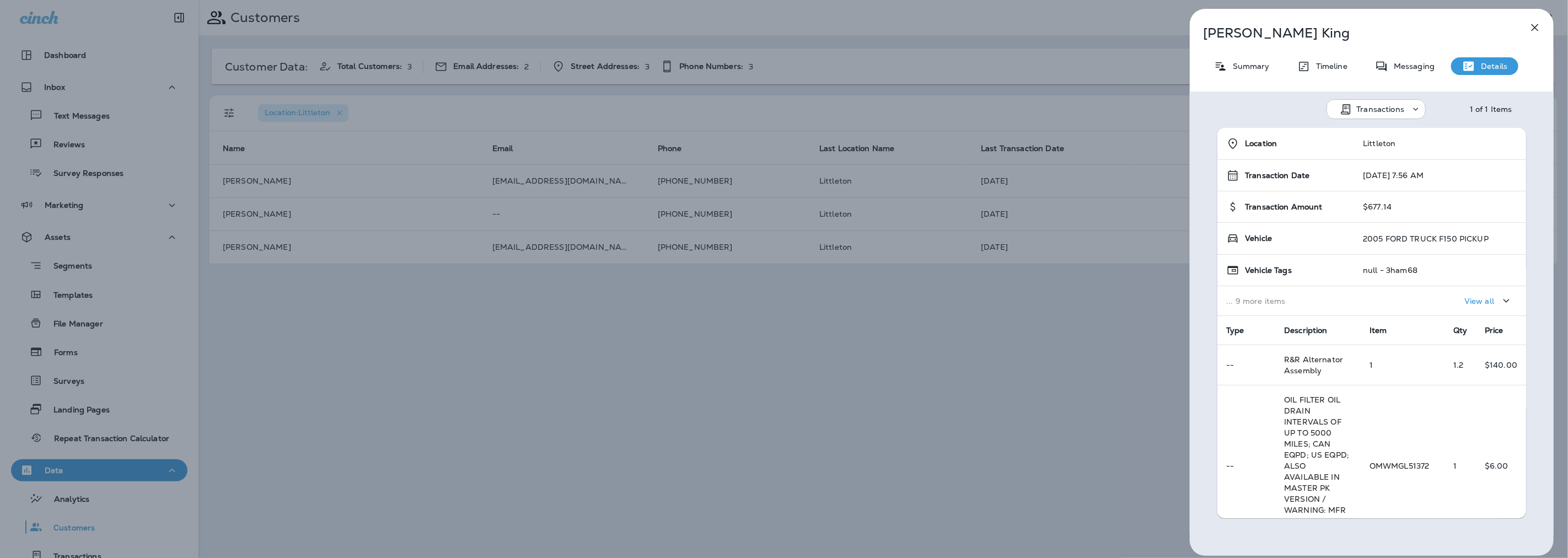
click at [1540, 29] on icon "button" at bounding box center [1535, 27] width 13 height 13
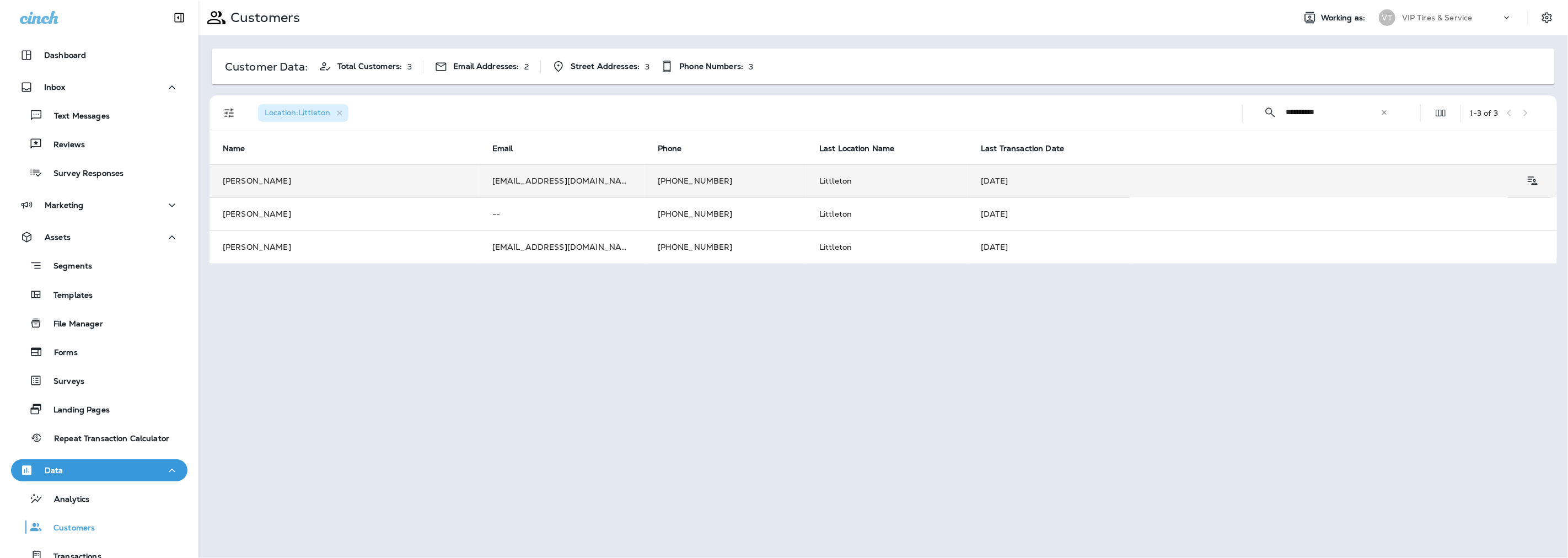
click at [598, 182] on td "[EMAIL_ADDRESS][DOMAIN_NAME]" at bounding box center [562, 181] width 165 height 33
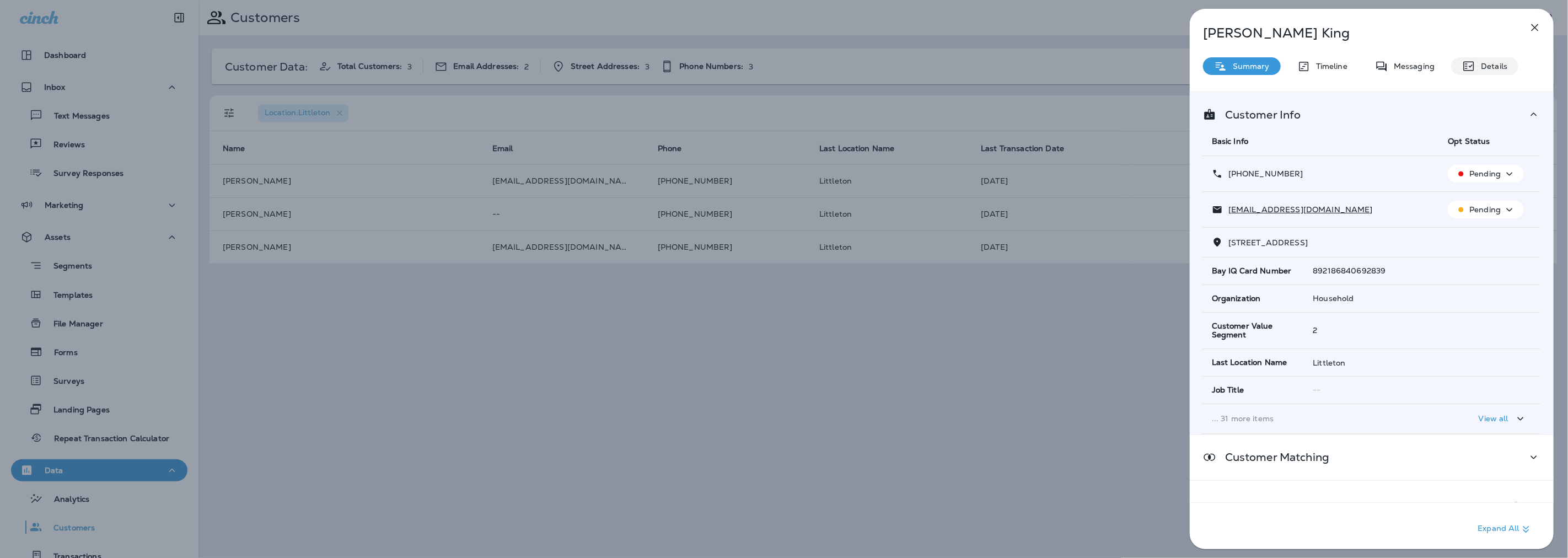
click at [1489, 66] on p "Details" at bounding box center [1491, 66] width 32 height 9
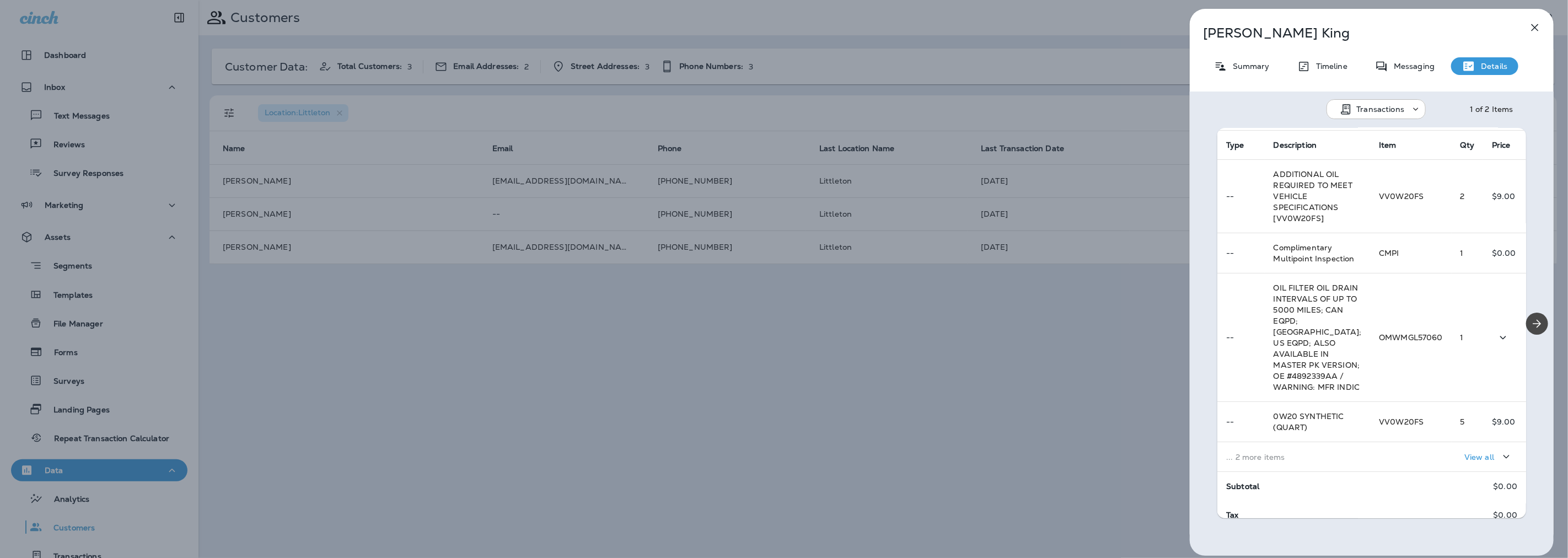
scroll to position [245, 0]
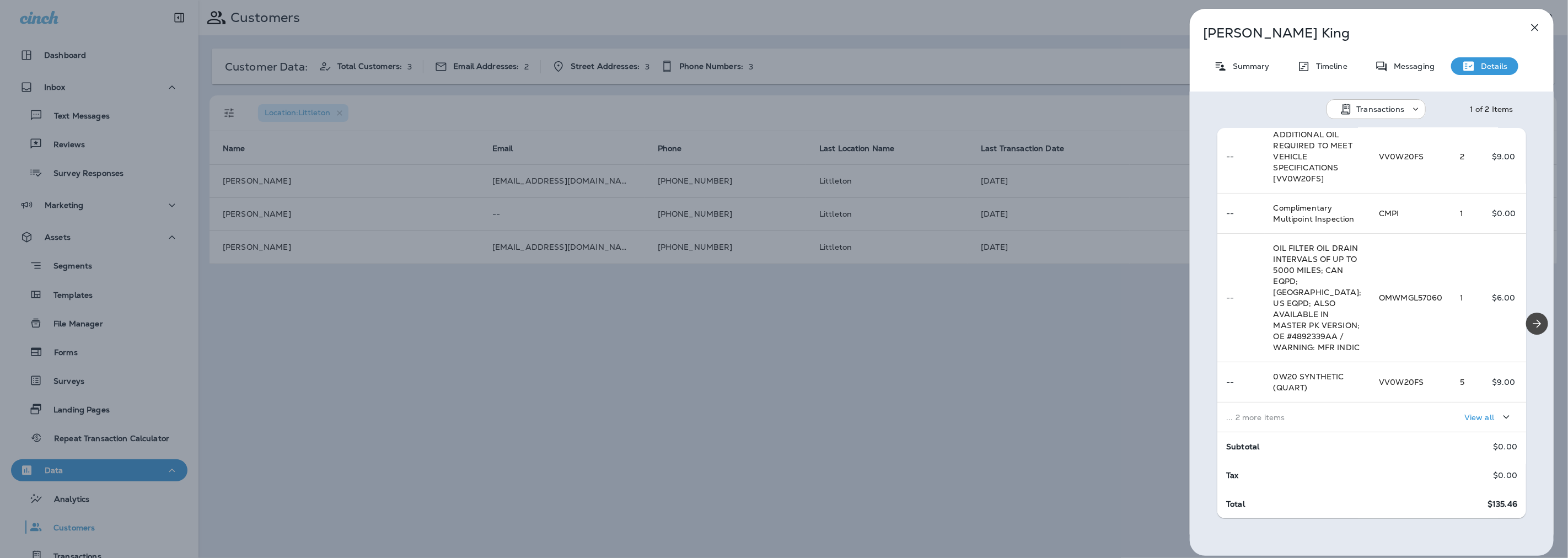
click at [1332, 422] on p "... 2 more items" at bounding box center [1293, 417] width 135 height 9
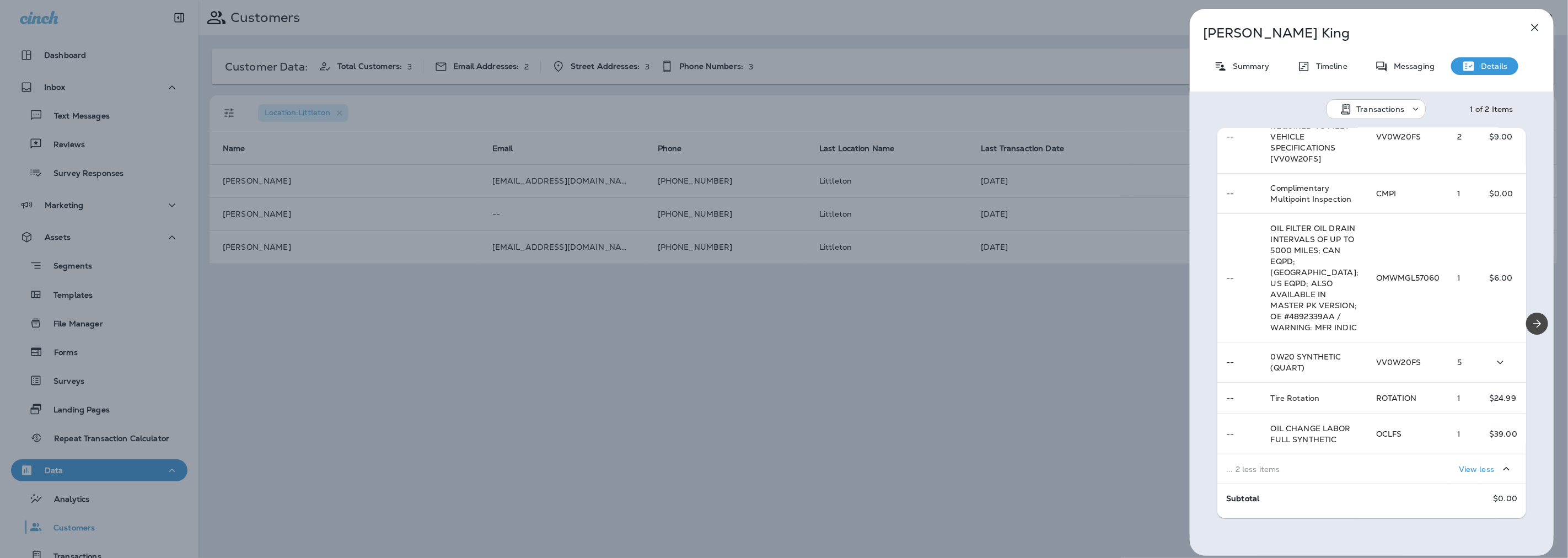
scroll to position [371, 0]
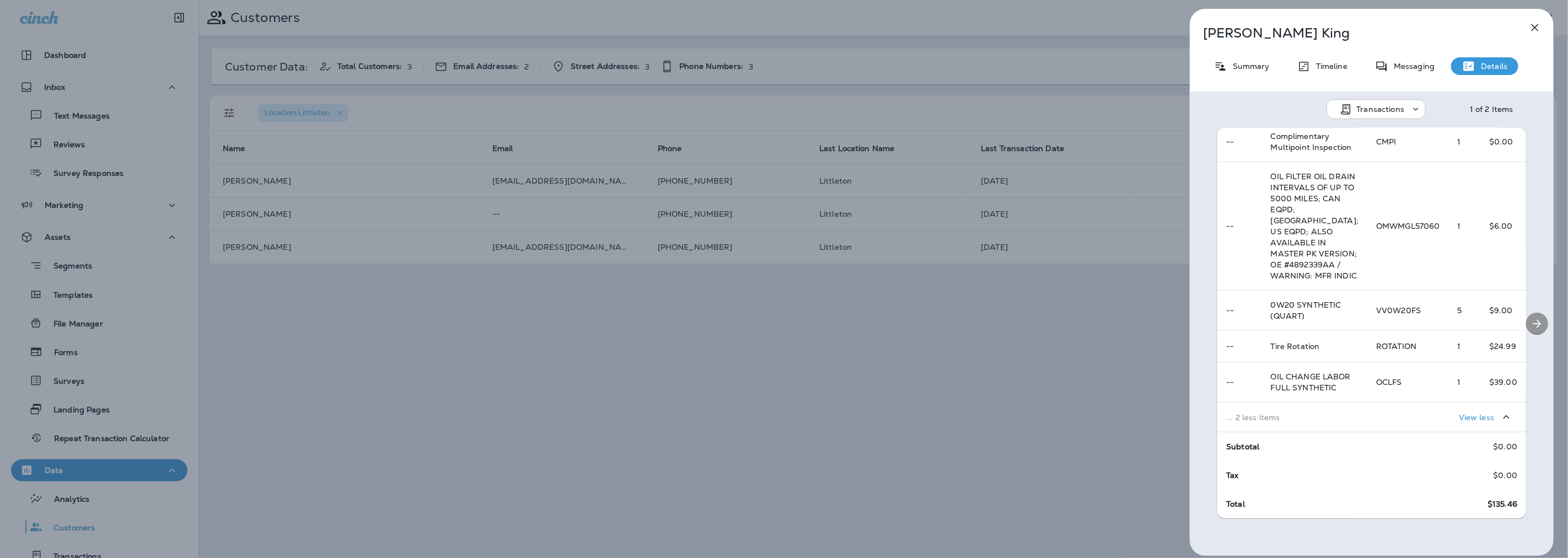
click at [1533, 326] on icon "Next" at bounding box center [1537, 323] width 8 height 8
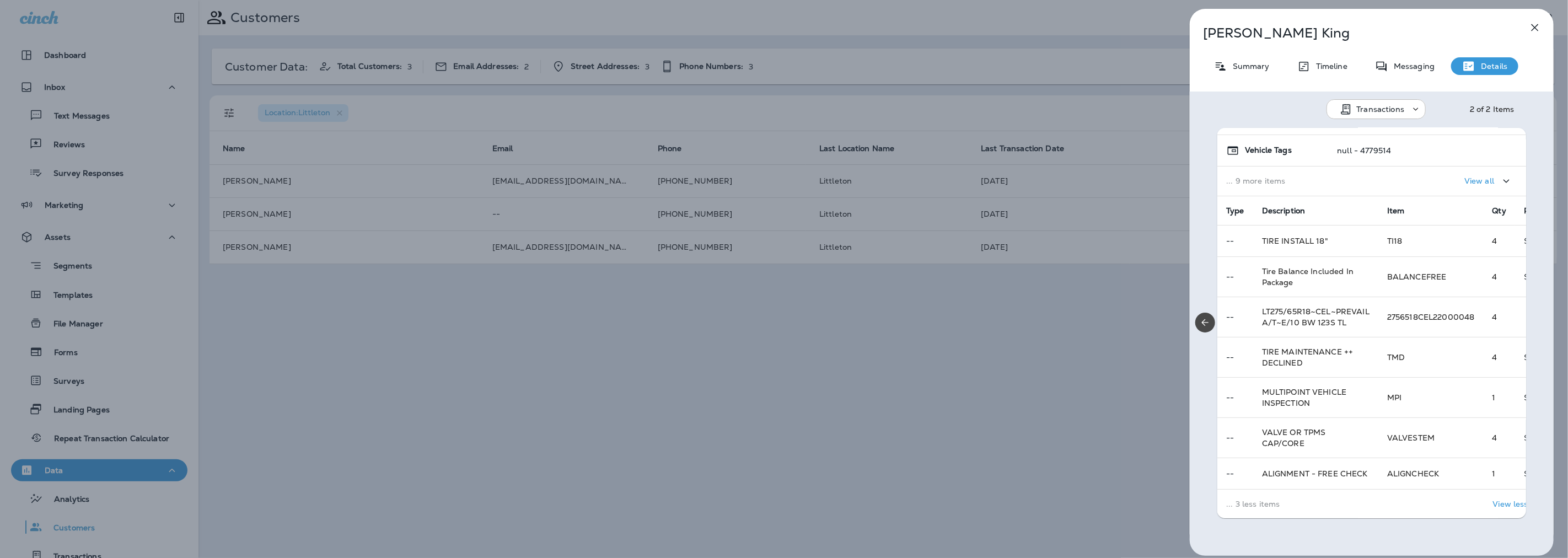
scroll to position [213, 0]
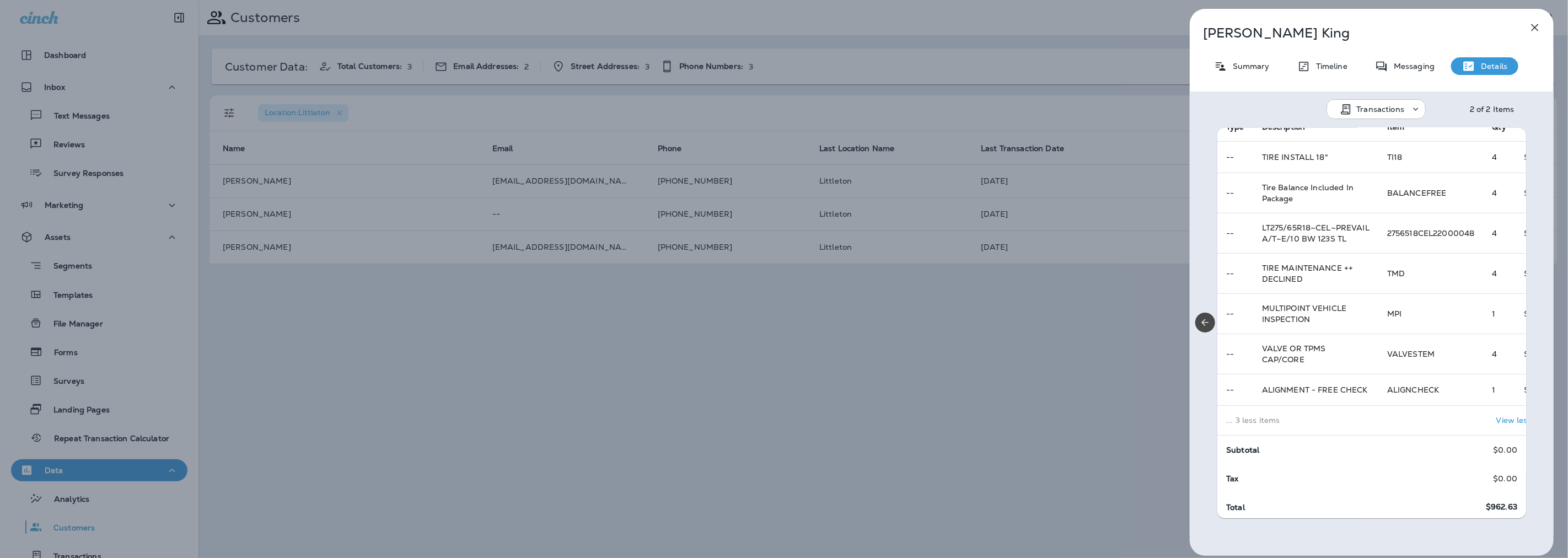
click at [965, 396] on div "[PERSON_NAME] Summary Timeline Messaging Details Transactions 2 of 2 Items Loca…" at bounding box center [784, 279] width 1568 height 558
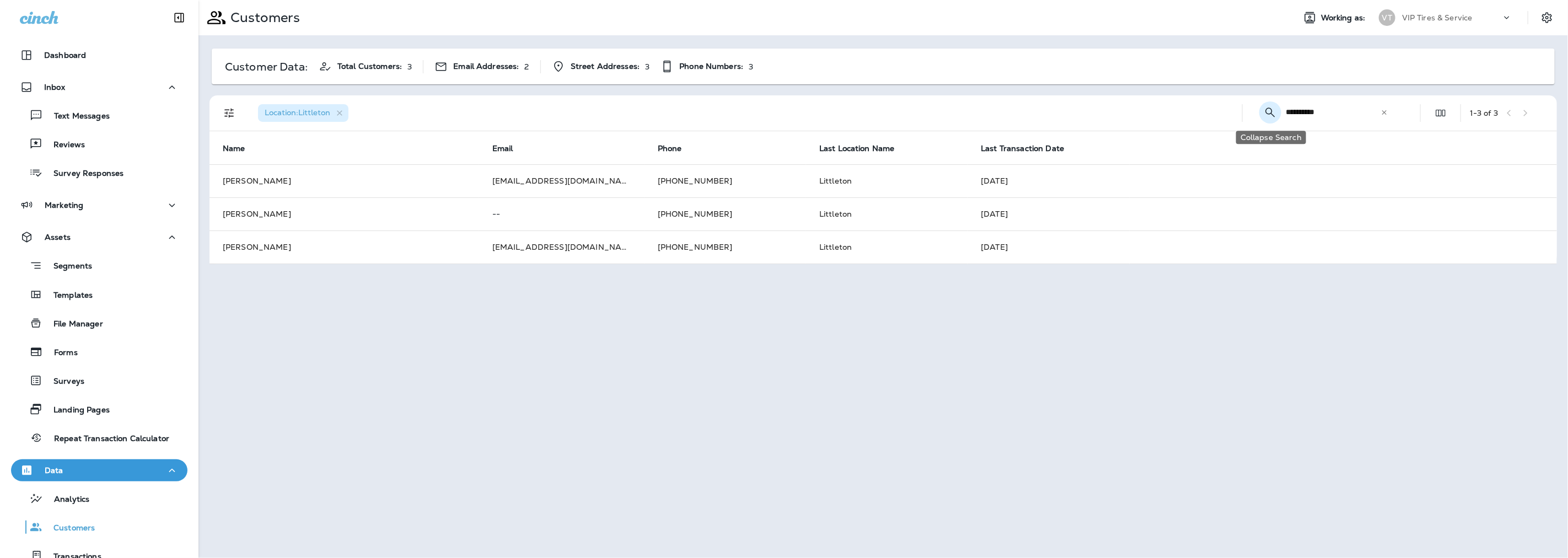
drag, startPoint x: 1324, startPoint y: 109, endPoint x: 1277, endPoint y: 110, distance: 47.0
click at [1277, 110] on div "**********" at bounding box center [1325, 112] width 149 height 29
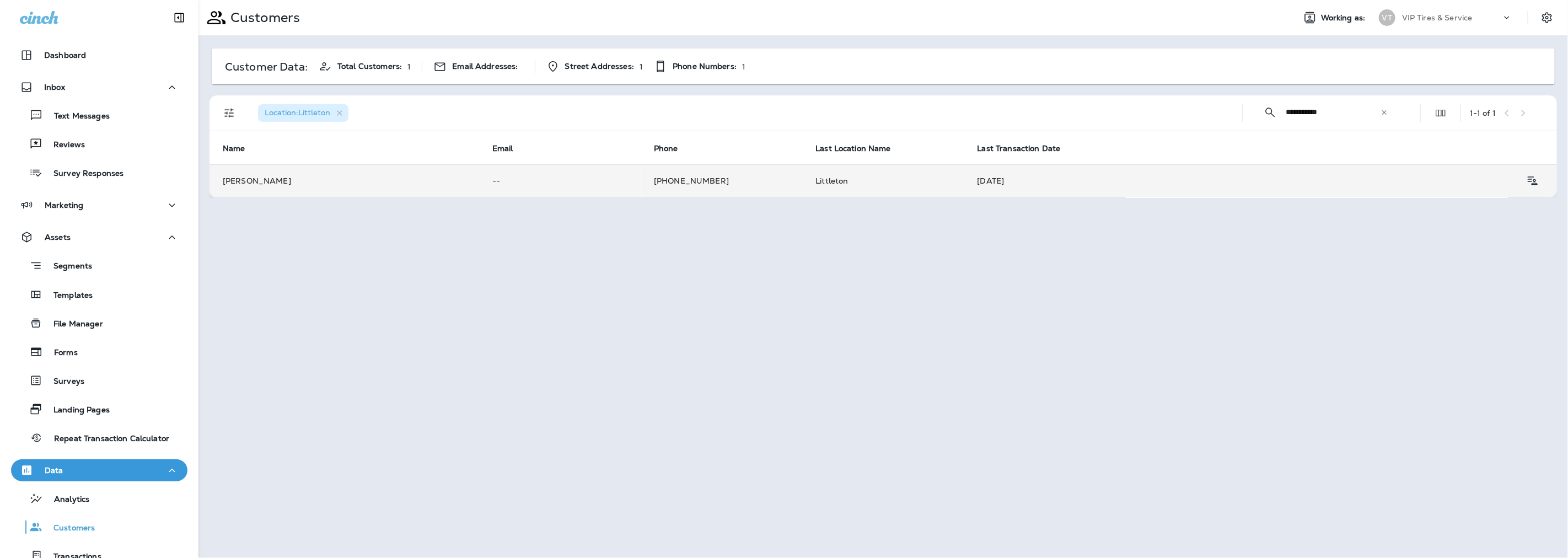
click at [835, 186] on td "Littleton" at bounding box center [883, 181] width 161 height 33
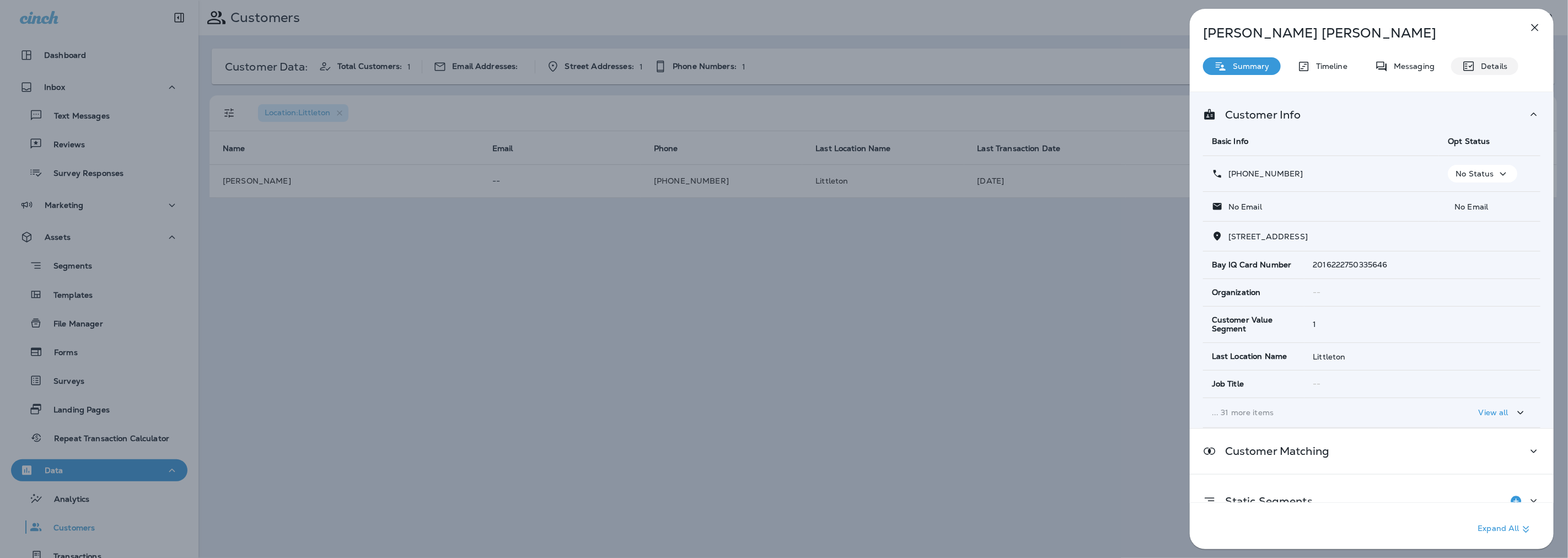
click at [1490, 69] on p "Details" at bounding box center [1491, 66] width 32 height 9
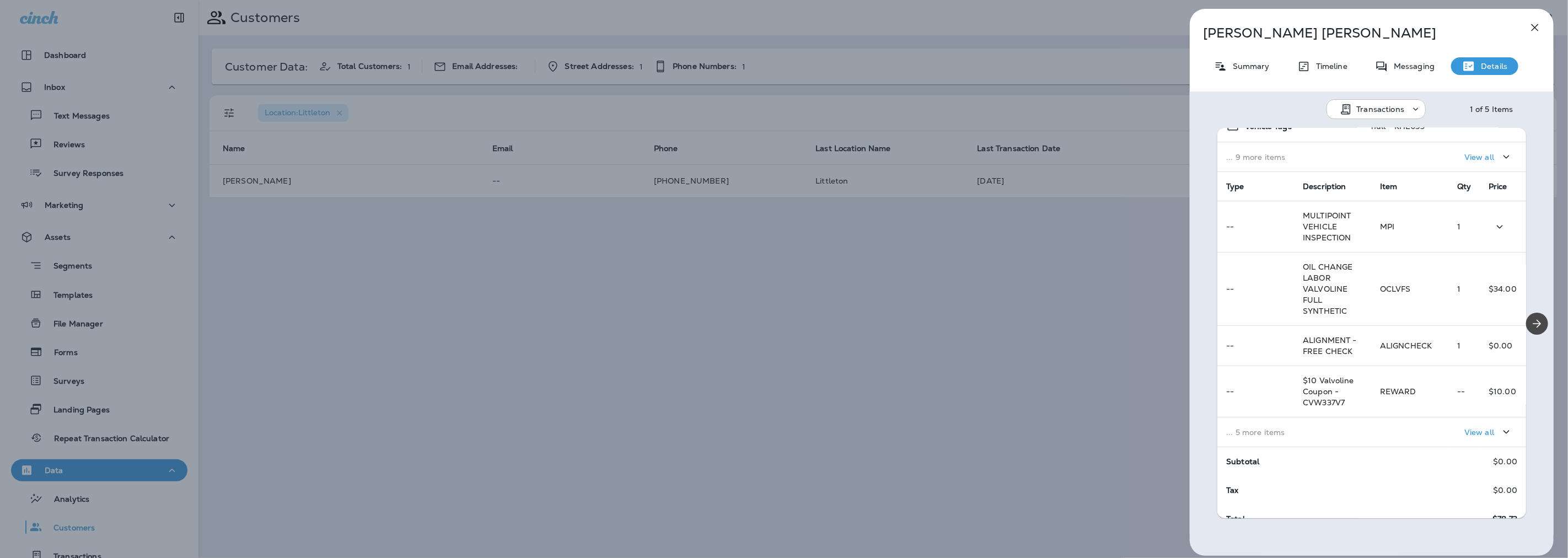
scroll to position [158, 0]
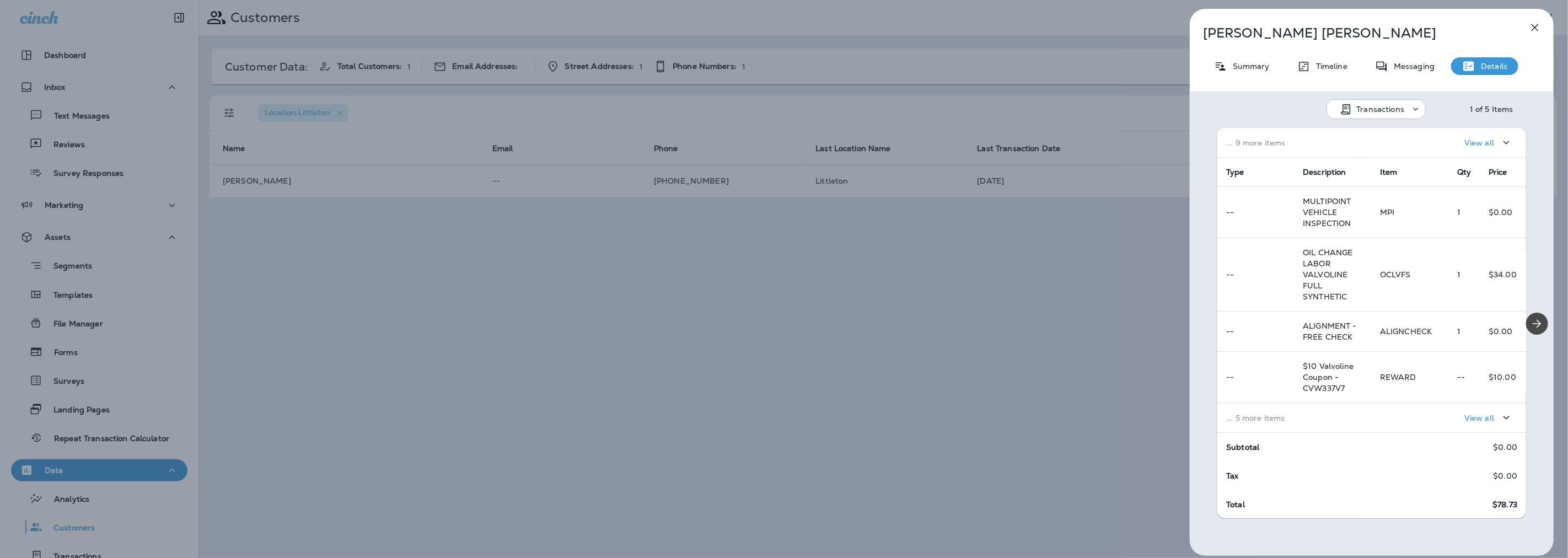
click at [1371, 416] on td "View all" at bounding box center [1449, 418] width 155 height 30
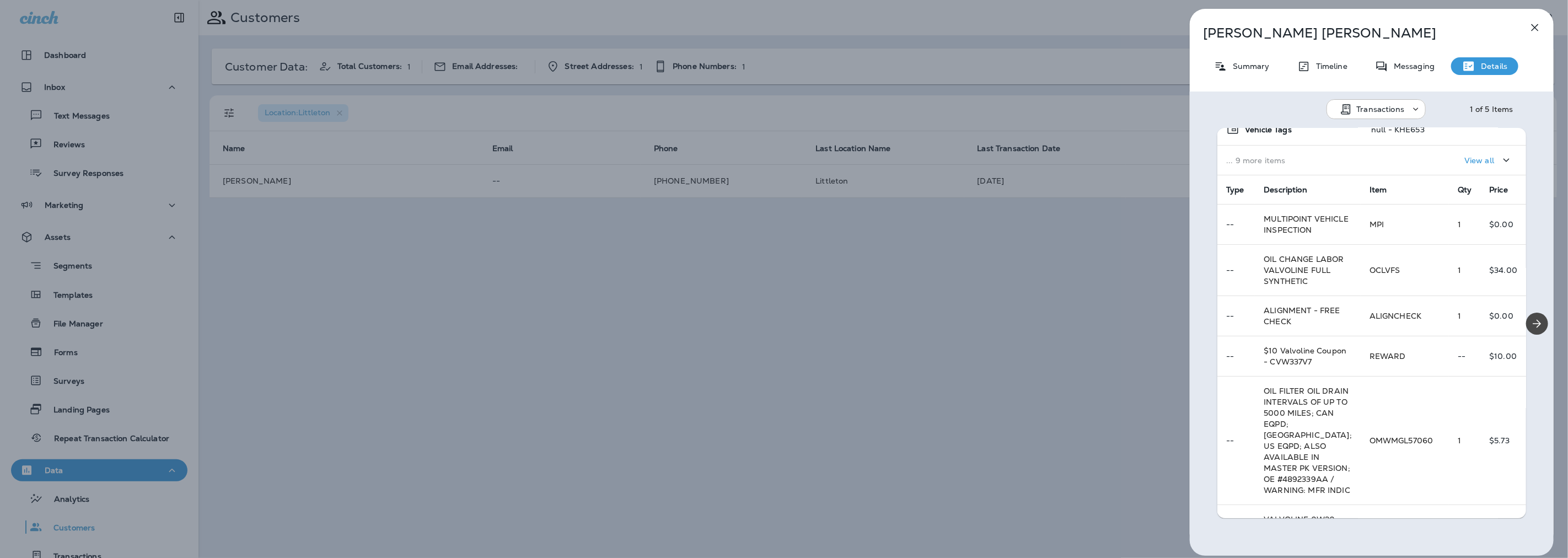
scroll to position [129, 0]
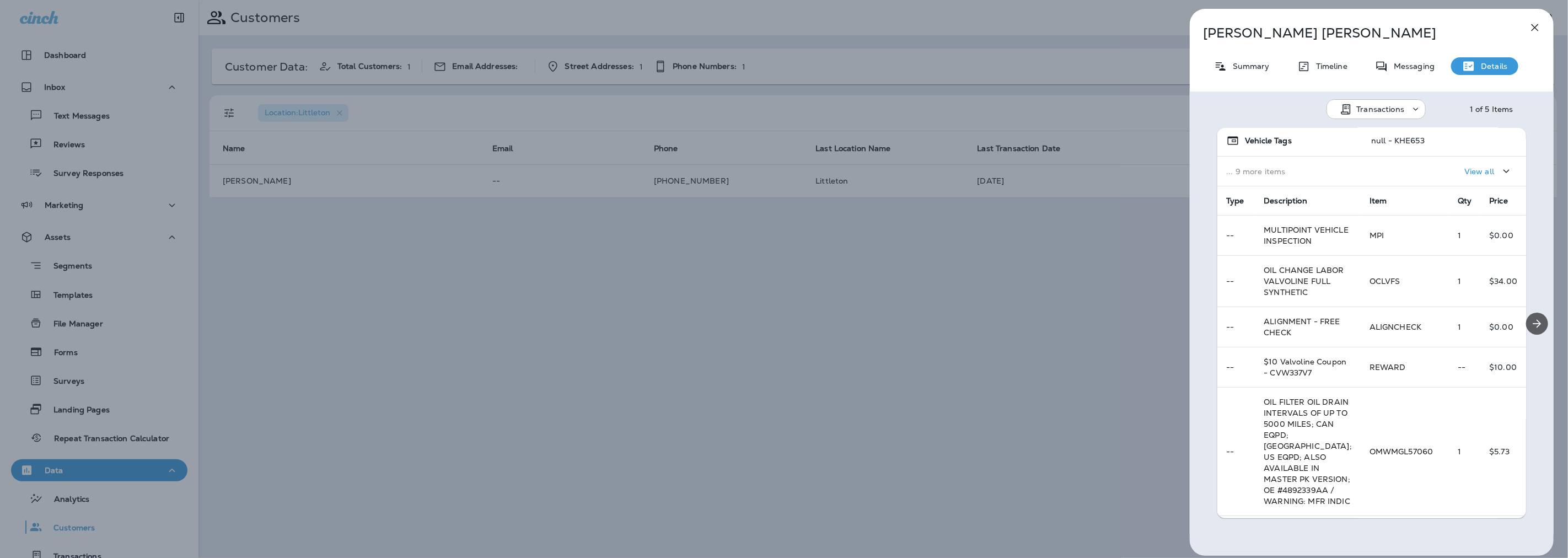
click at [1531, 321] on icon "Next" at bounding box center [1537, 324] width 13 height 13
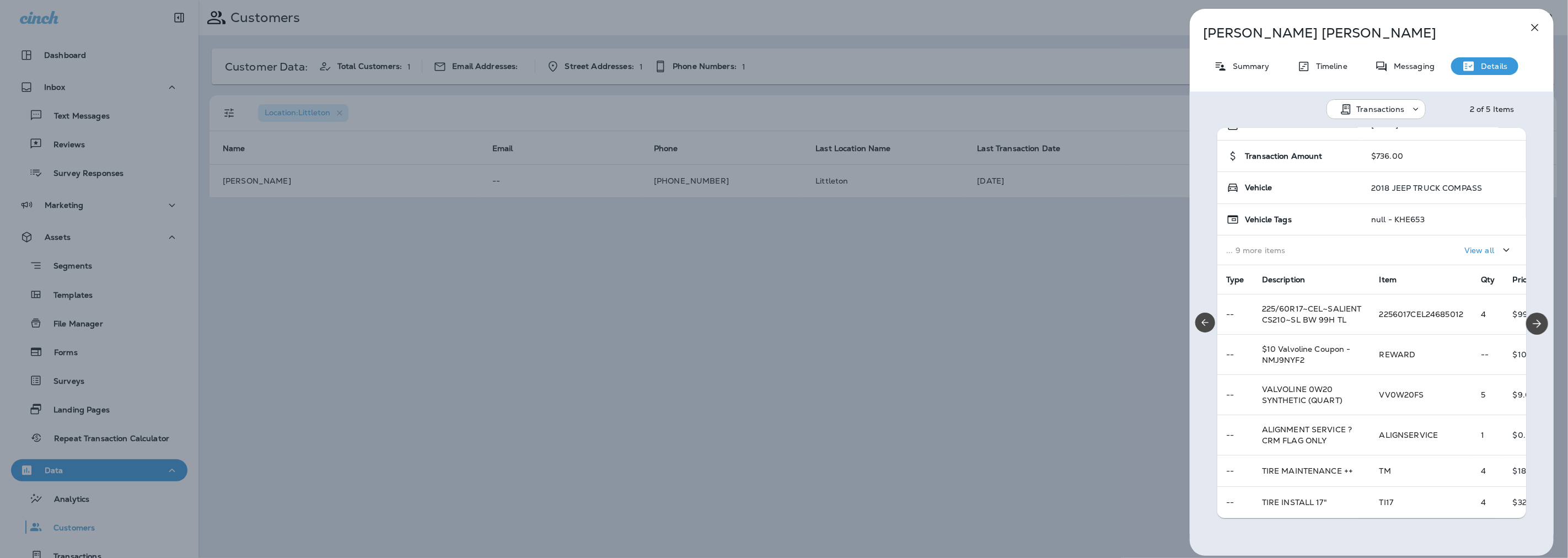
scroll to position [0, 0]
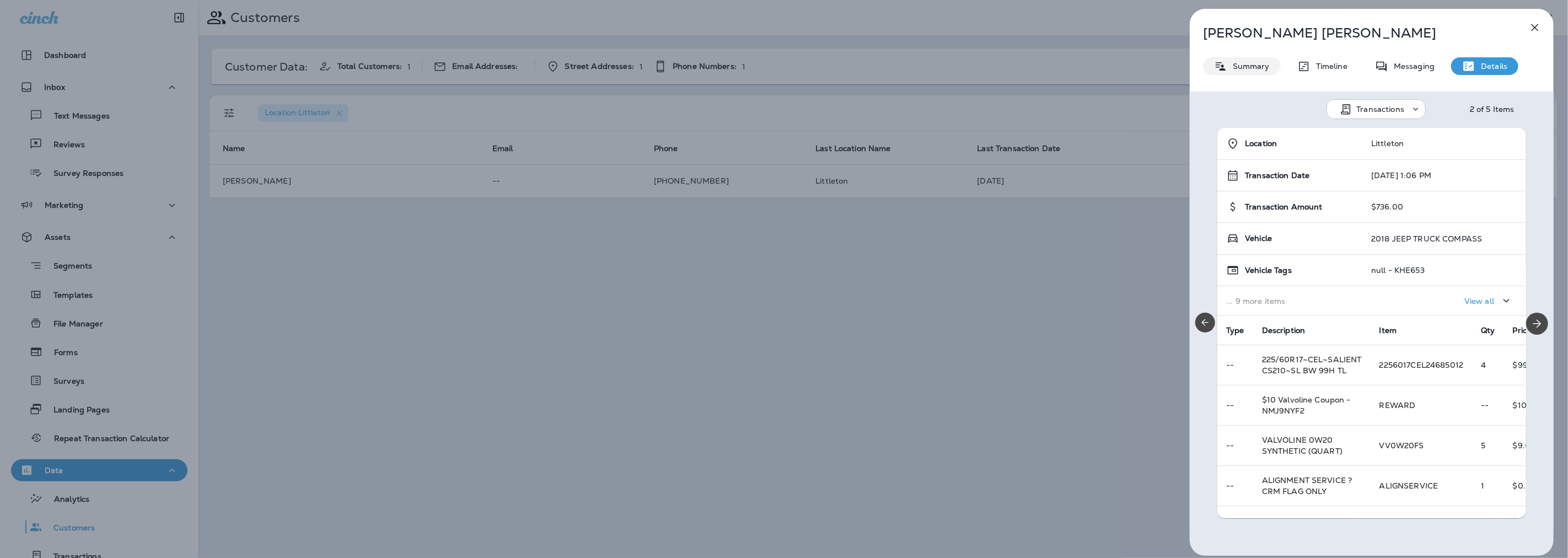
click at [1265, 63] on p "Summary" at bounding box center [1249, 66] width 43 height 9
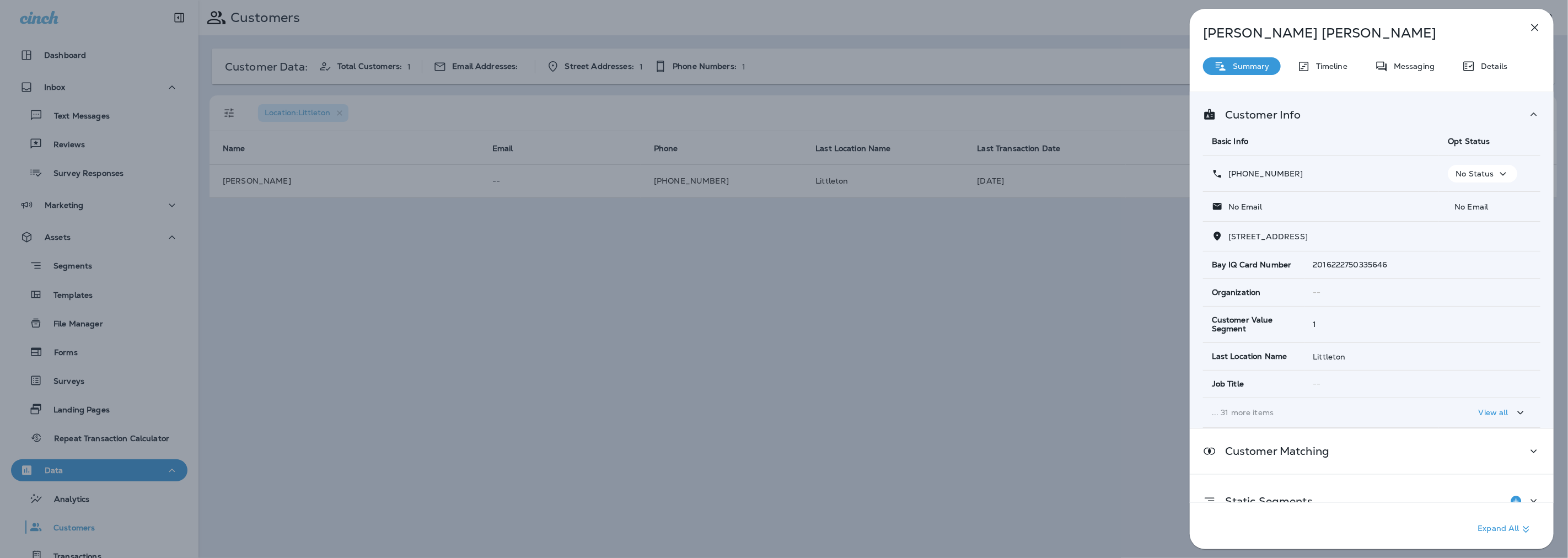
click at [1528, 26] on button "button" at bounding box center [1535, 27] width 22 height 22
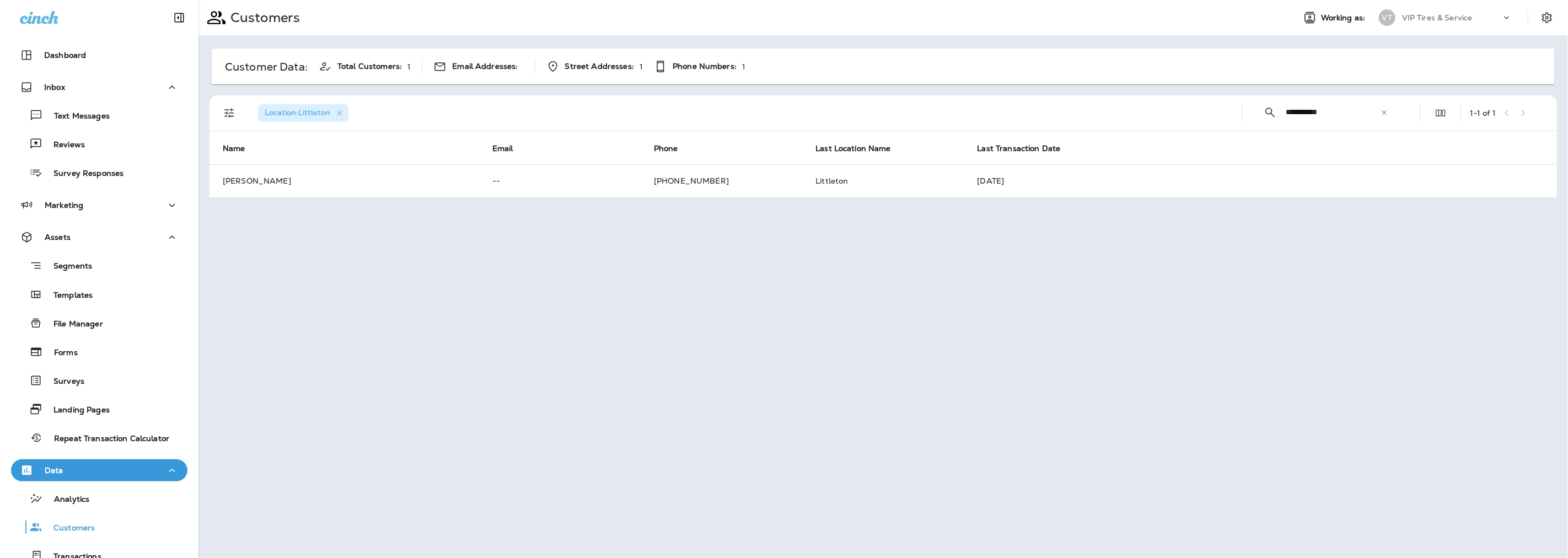
drag, startPoint x: 1335, startPoint y: 113, endPoint x: 1245, endPoint y: 110, distance: 90.0
click at [1250, 109] on div "**********" at bounding box center [885, 113] width 1334 height 35
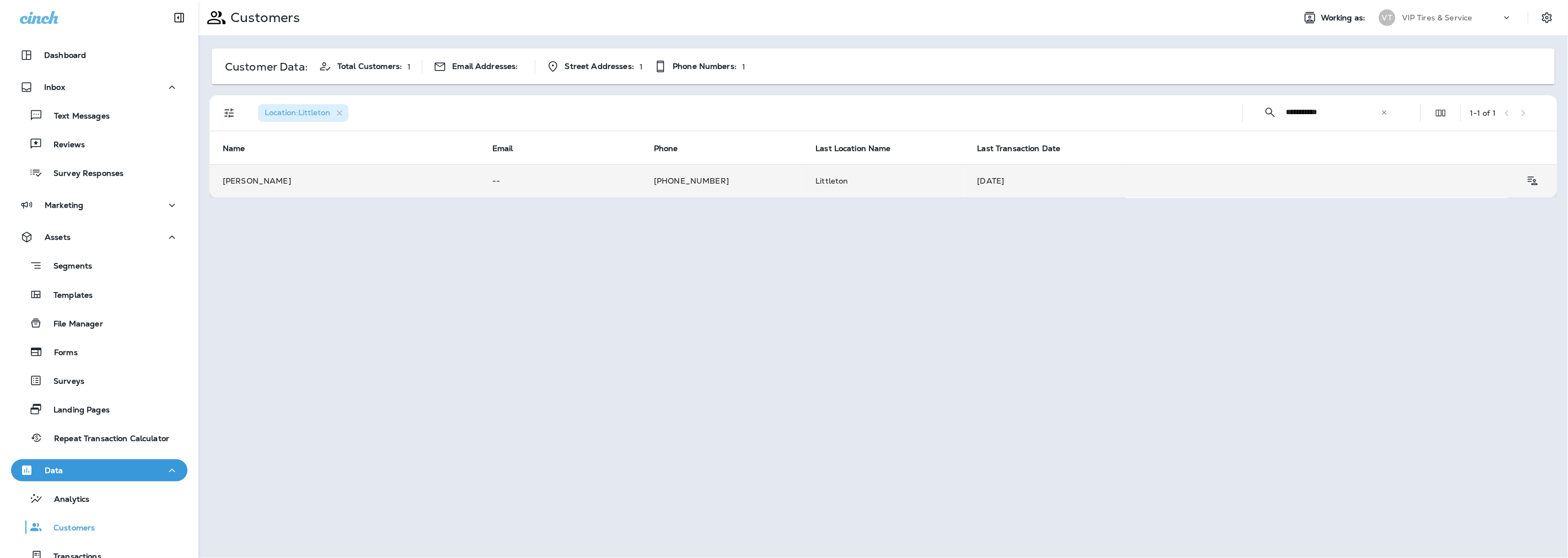
click at [696, 177] on td "[PHONE_NUMBER]" at bounding box center [721, 181] width 161 height 33
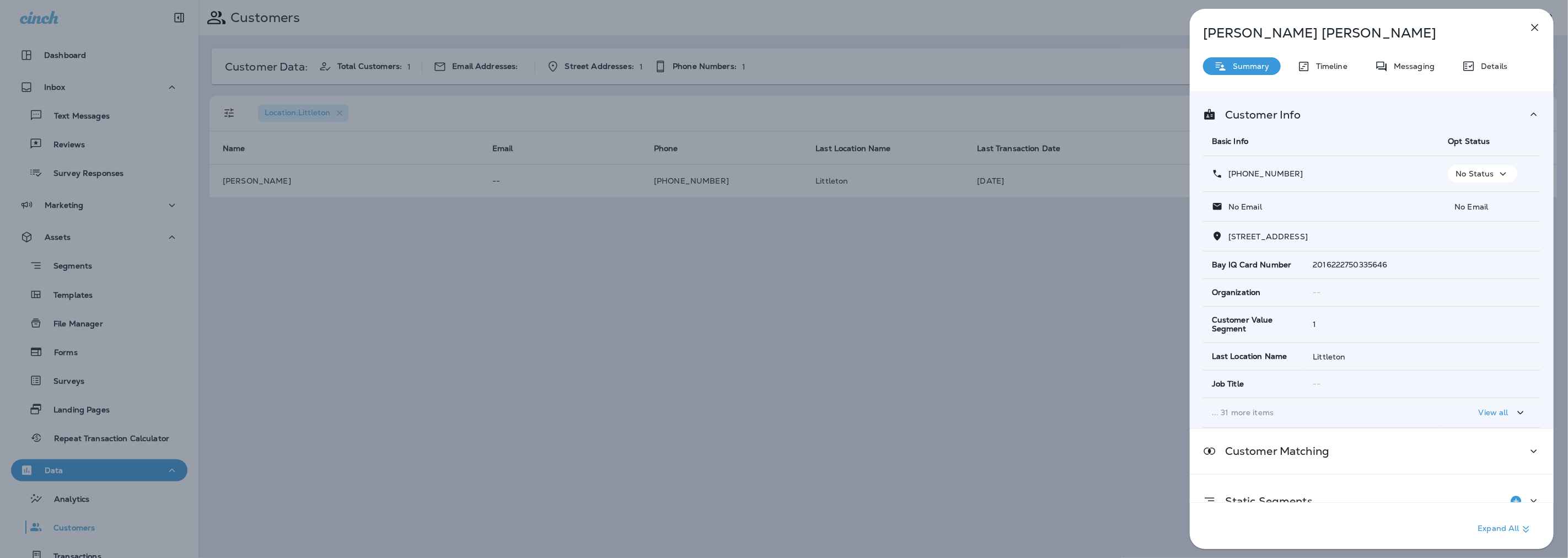
click at [1531, 23] on icon "button" at bounding box center [1535, 27] width 13 height 13
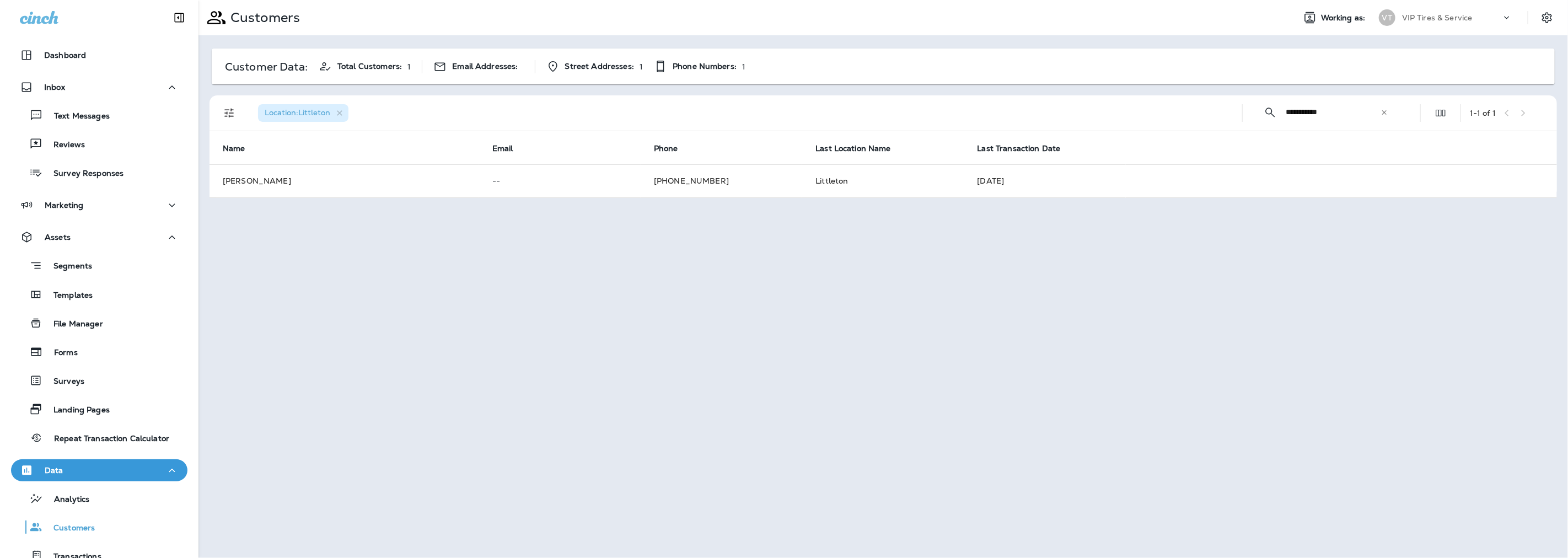
drag, startPoint x: 1316, startPoint y: 111, endPoint x: 1304, endPoint y: 111, distance: 12.0
click at [1304, 111] on input "**********" at bounding box center [1333, 112] width 95 height 29
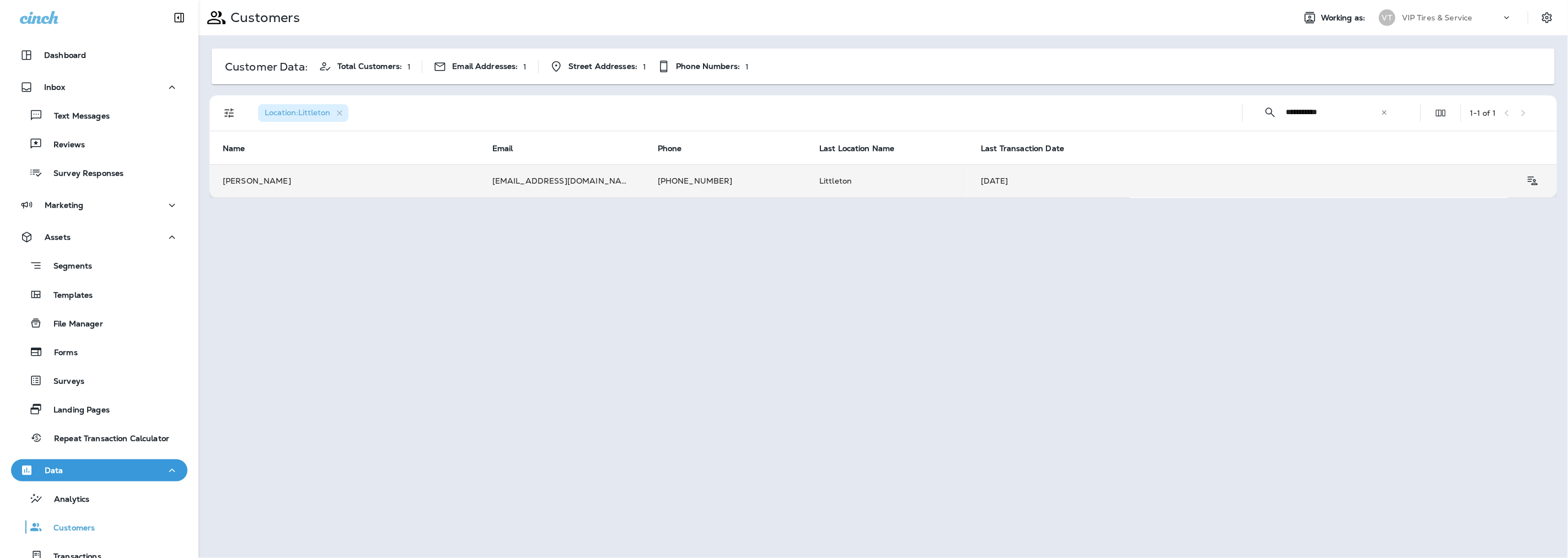
click at [536, 183] on td "[EMAIL_ADDRESS][DOMAIN_NAME]" at bounding box center [562, 181] width 165 height 33
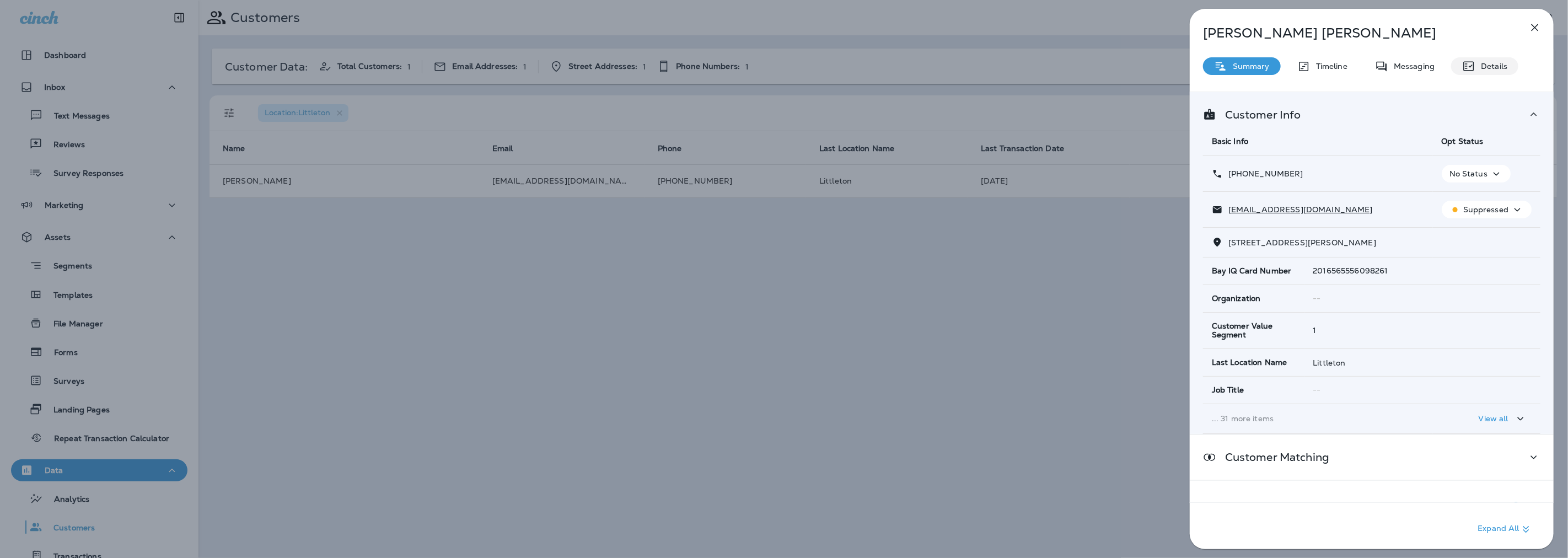
click at [1499, 69] on p "Details" at bounding box center [1491, 66] width 32 height 9
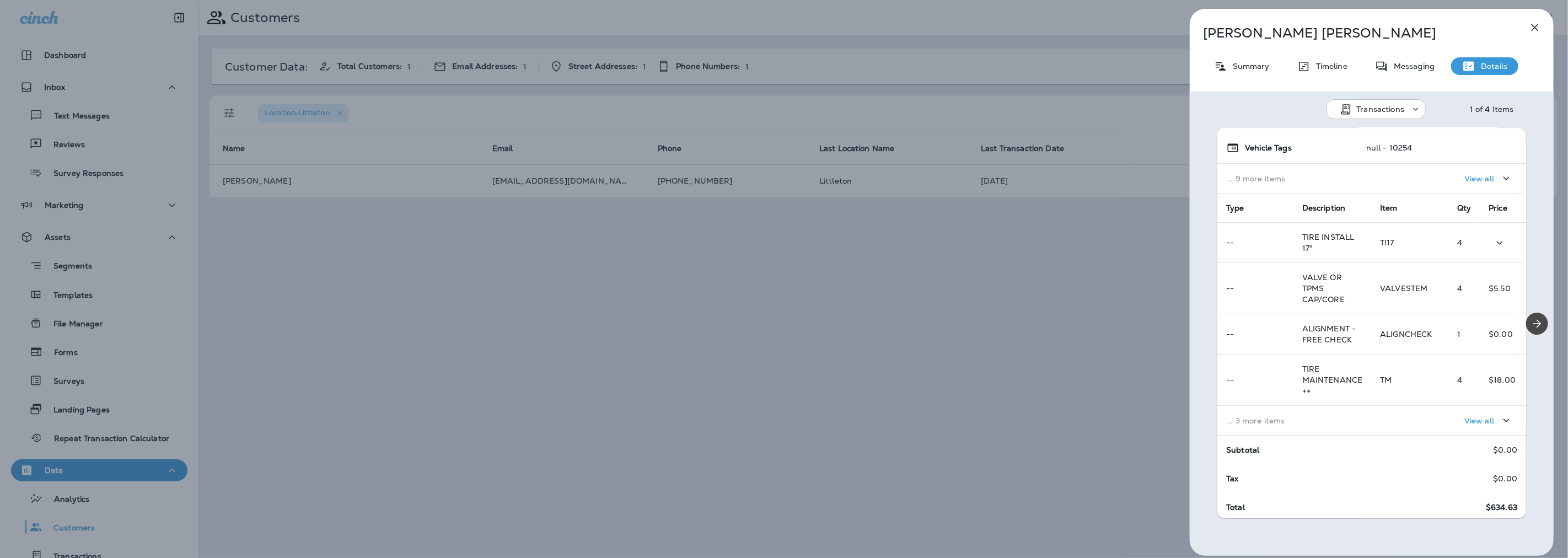
scroll to position [125, 0]
click at [1453, 405] on td "View all" at bounding box center [1449, 418] width 155 height 30
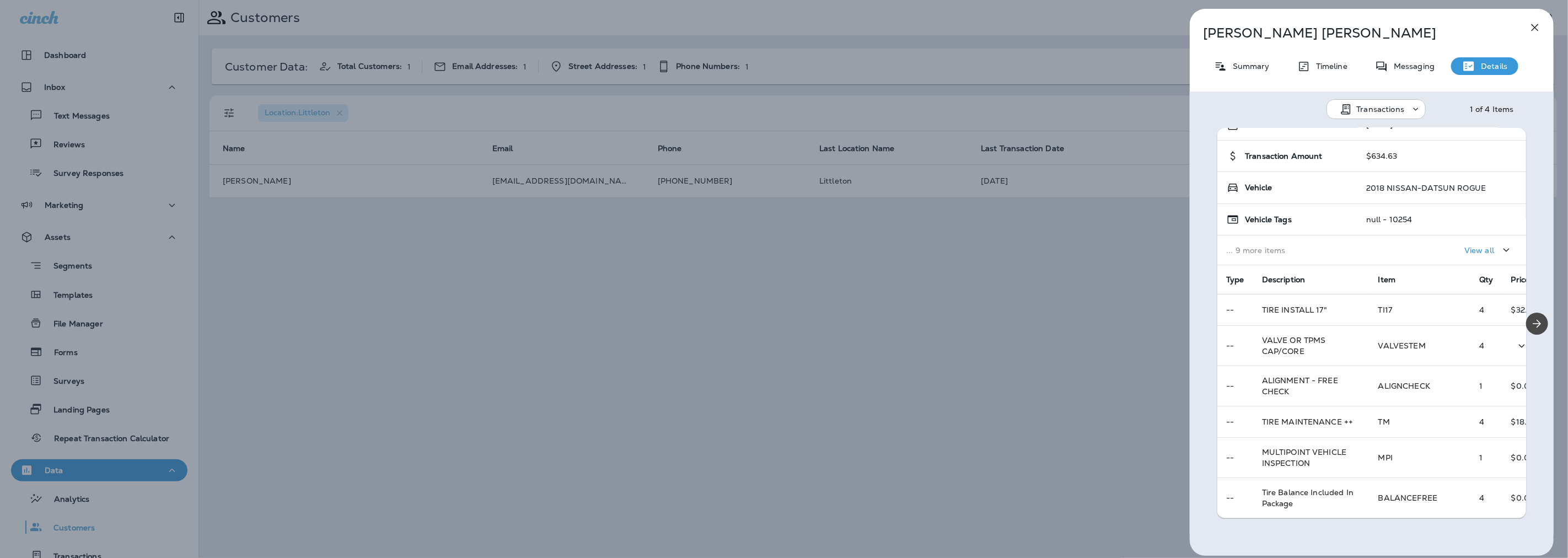
scroll to position [29, 0]
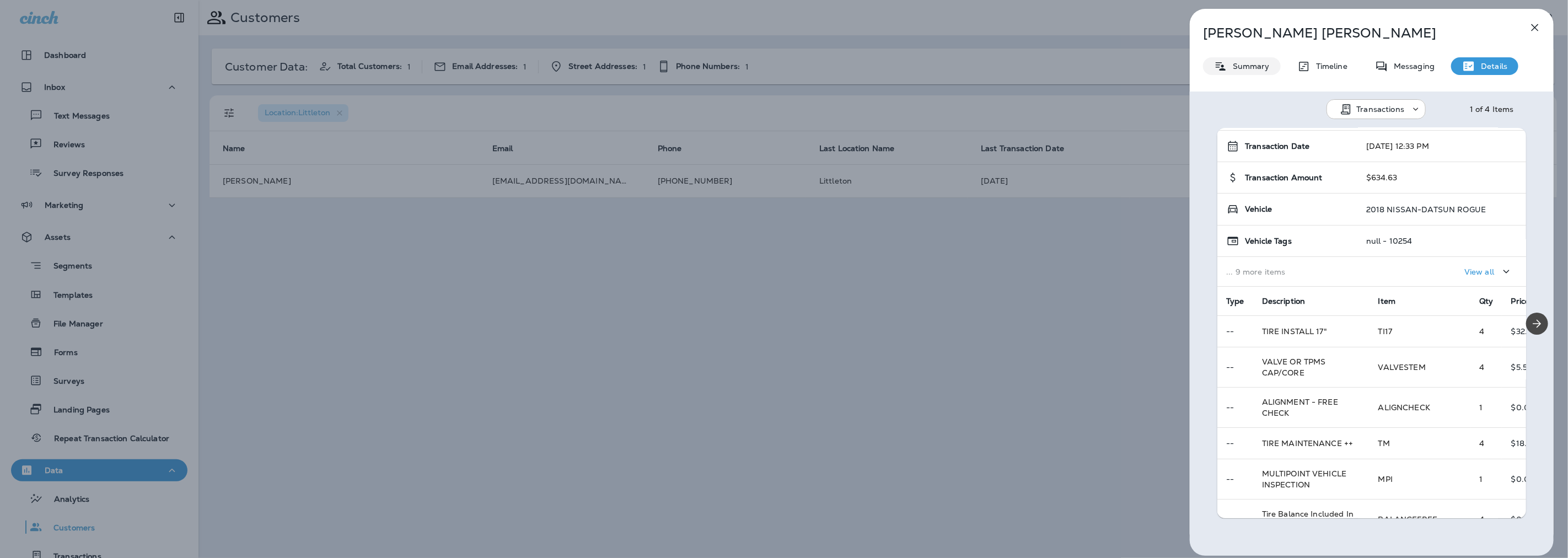
click at [1270, 69] on div "Summary" at bounding box center [1241, 66] width 78 height 17
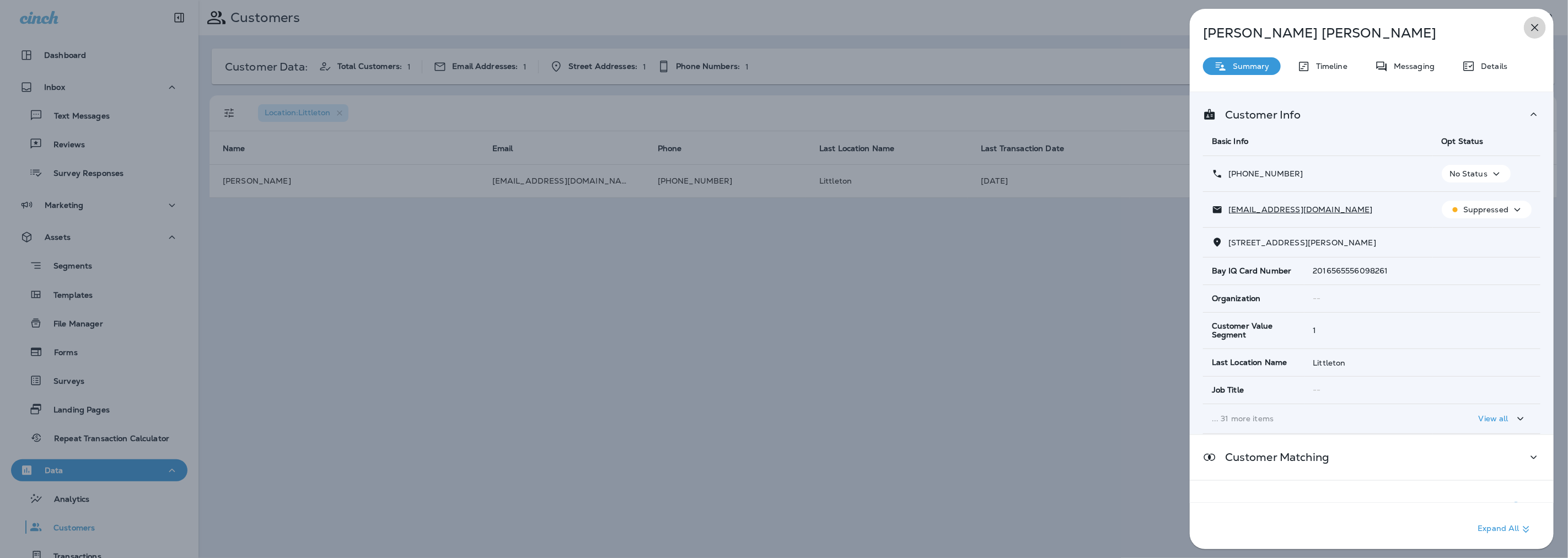
click at [1531, 32] on icon "button" at bounding box center [1535, 27] width 13 height 13
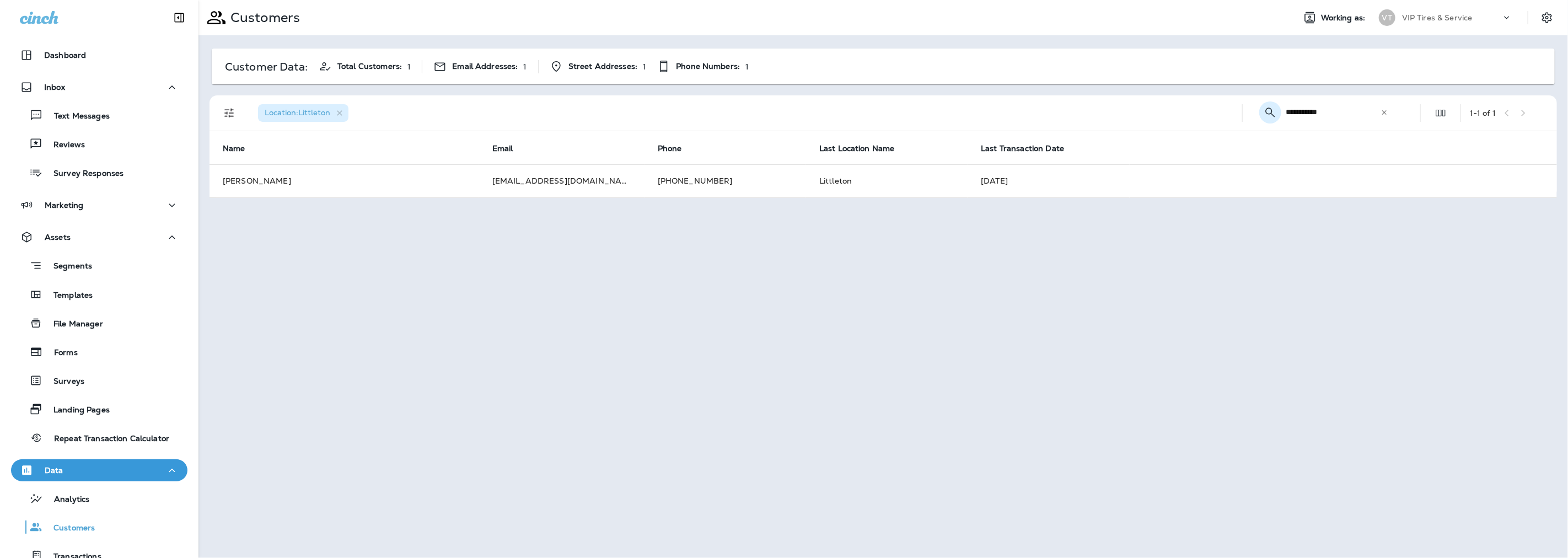
drag, startPoint x: 1322, startPoint y: 110, endPoint x: 1279, endPoint y: 113, distance: 43.1
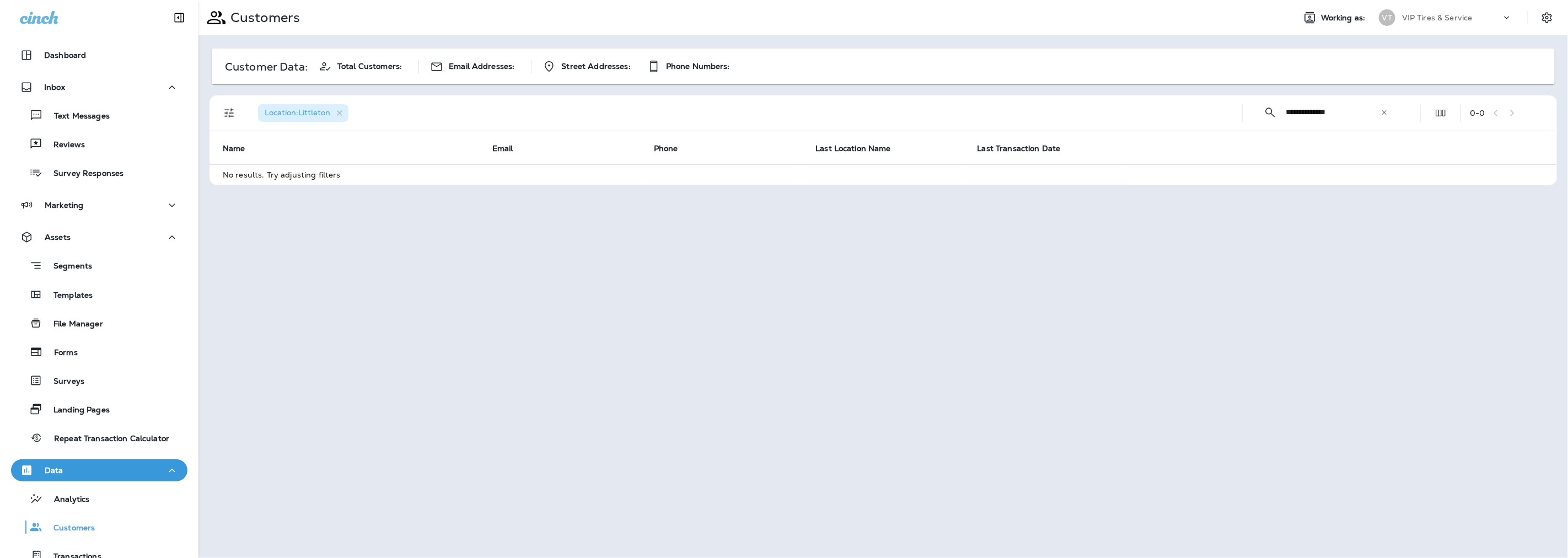
drag, startPoint x: 1349, startPoint y: 113, endPoint x: 1305, endPoint y: 112, distance: 44.0
click at [1305, 112] on input "**********" at bounding box center [1333, 112] width 95 height 29
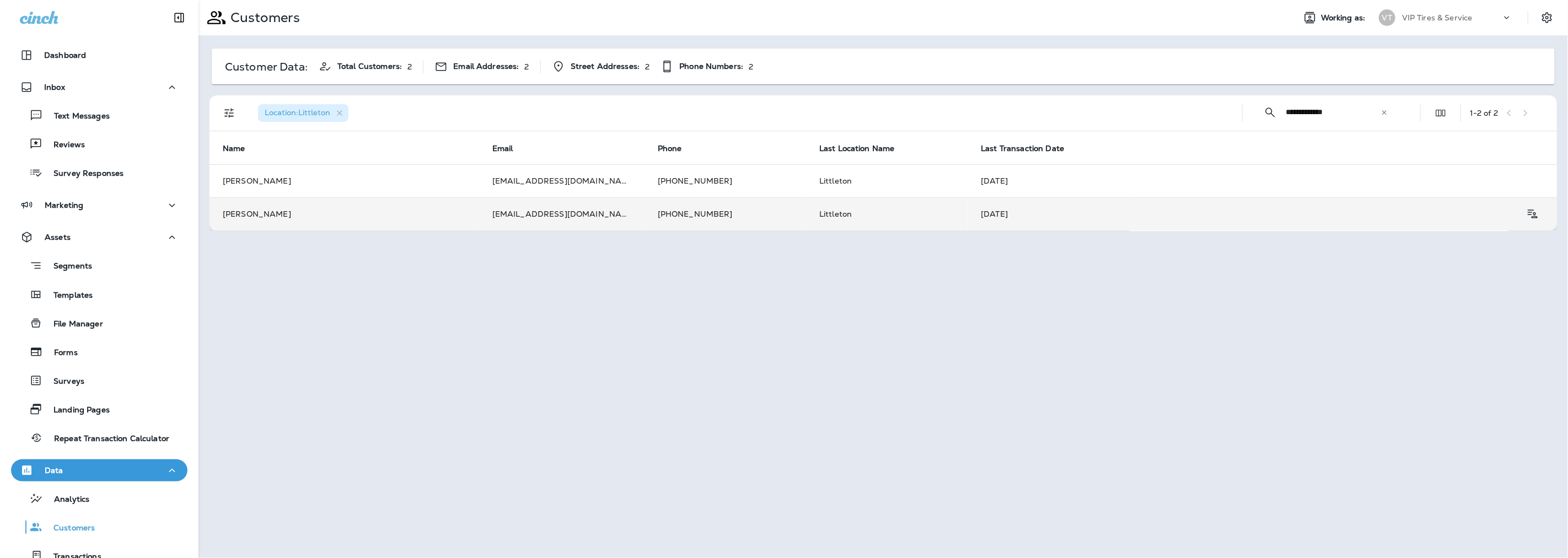
type input "**********"
click at [543, 212] on td "[EMAIL_ADDRESS][DOMAIN_NAME]" at bounding box center [562, 214] width 165 height 33
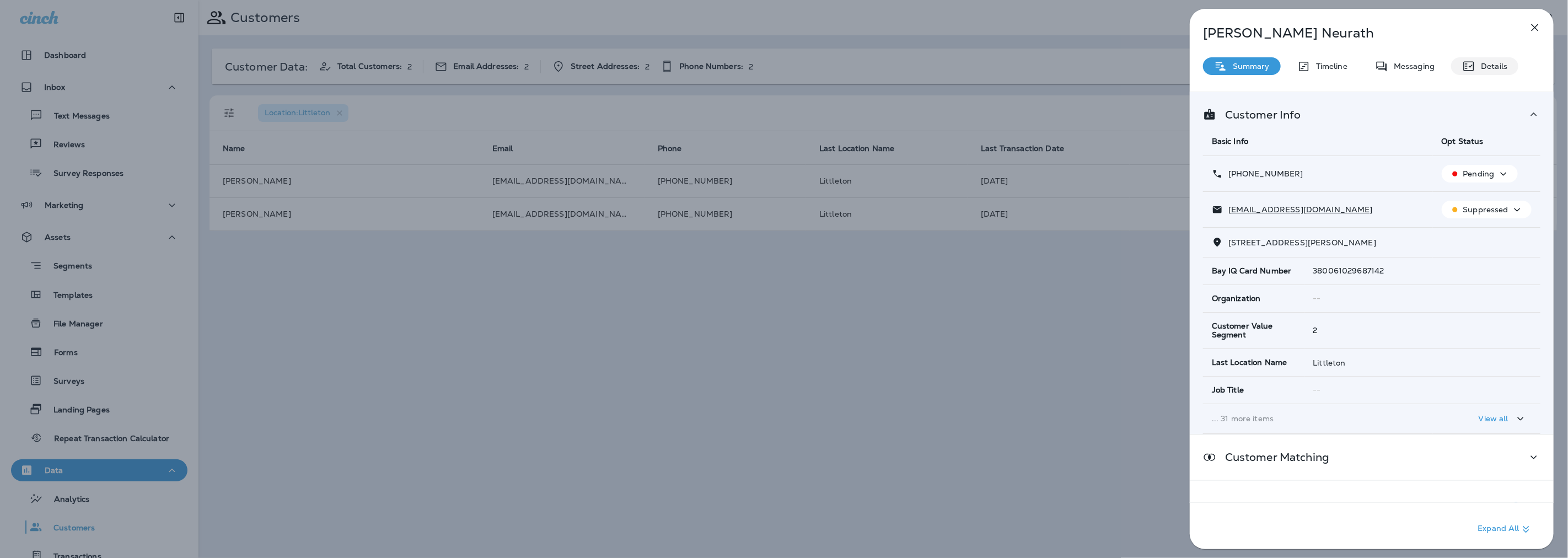
click at [1487, 62] on p "Details" at bounding box center [1491, 66] width 32 height 9
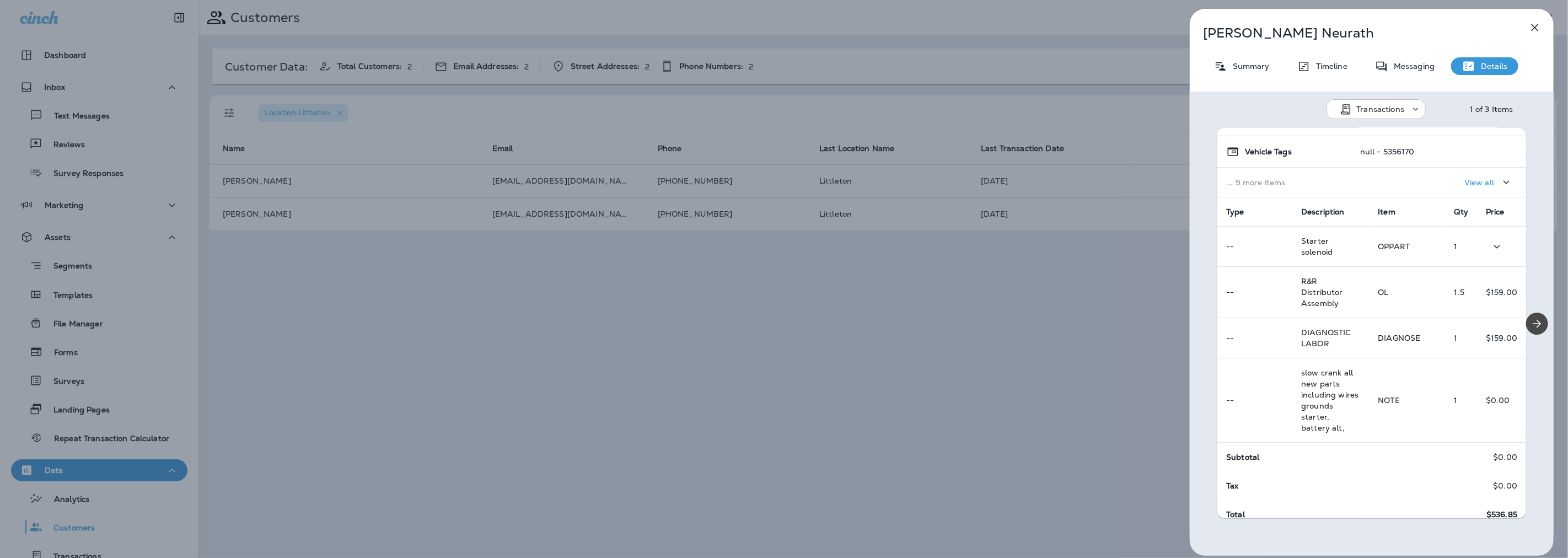
scroll to position [129, 0]
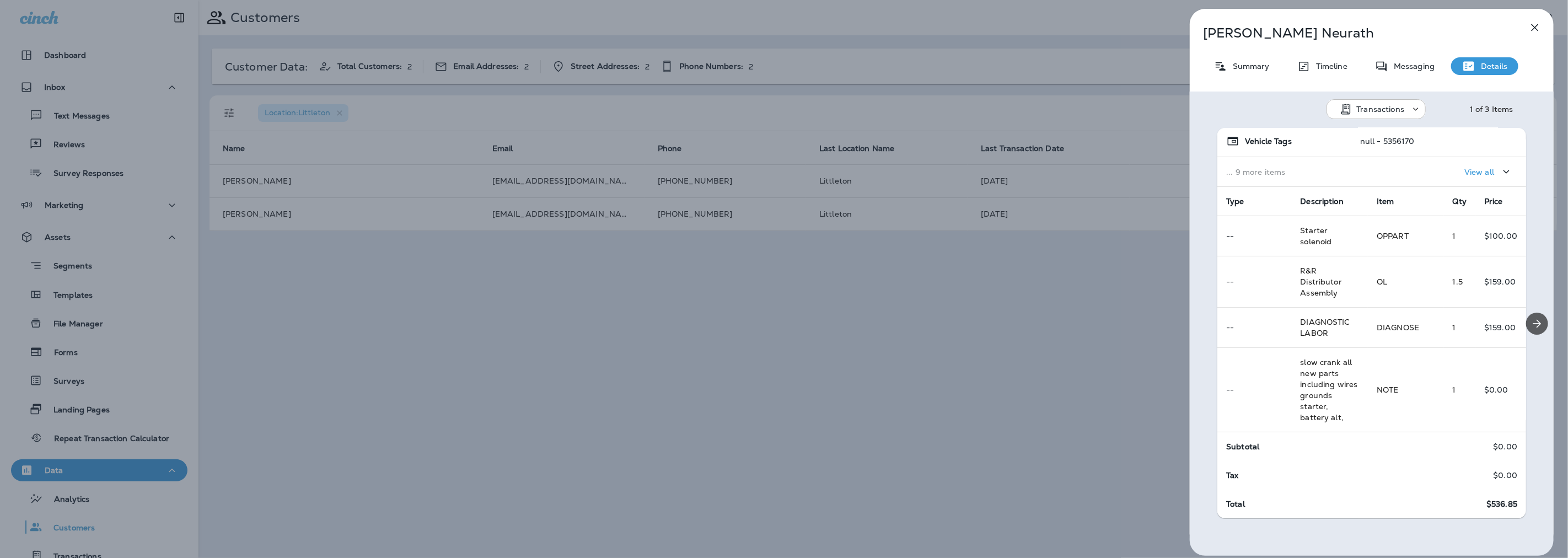
click at [1537, 321] on icon "Next" at bounding box center [1537, 324] width 13 height 13
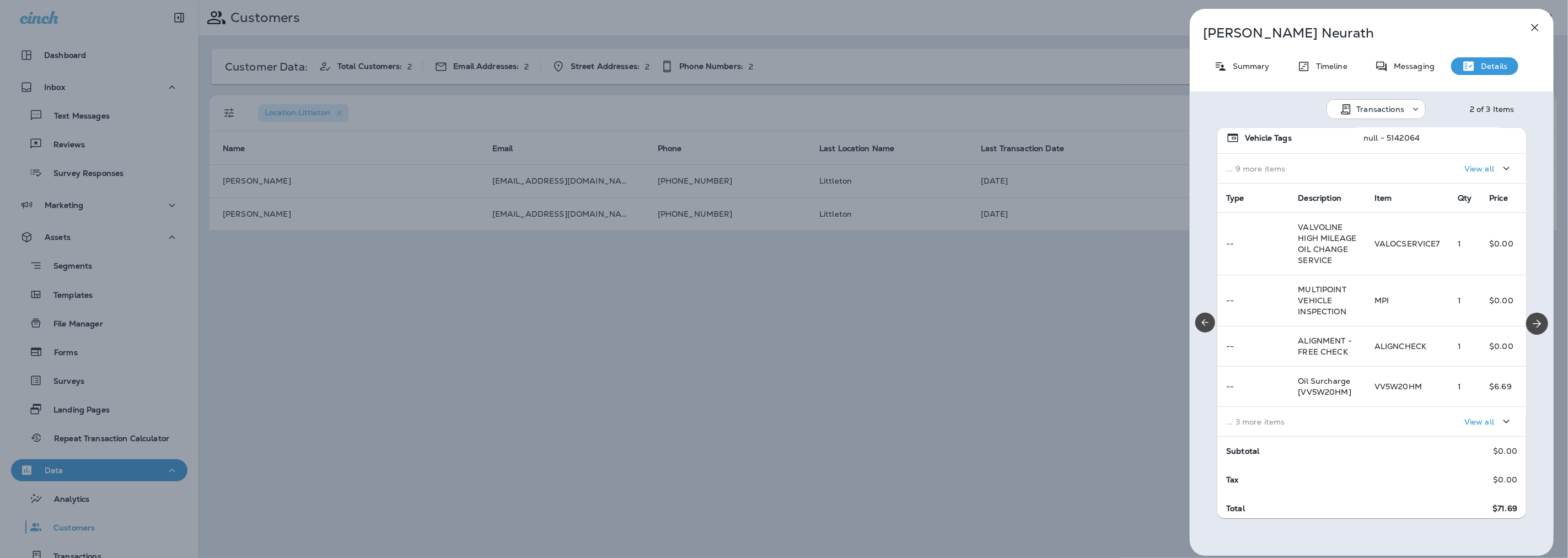
scroll to position [147, 0]
click at [1375, 416] on div "View all" at bounding box center [1446, 417] width 143 height 21
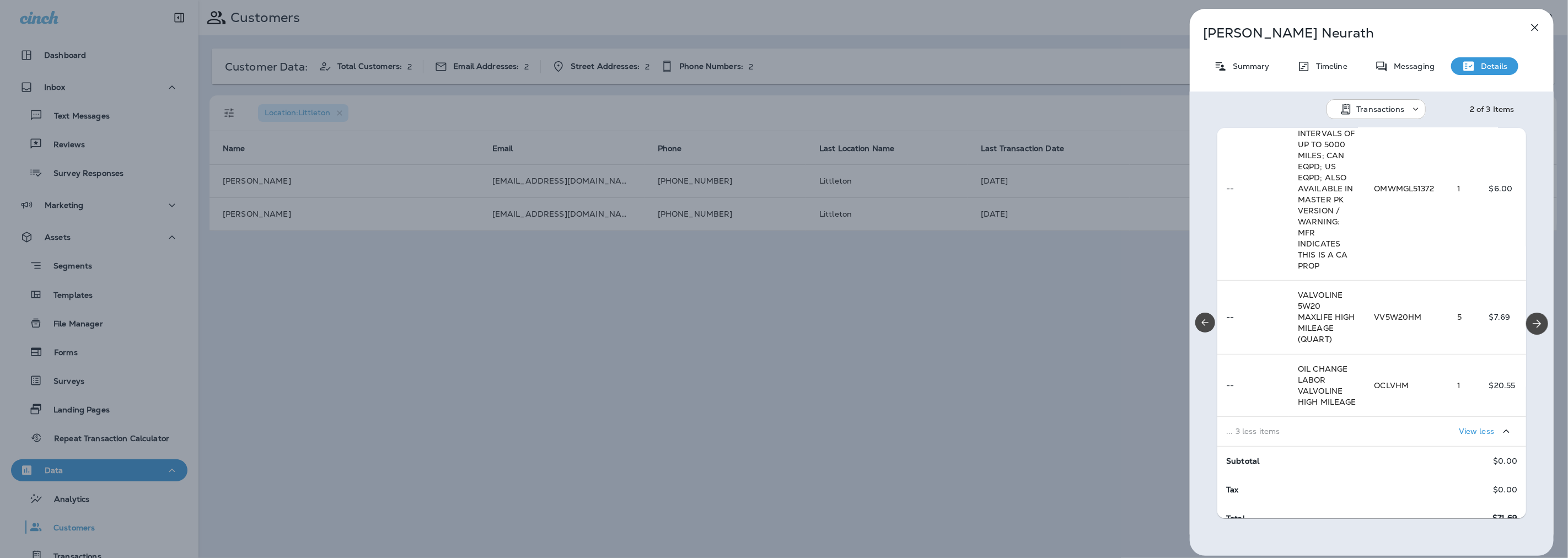
scroll to position [500, 0]
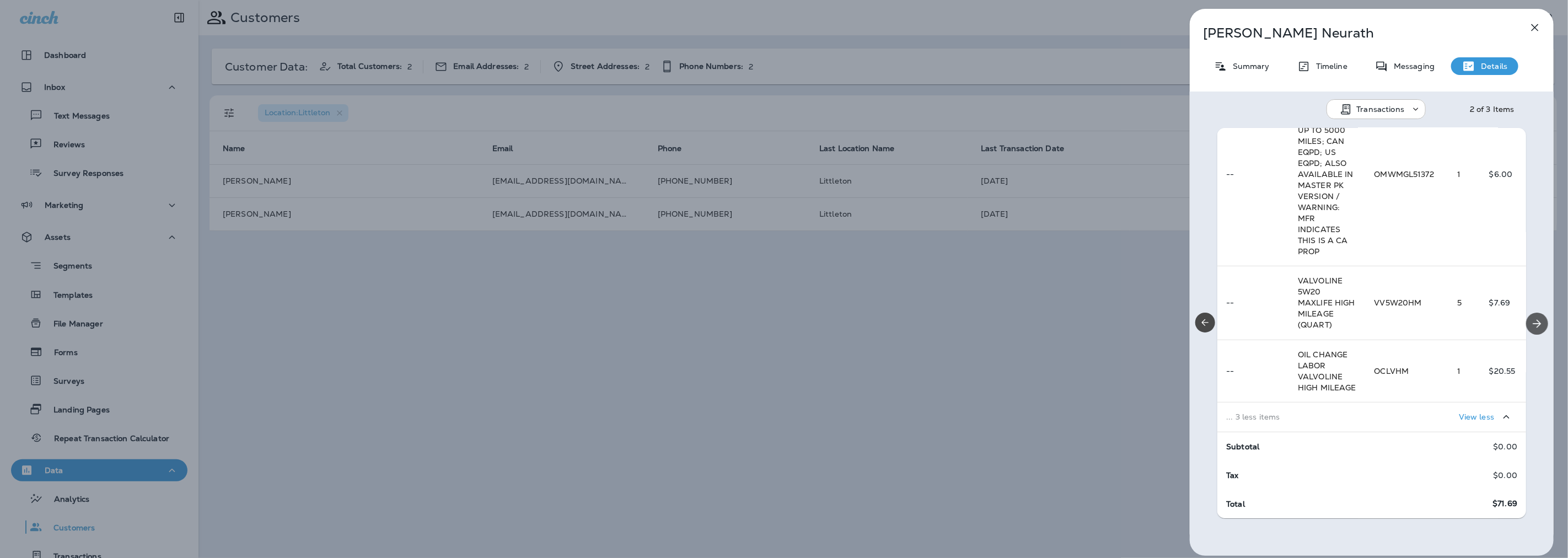
click at [1533, 323] on icon "Next" at bounding box center [1537, 324] width 13 height 13
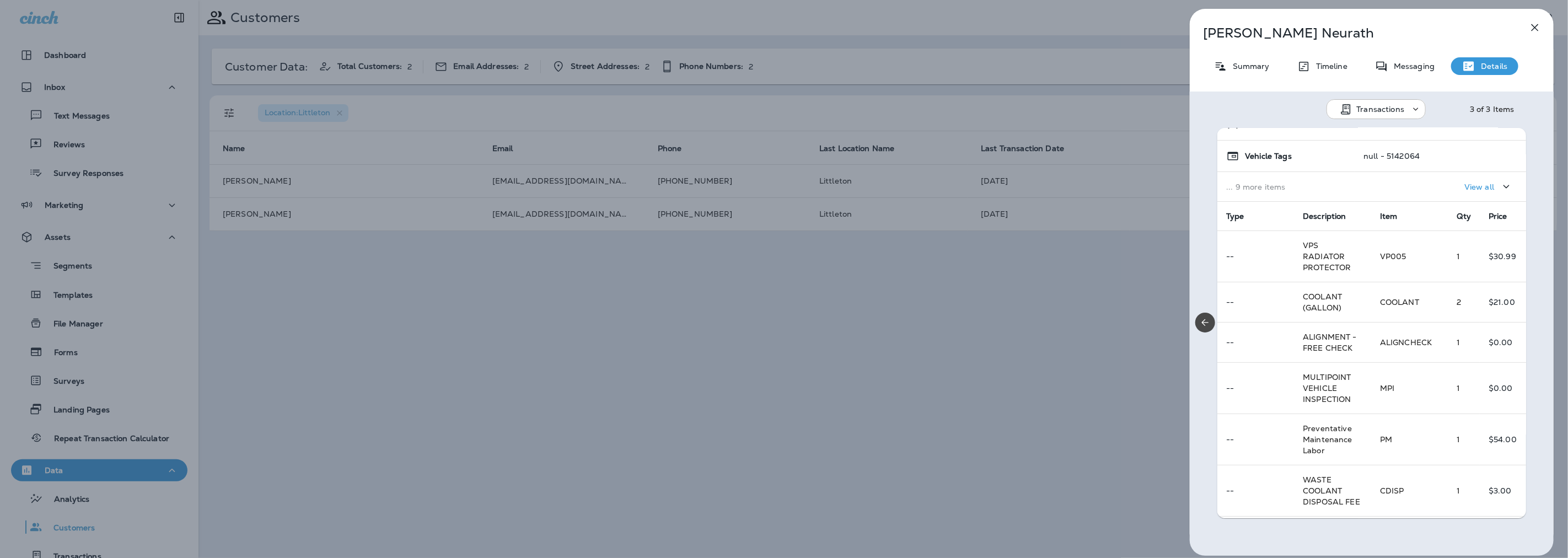
scroll to position [183, 0]
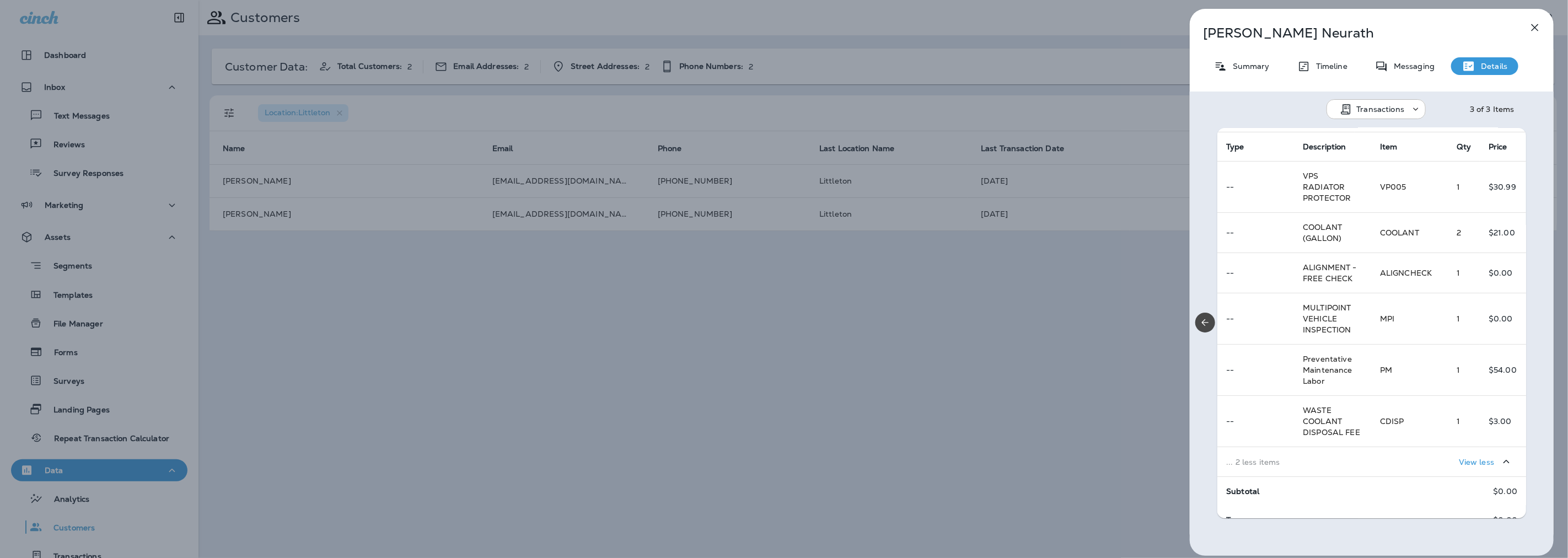
click at [1379, 477] on td "View less" at bounding box center [1449, 462] width 155 height 30
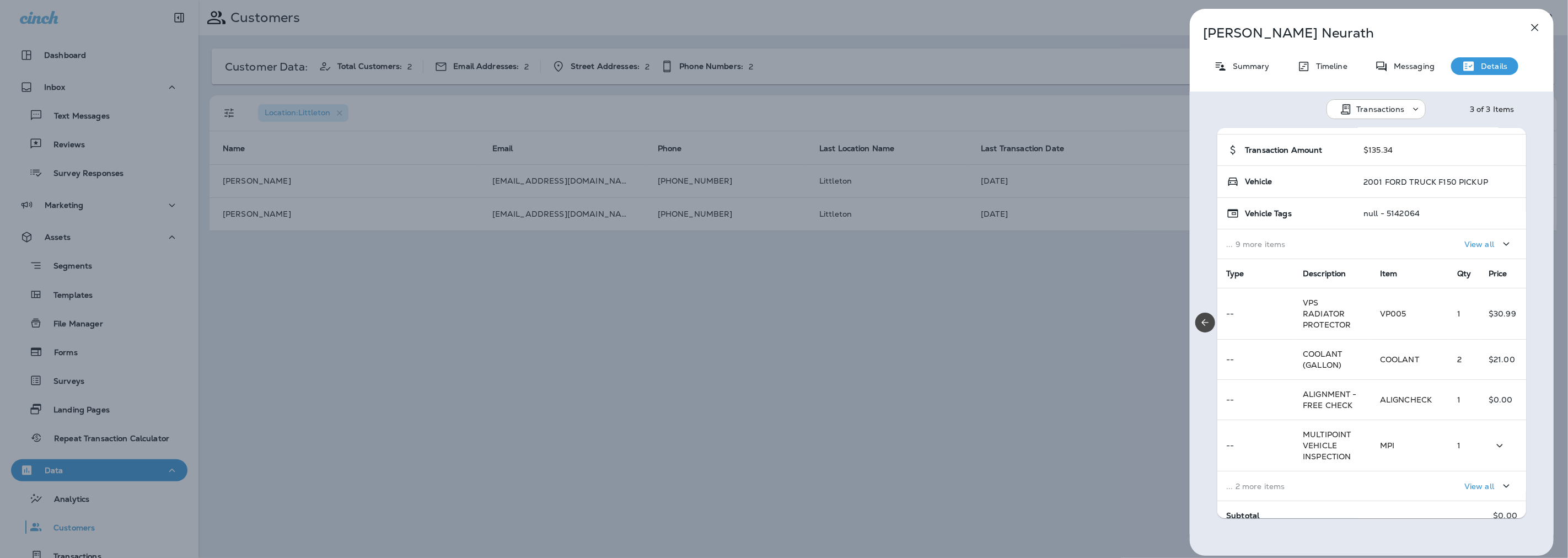
scroll to position [0, 0]
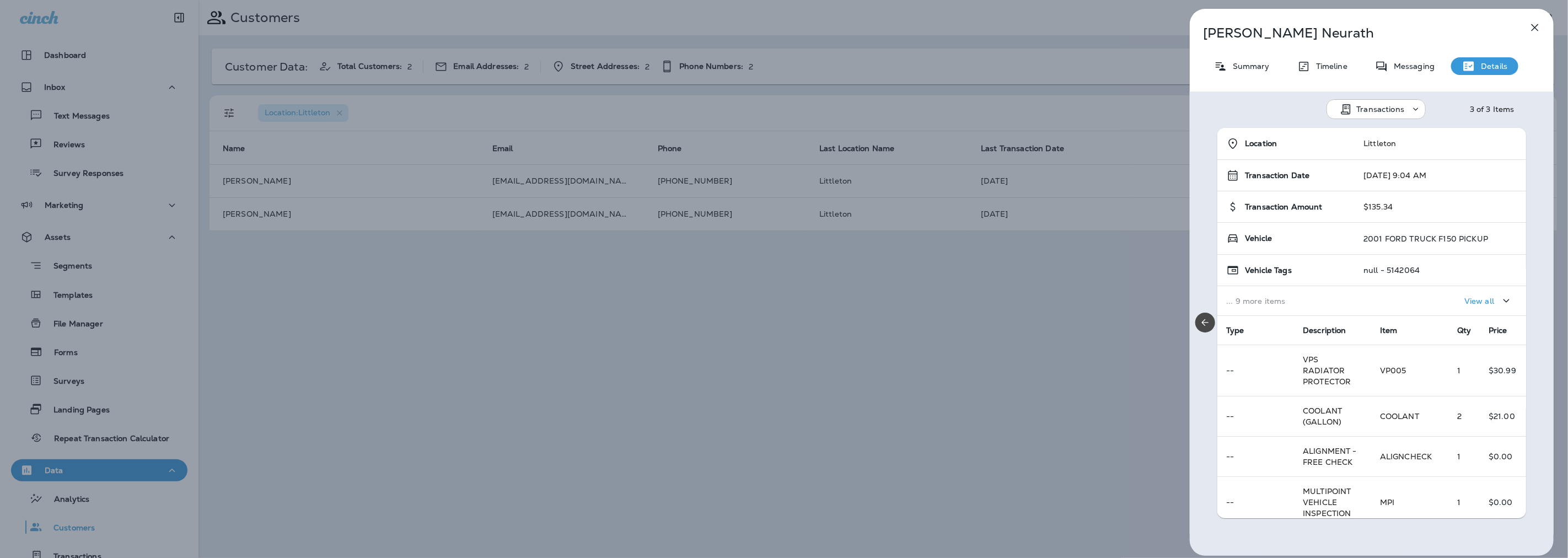
click at [859, 343] on div "[PERSON_NAME] Summary Timeline Messaging Details Transactions 3 of 3 Items Loca…" at bounding box center [784, 279] width 1568 height 558
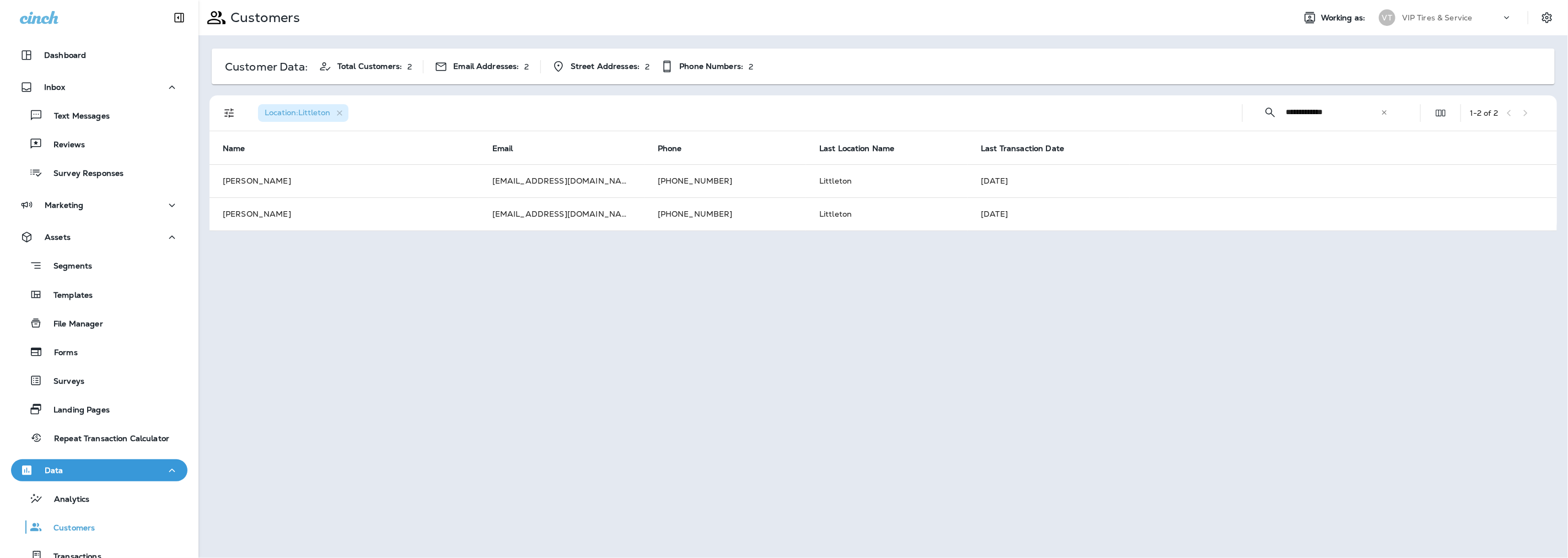
click at [497, 183] on td "[EMAIL_ADDRESS][DOMAIN_NAME]" at bounding box center [562, 181] width 165 height 33
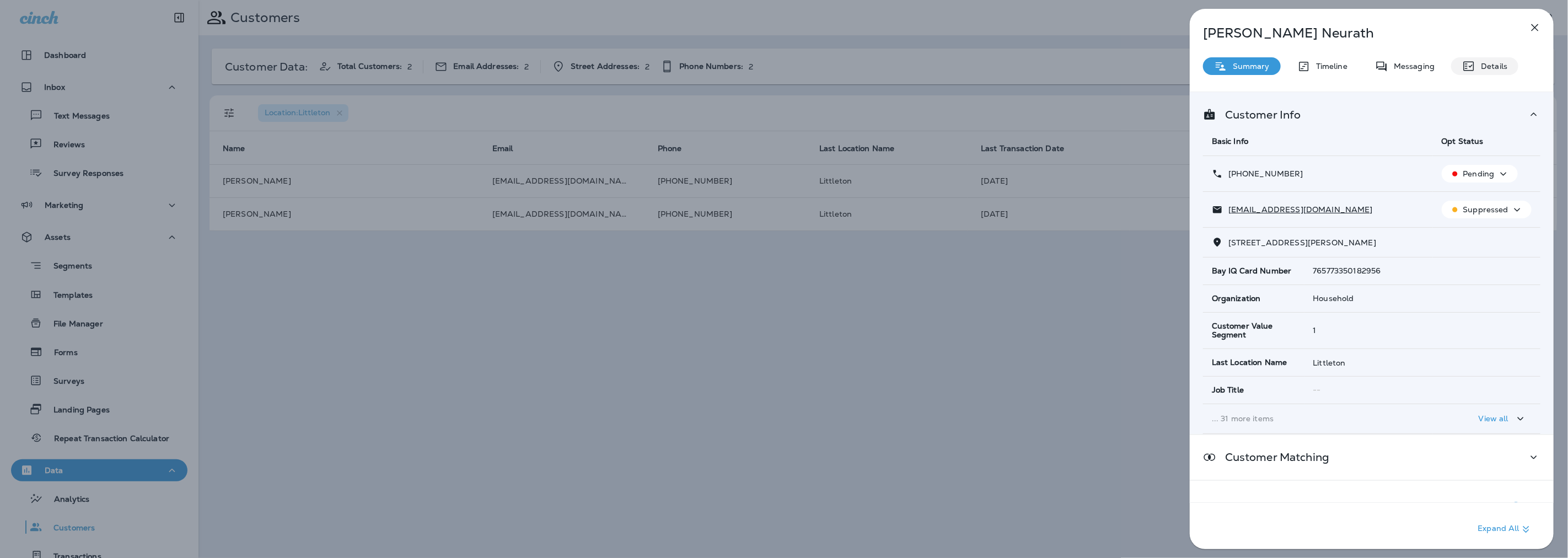
click at [1487, 62] on p "Details" at bounding box center [1491, 66] width 32 height 9
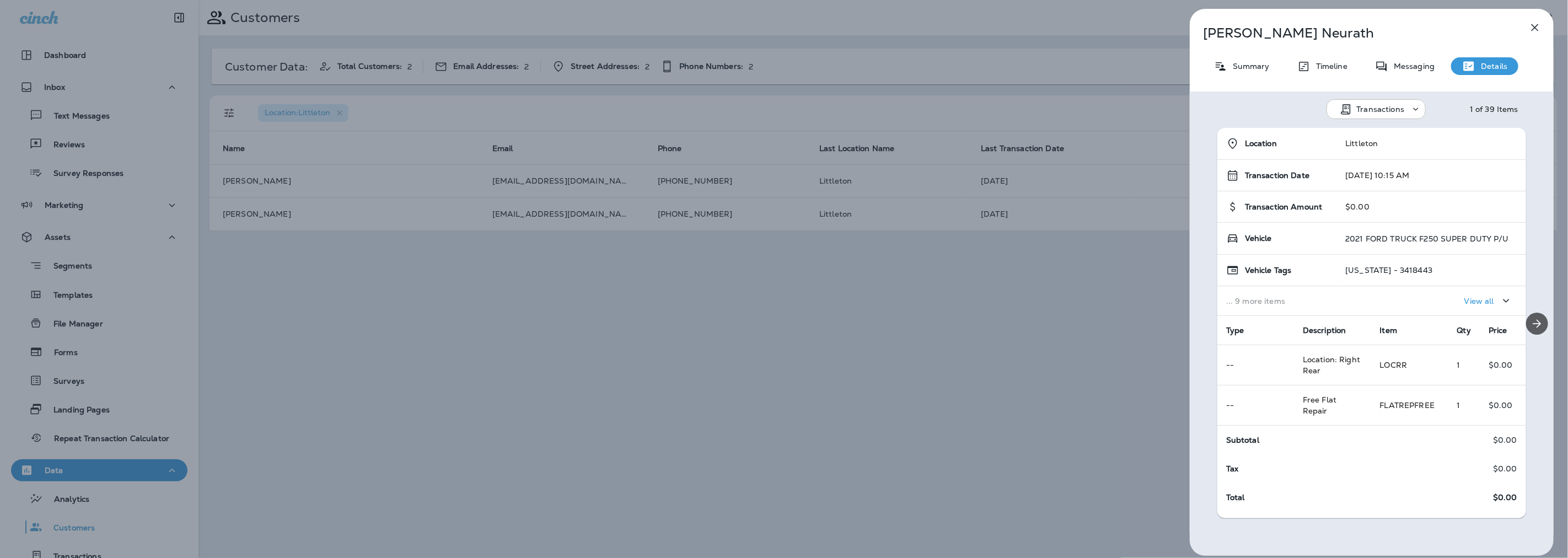
click at [1531, 319] on icon "Next" at bounding box center [1537, 324] width 13 height 13
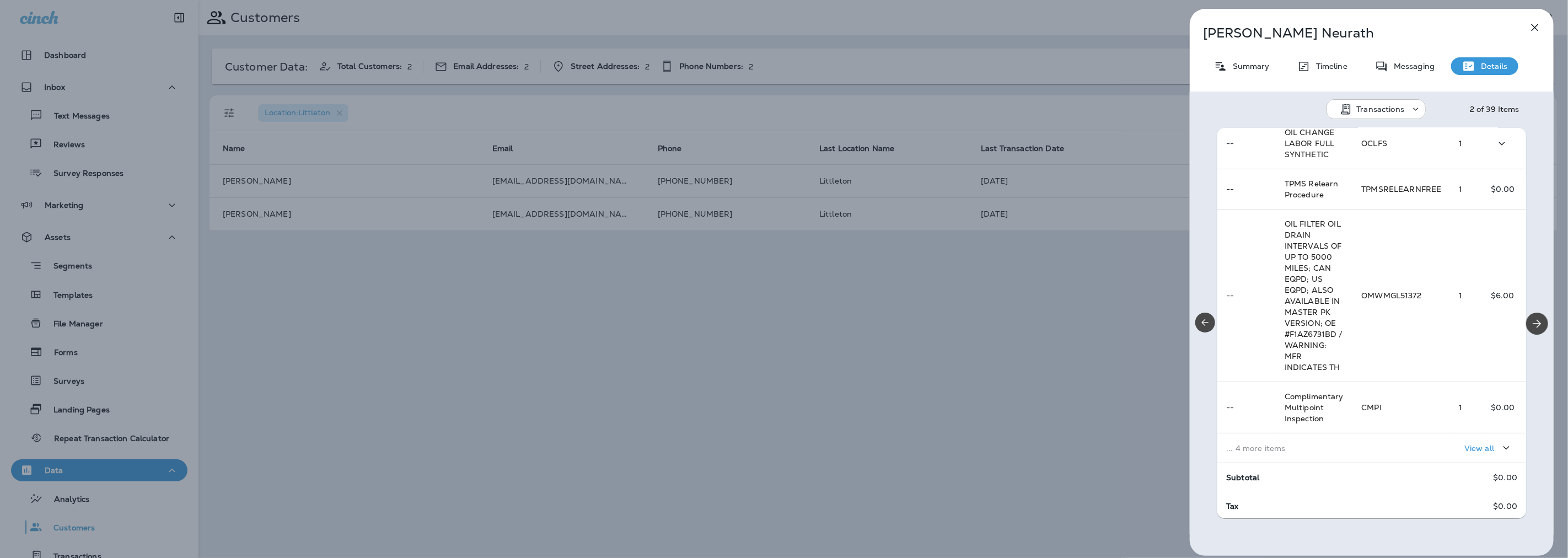
scroll to position [257, 0]
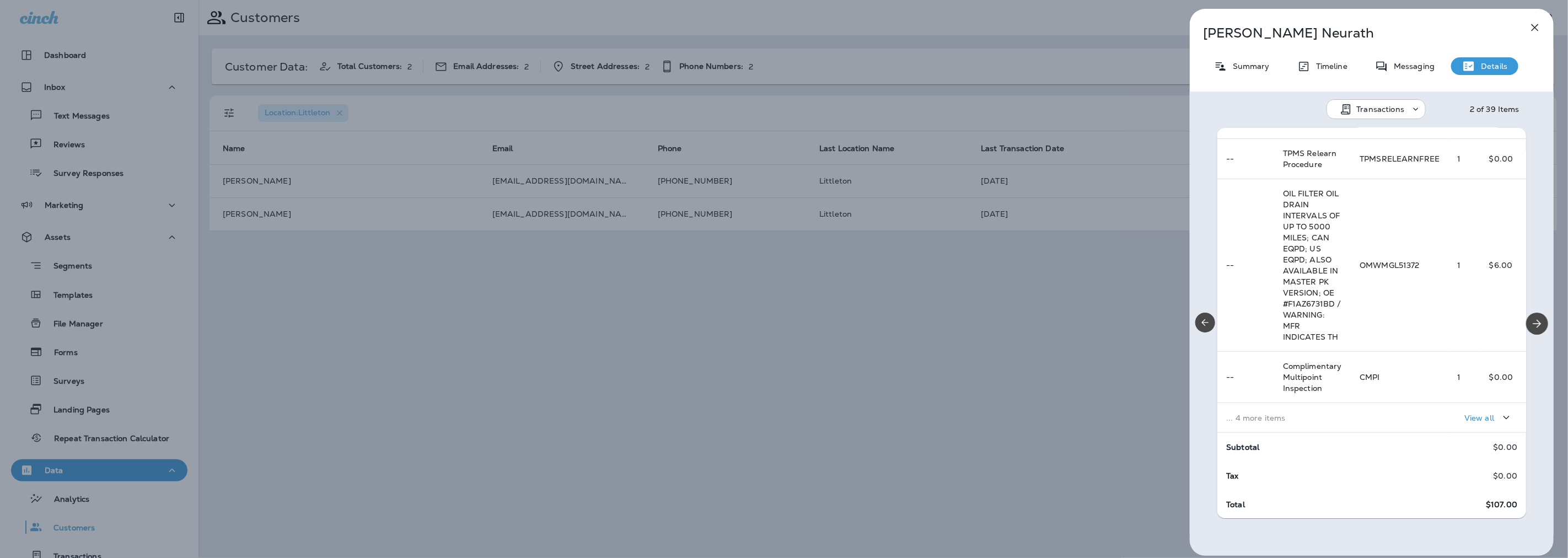
click at [1365, 420] on div "View all" at bounding box center [1438, 417] width 158 height 21
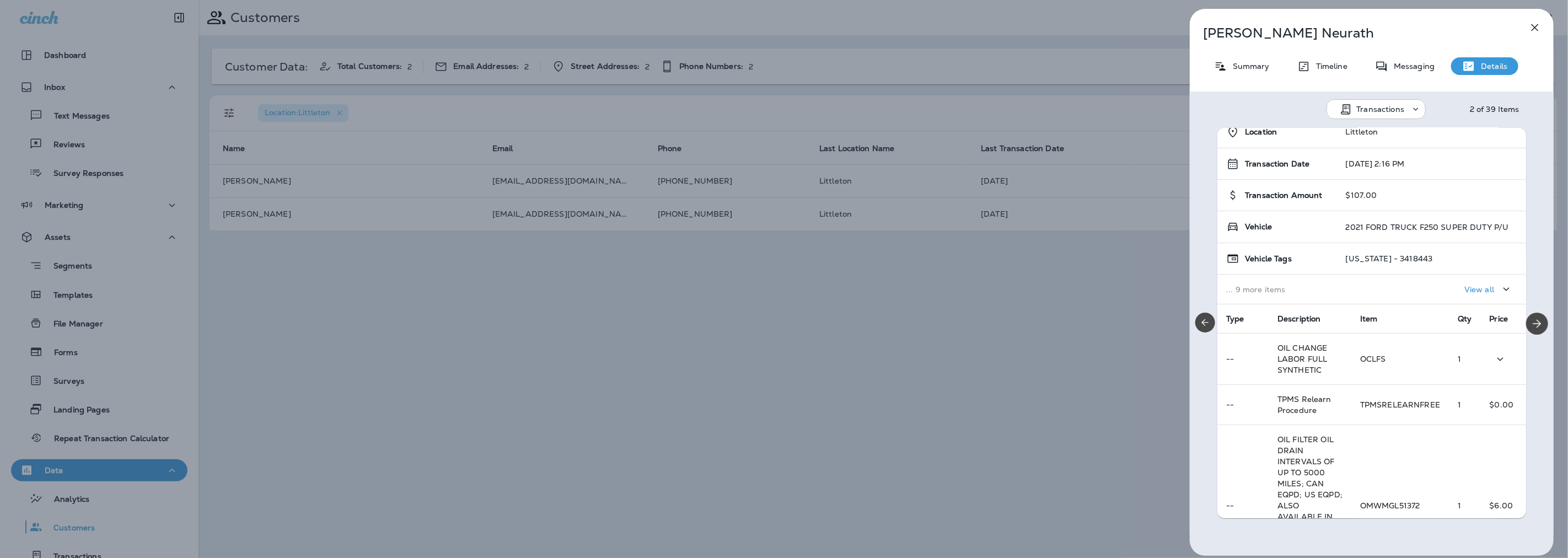
scroll to position [0, 0]
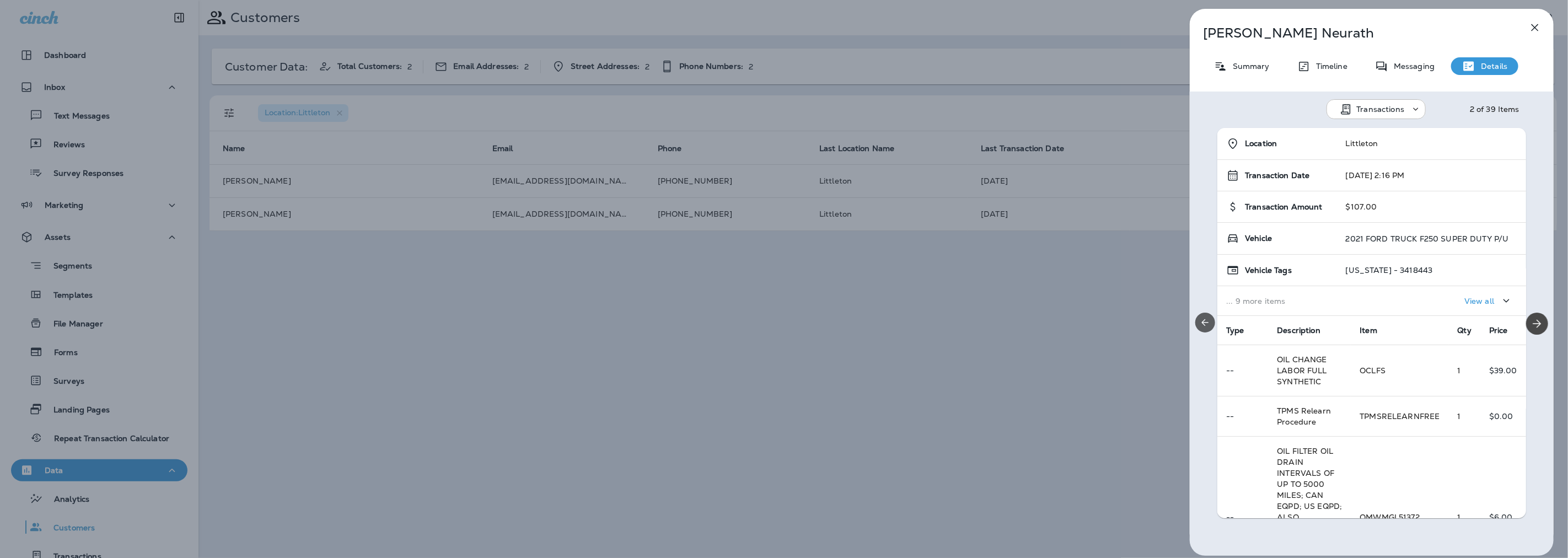
click at [1204, 315] on button "Previous" at bounding box center [1205, 323] width 20 height 20
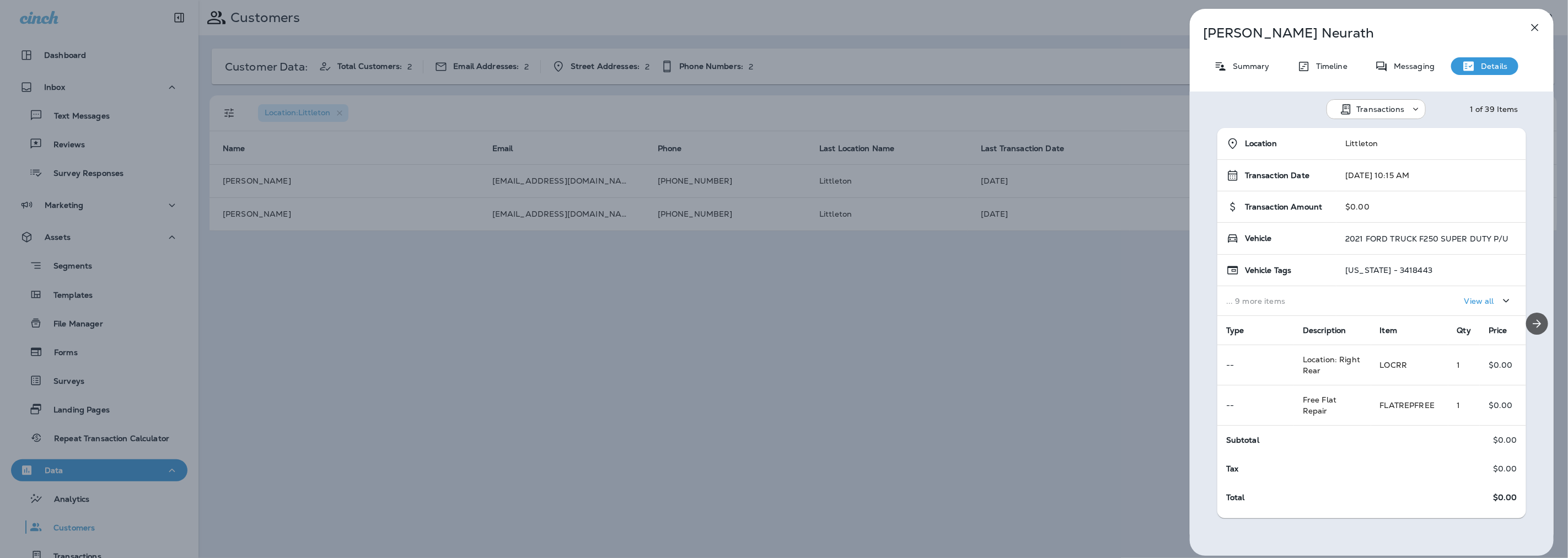
click at [1531, 320] on icon "Next" at bounding box center [1537, 324] width 13 height 13
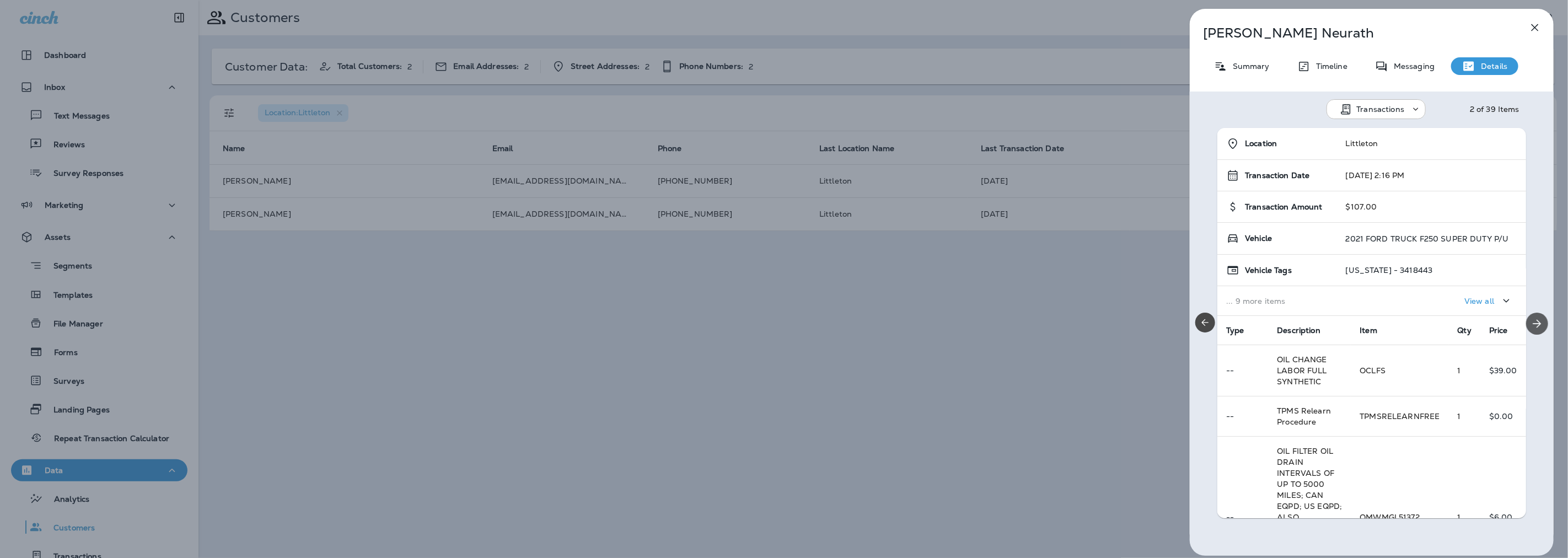
click at [1533, 320] on icon "Next" at bounding box center [1537, 323] width 8 height 8
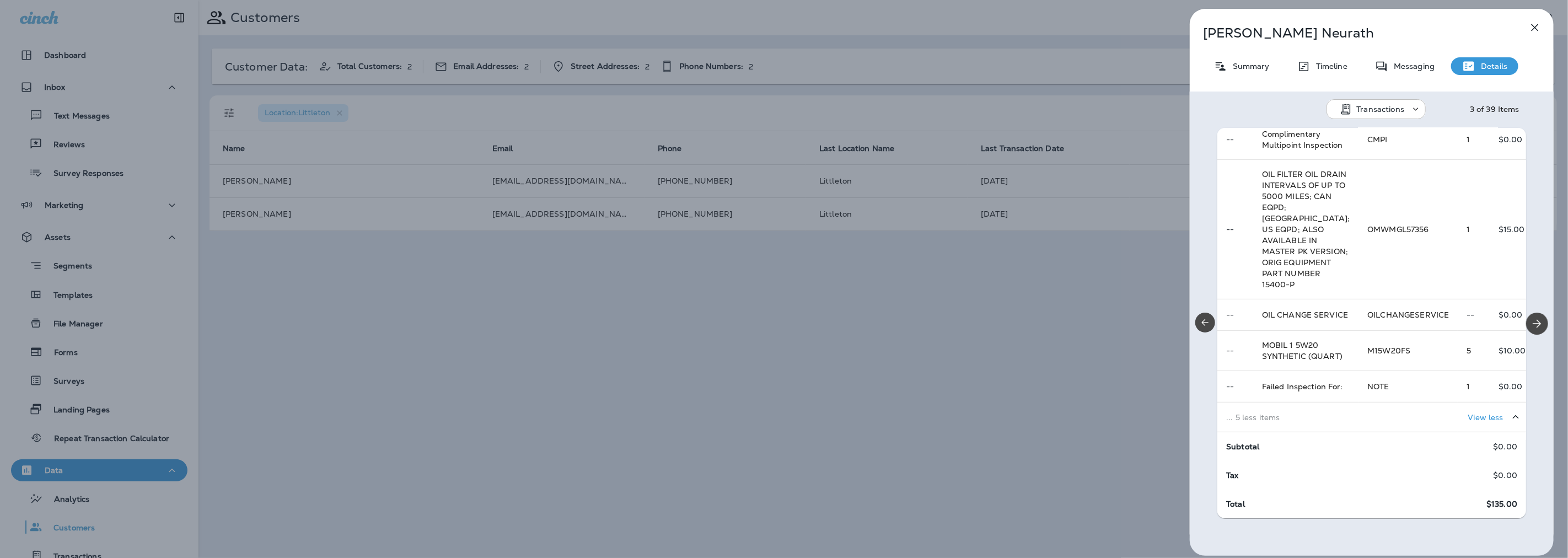
click at [1377, 418] on div "View less" at bounding box center [1447, 417] width 159 height 21
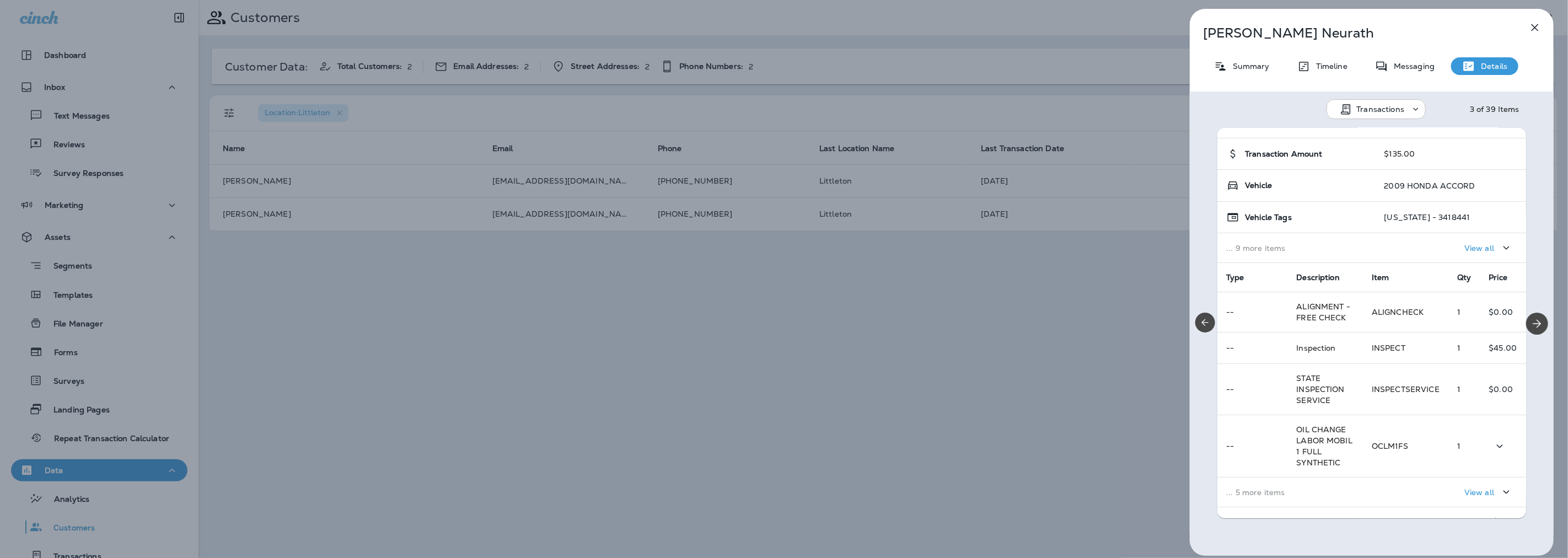
scroll to position [128, 0]
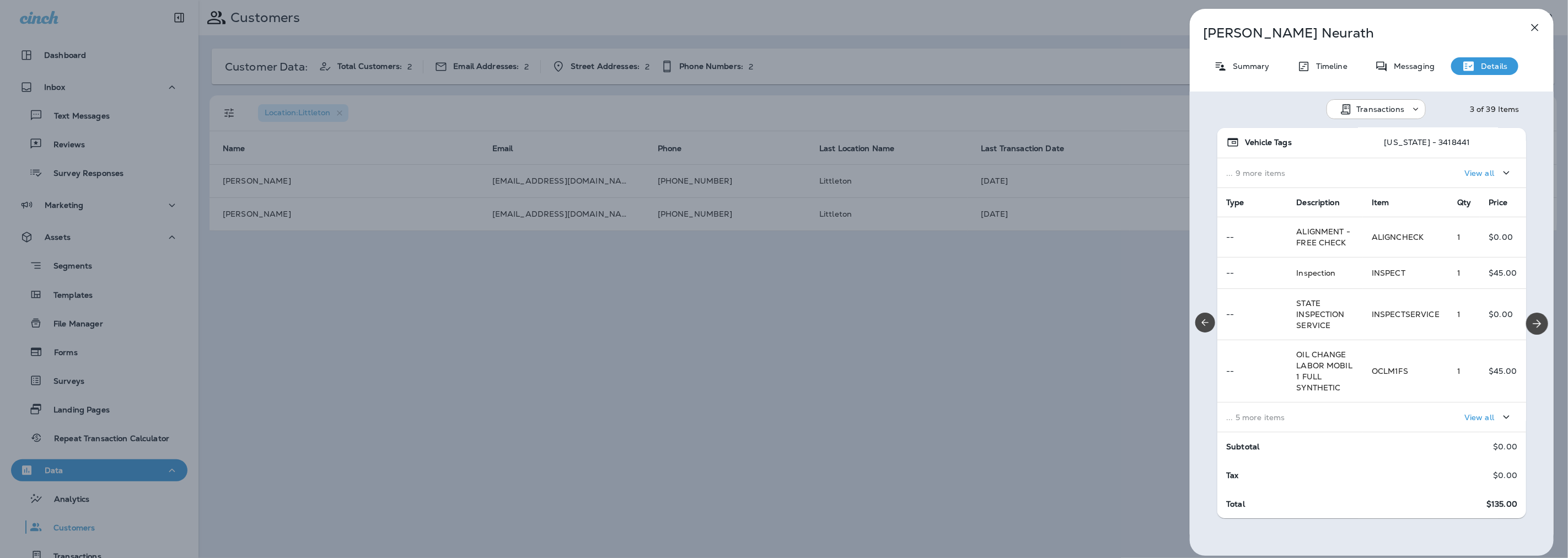
click at [1375, 425] on div "View all" at bounding box center [1444, 417] width 145 height 21
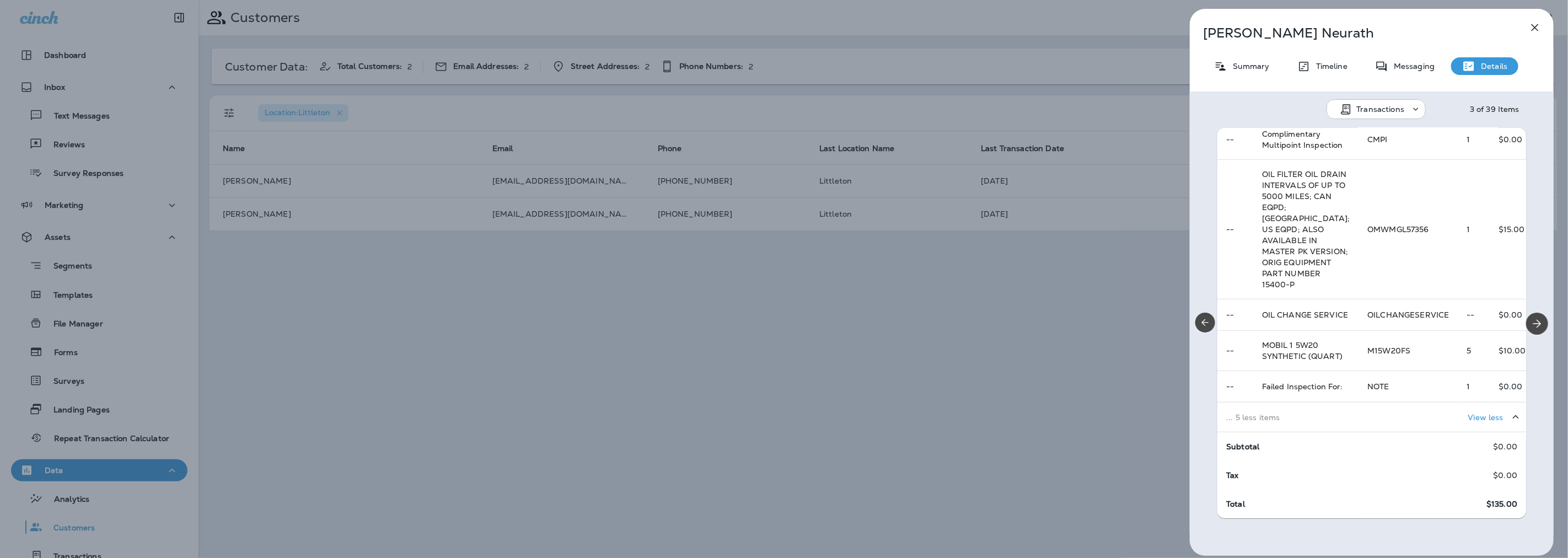
scroll to position [495, 0]
click at [1531, 322] on icon "Next" at bounding box center [1537, 324] width 13 height 13
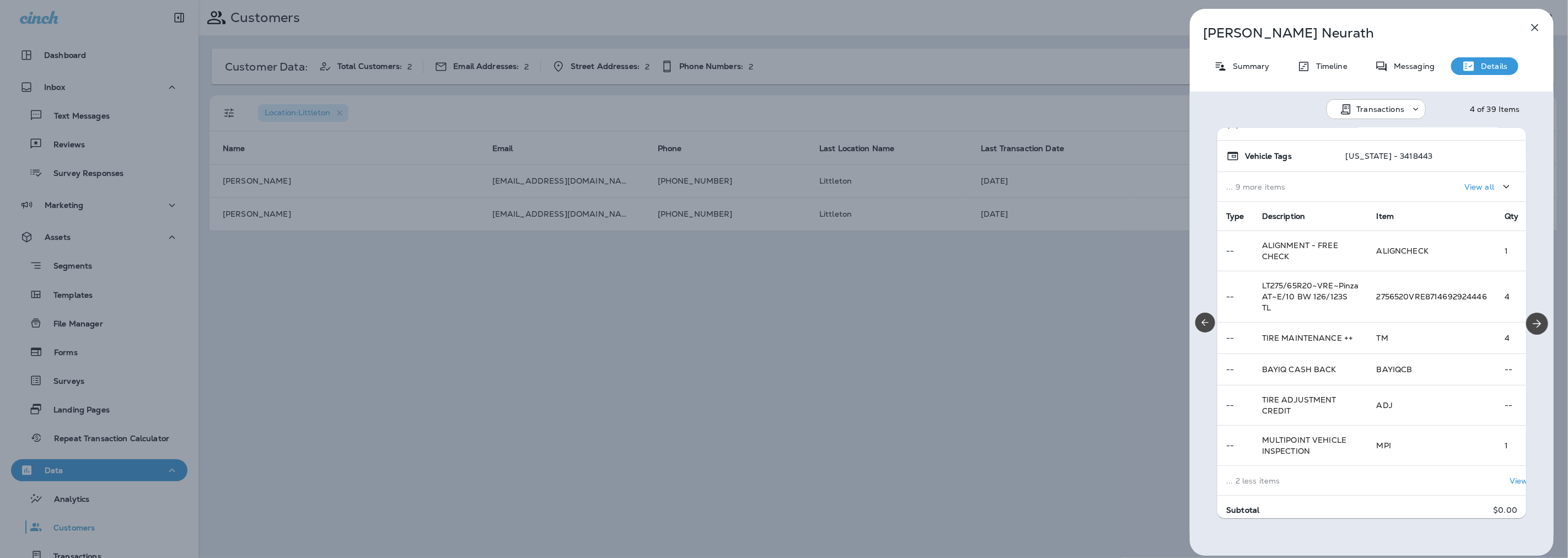
scroll to position [173, 0]
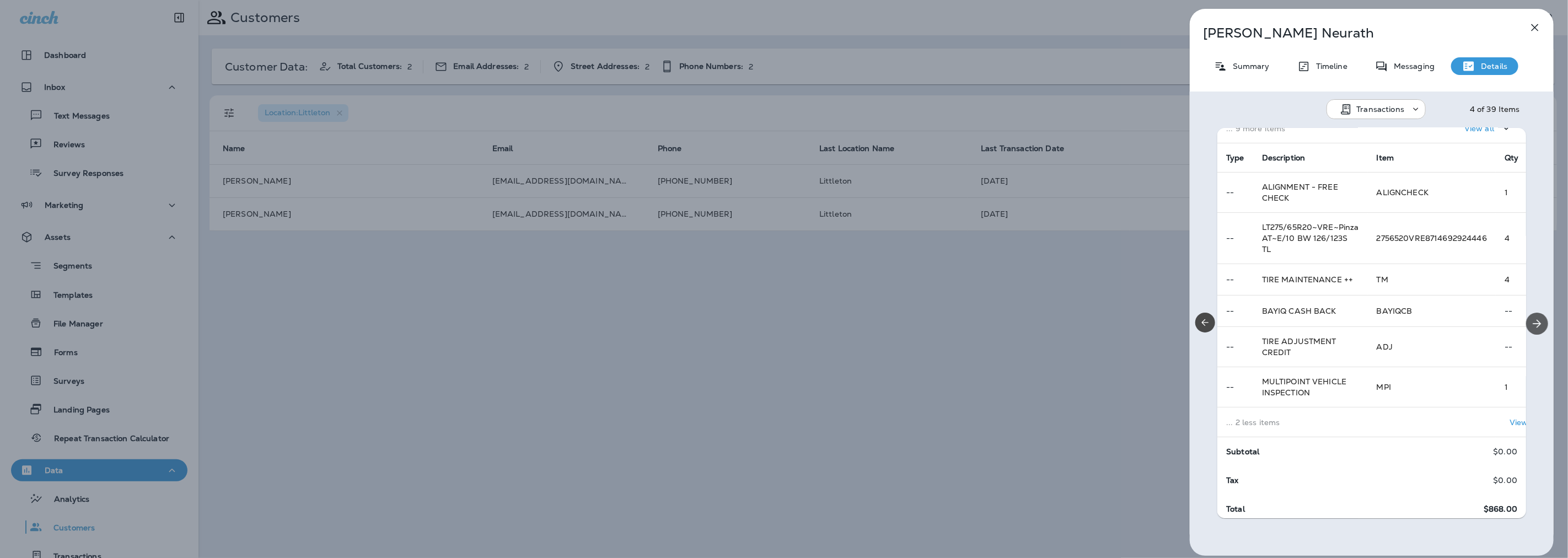
click at [1531, 323] on icon "Next" at bounding box center [1537, 324] width 13 height 13
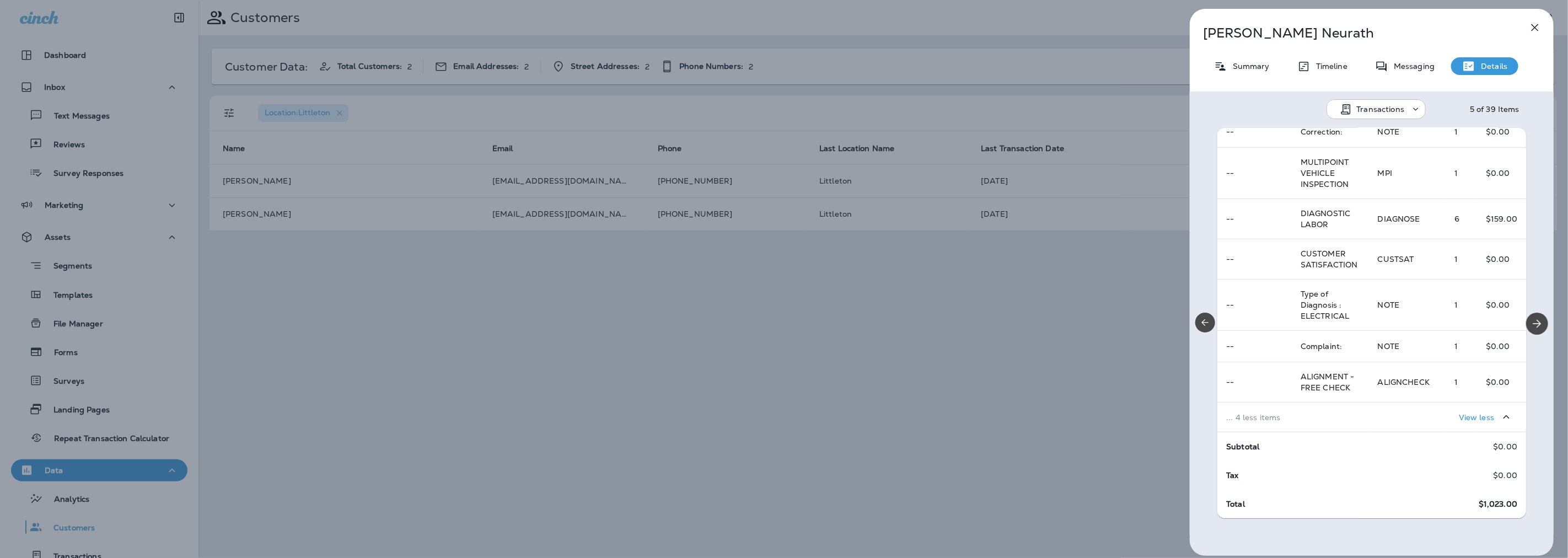
click at [1415, 421] on div "View less" at bounding box center [1447, 417] width 139 height 21
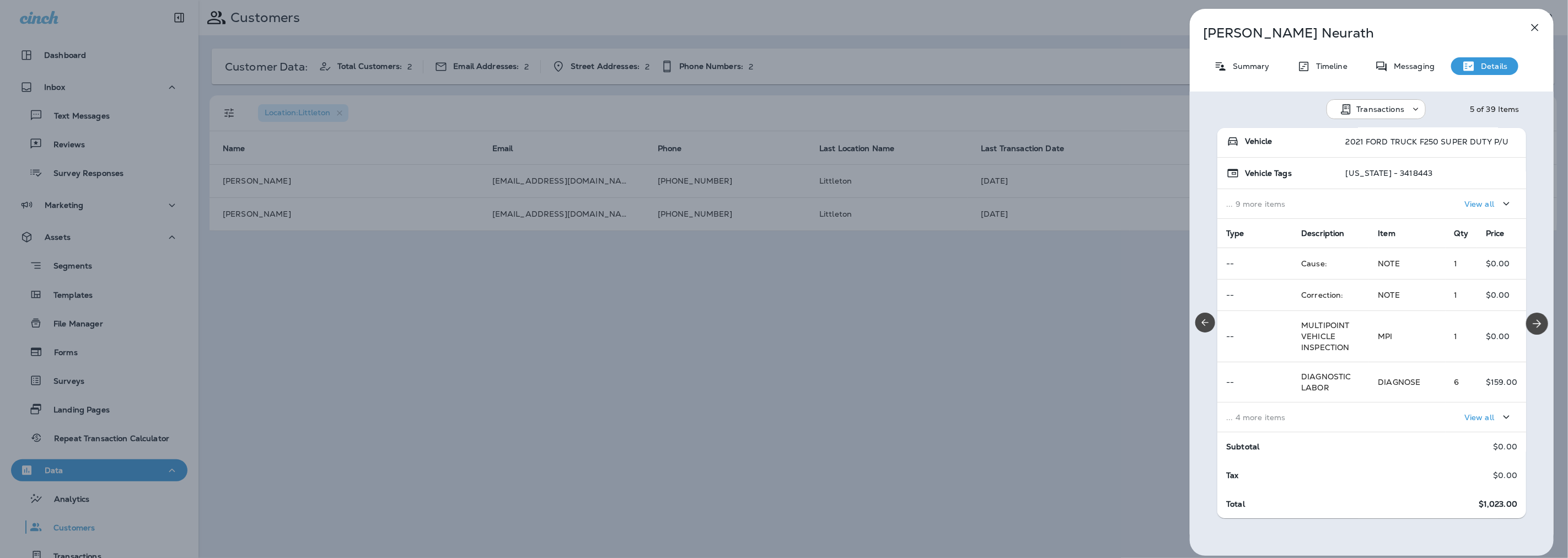
scroll to position [97, 0]
click at [1415, 419] on div "View all" at bounding box center [1447, 417] width 139 height 21
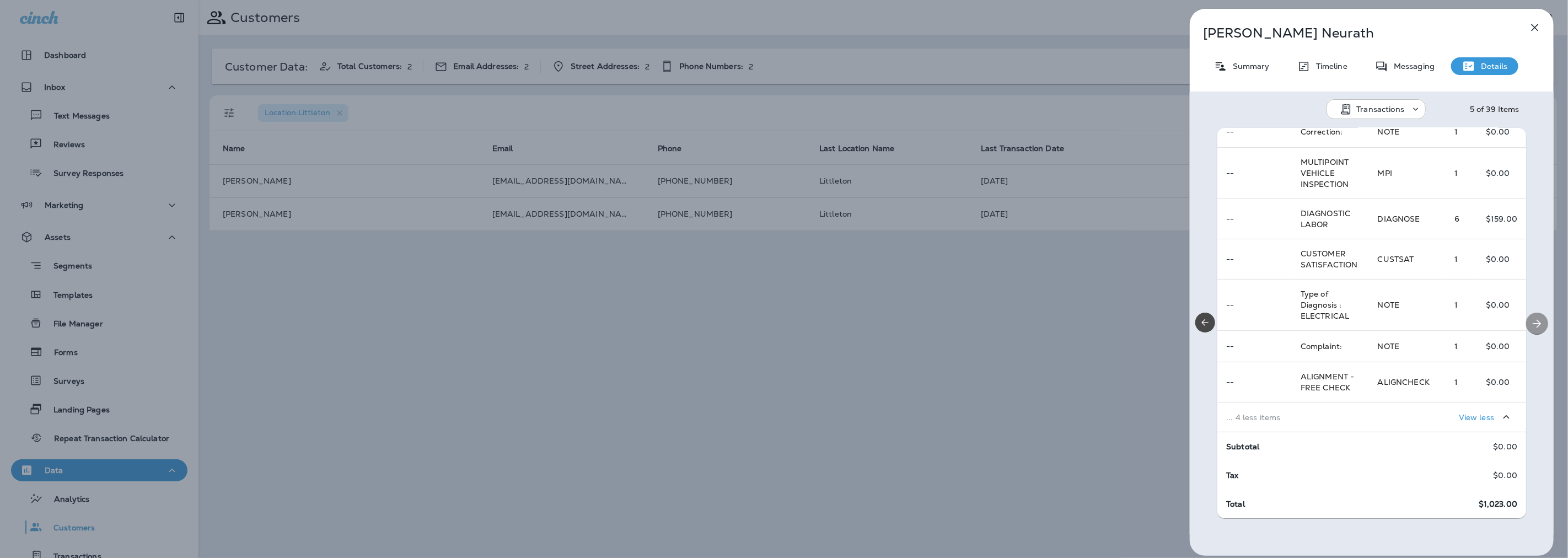
click at [1531, 319] on icon "Next" at bounding box center [1537, 324] width 13 height 13
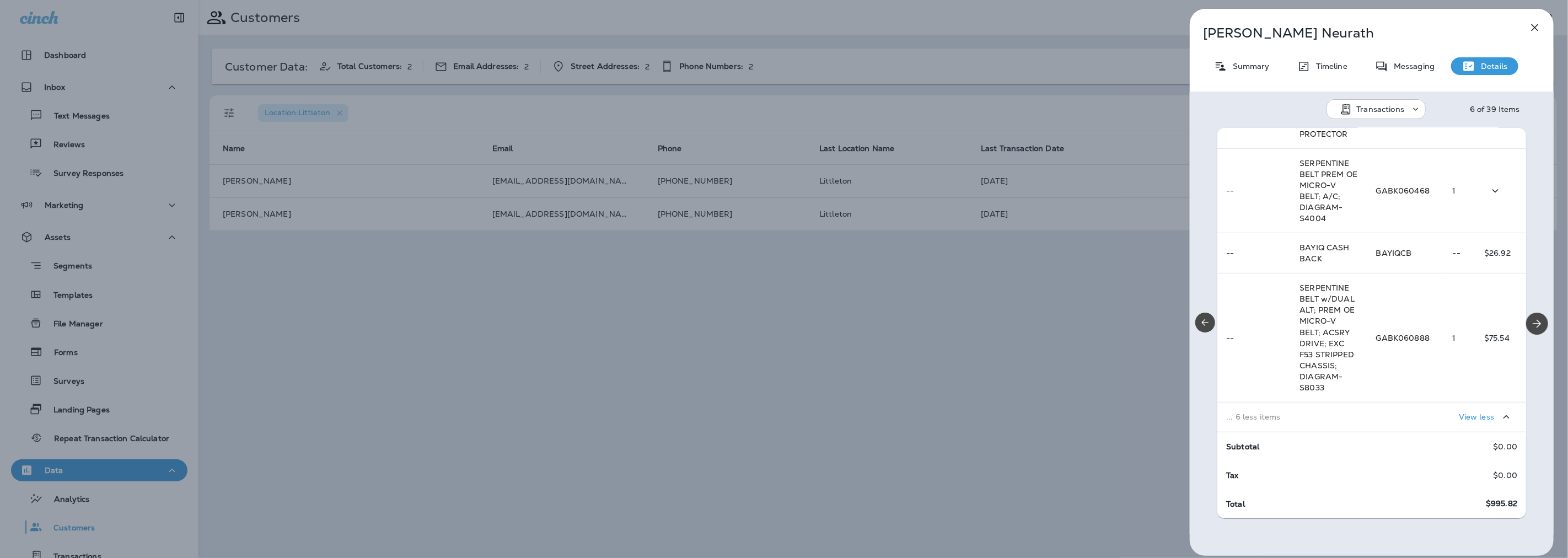
scroll to position [543, 0]
click at [1535, 327] on icon "Next" at bounding box center [1537, 324] width 13 height 13
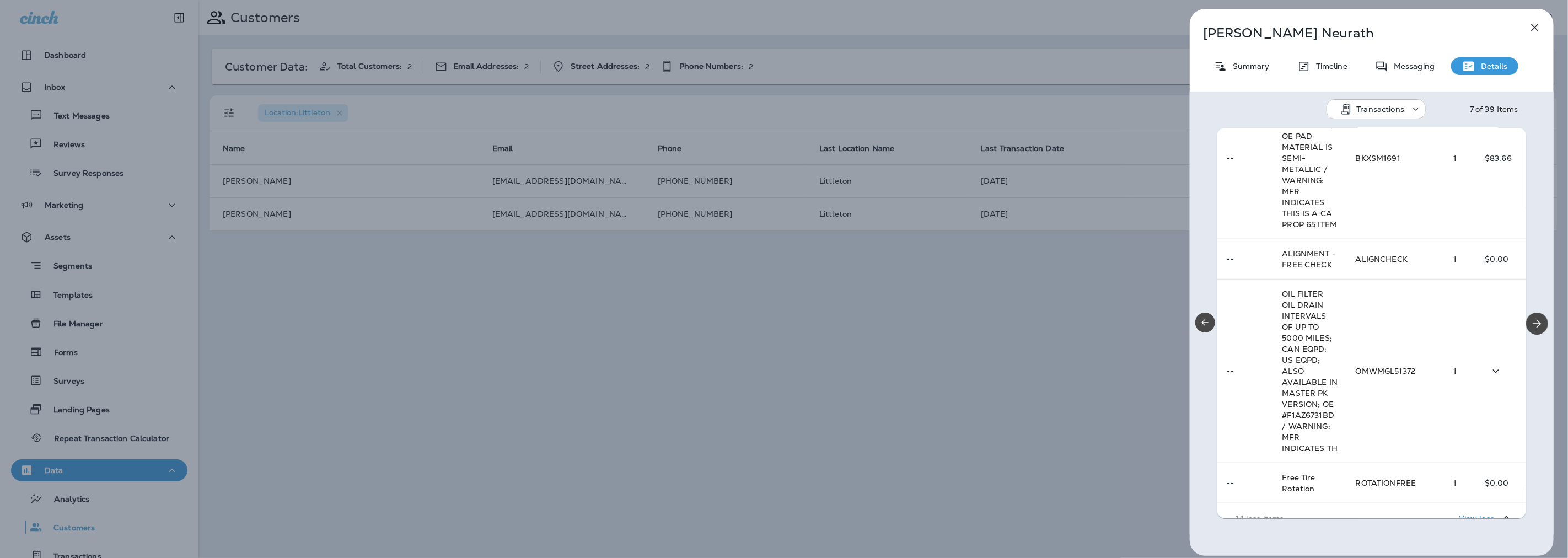
scroll to position [1208, 0]
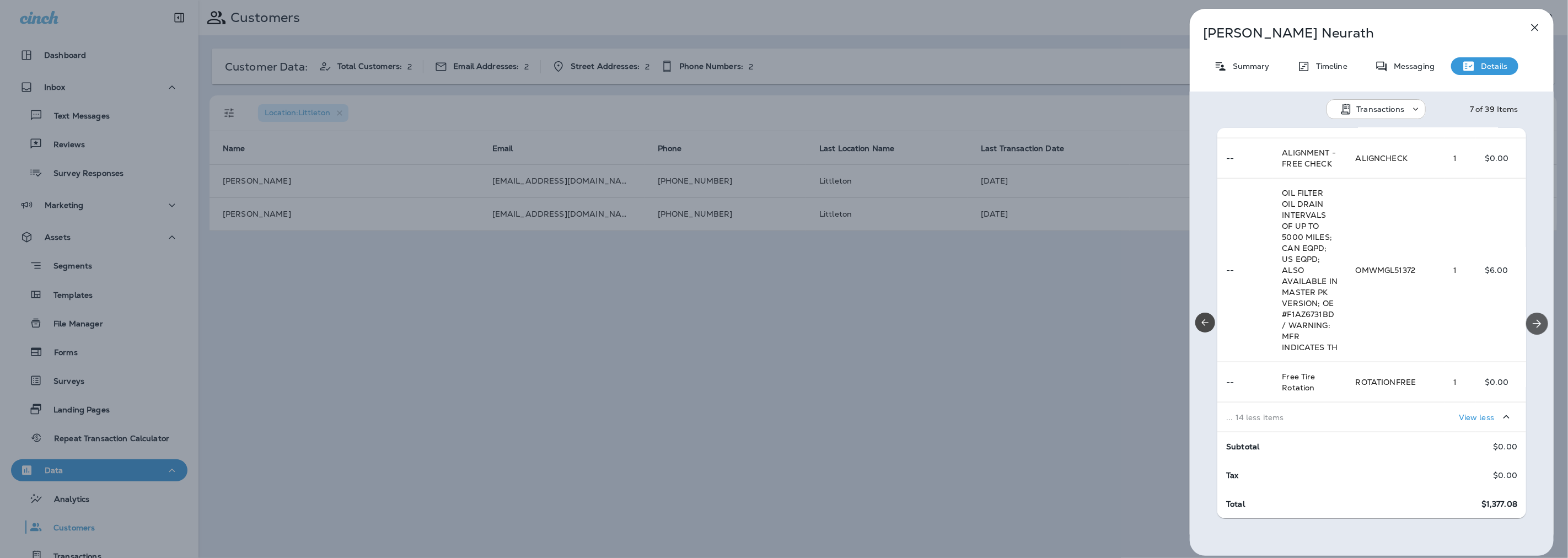
click at [1534, 317] on icon "Next" at bounding box center [1537, 324] width 13 height 13
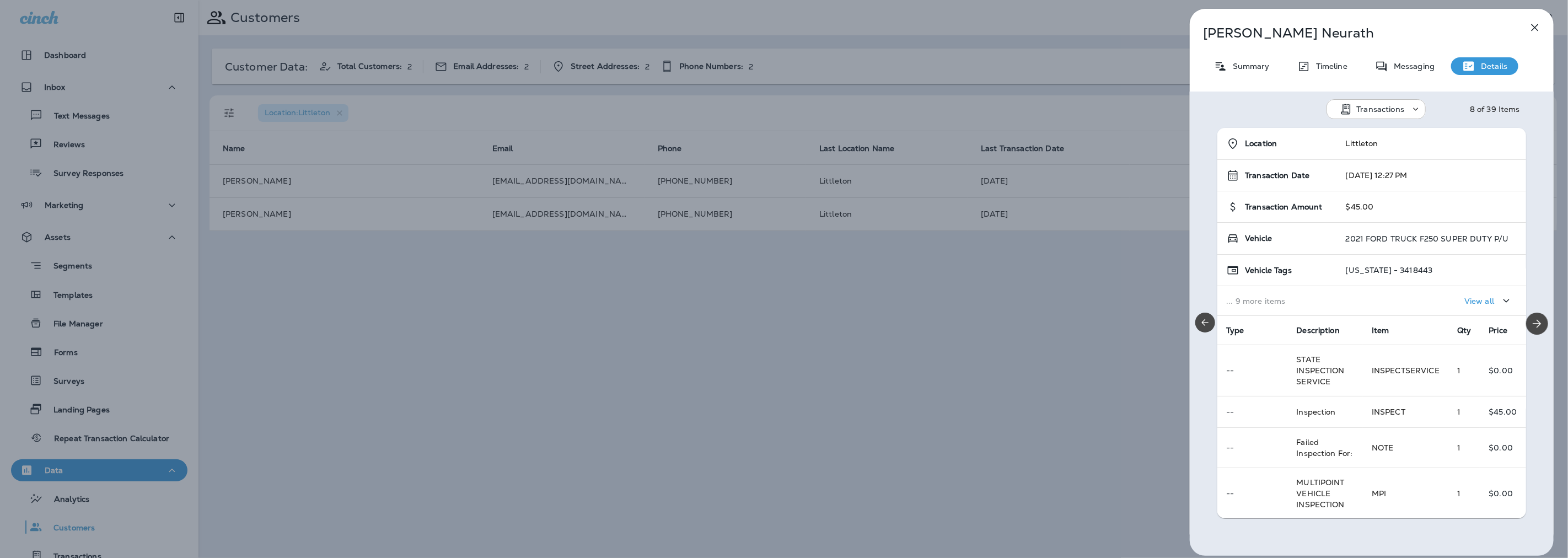
scroll to position [97, 0]
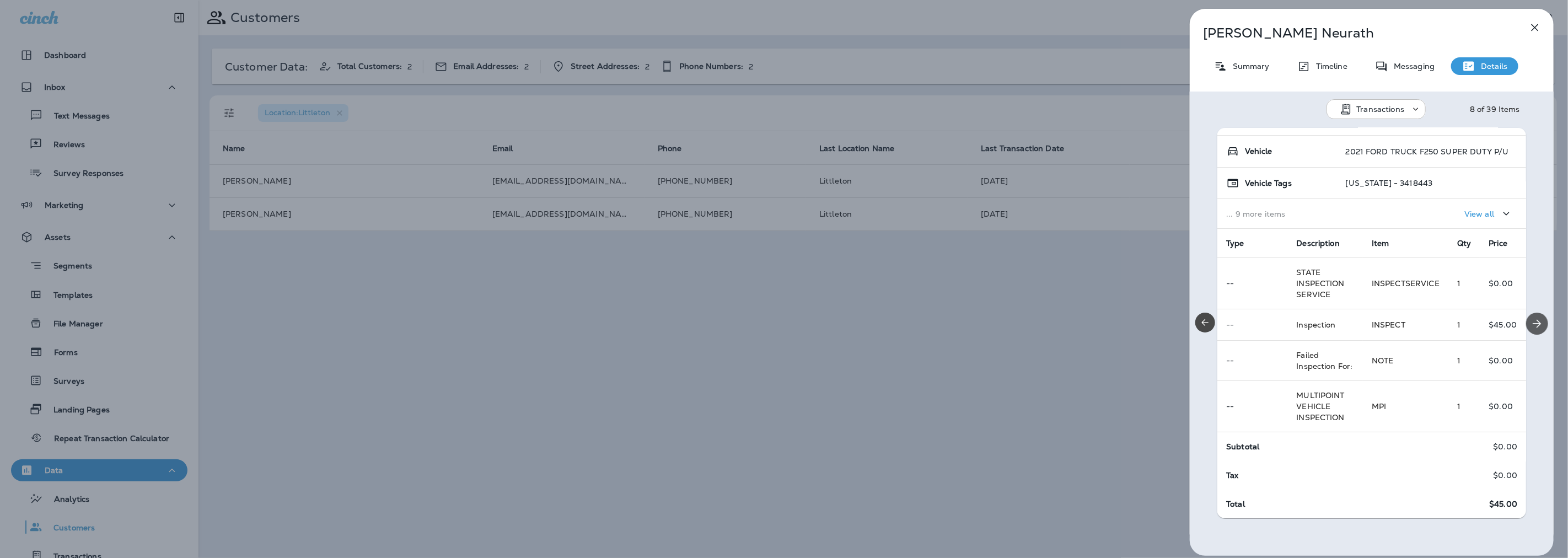
click at [1531, 323] on icon "Next" at bounding box center [1537, 324] width 13 height 13
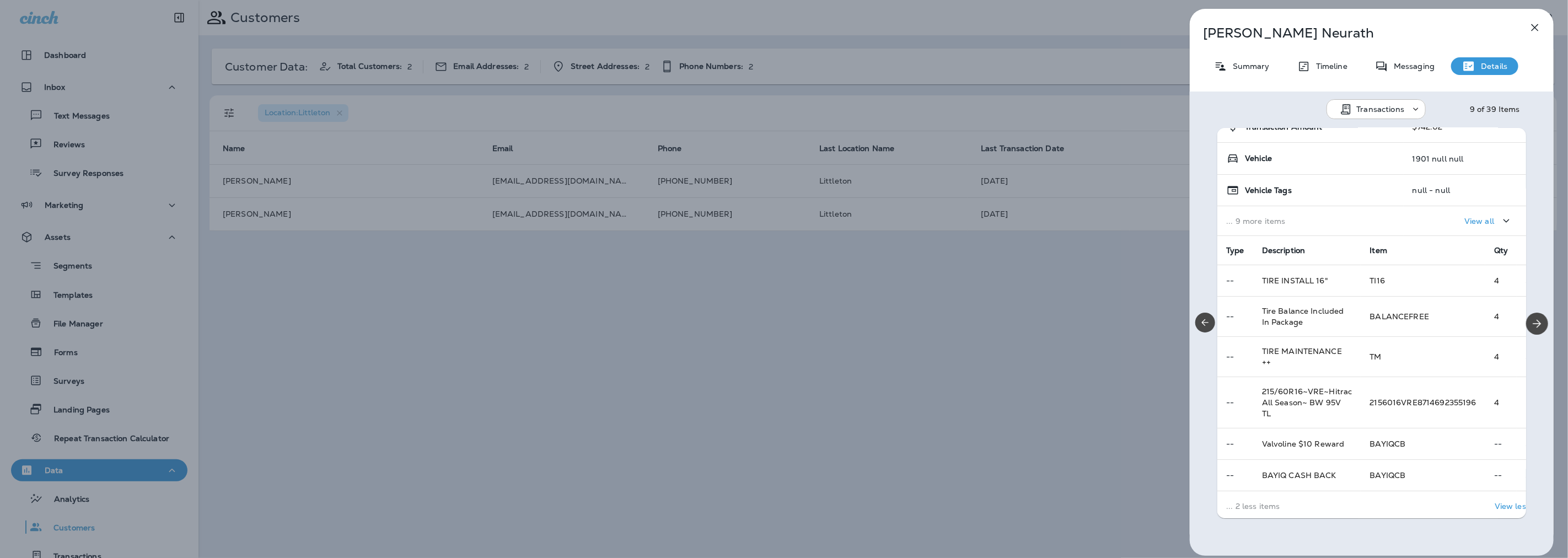
scroll to position [164, 0]
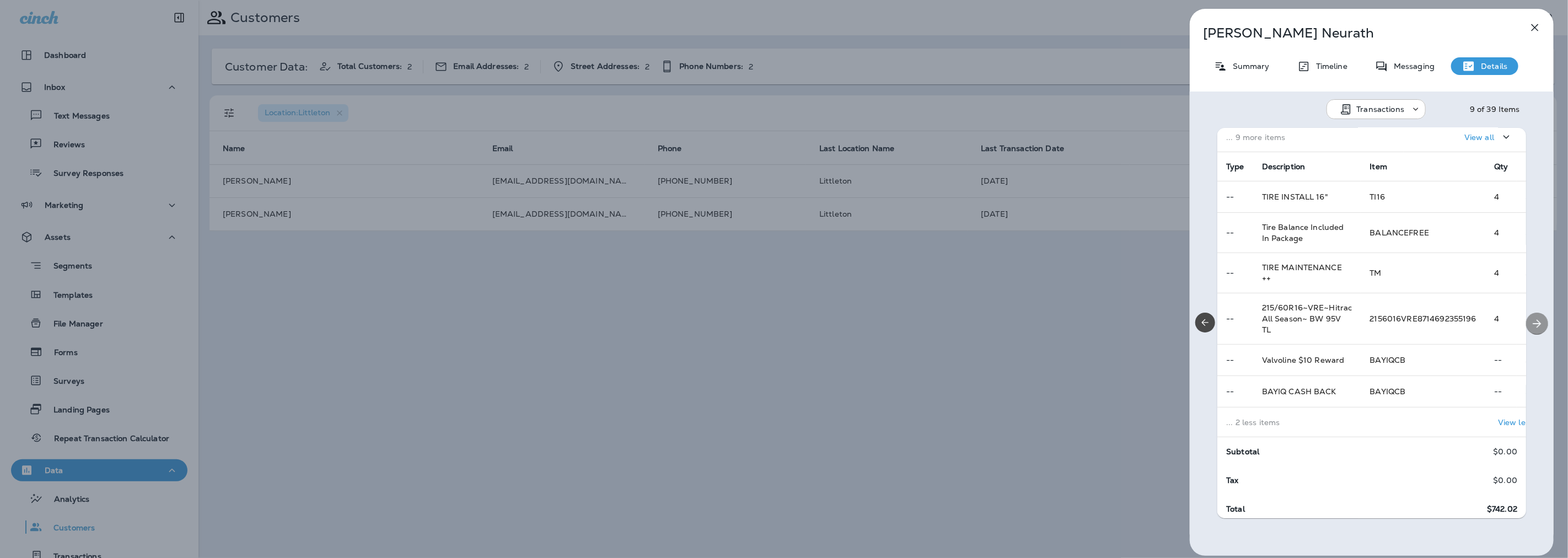
click at [1529, 315] on button "Next" at bounding box center [1537, 323] width 22 height 22
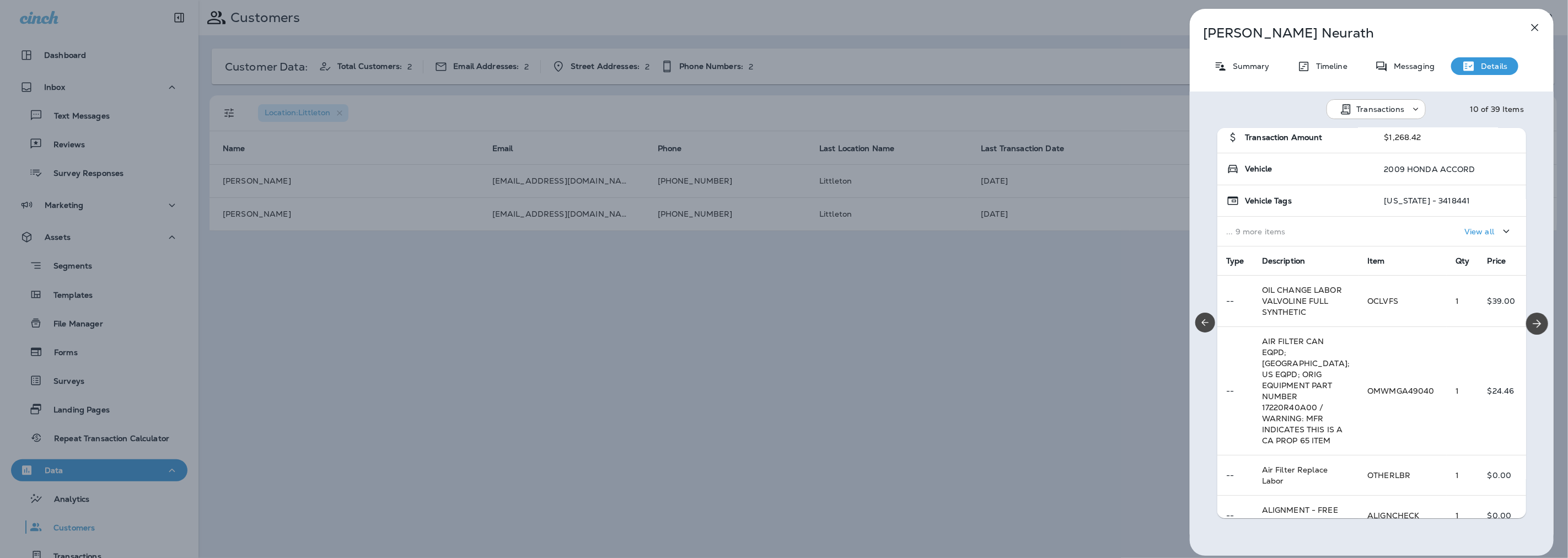
scroll to position [489, 0]
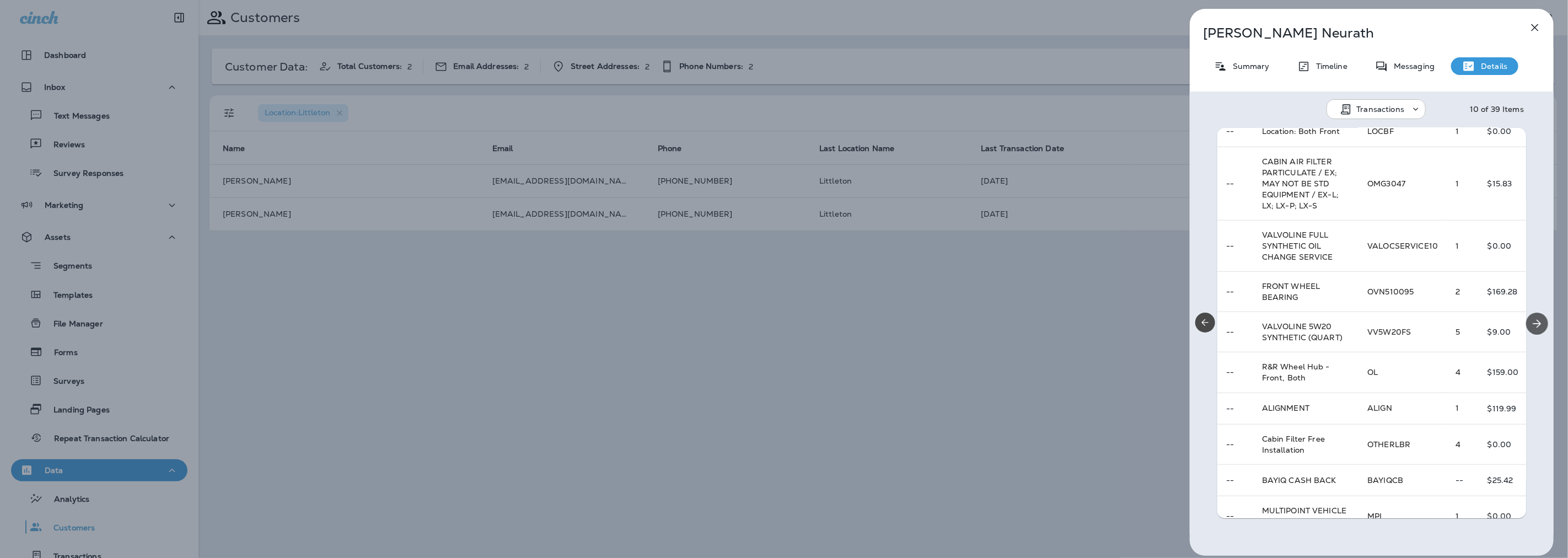
click at [1536, 315] on button "Next" at bounding box center [1537, 323] width 22 height 22
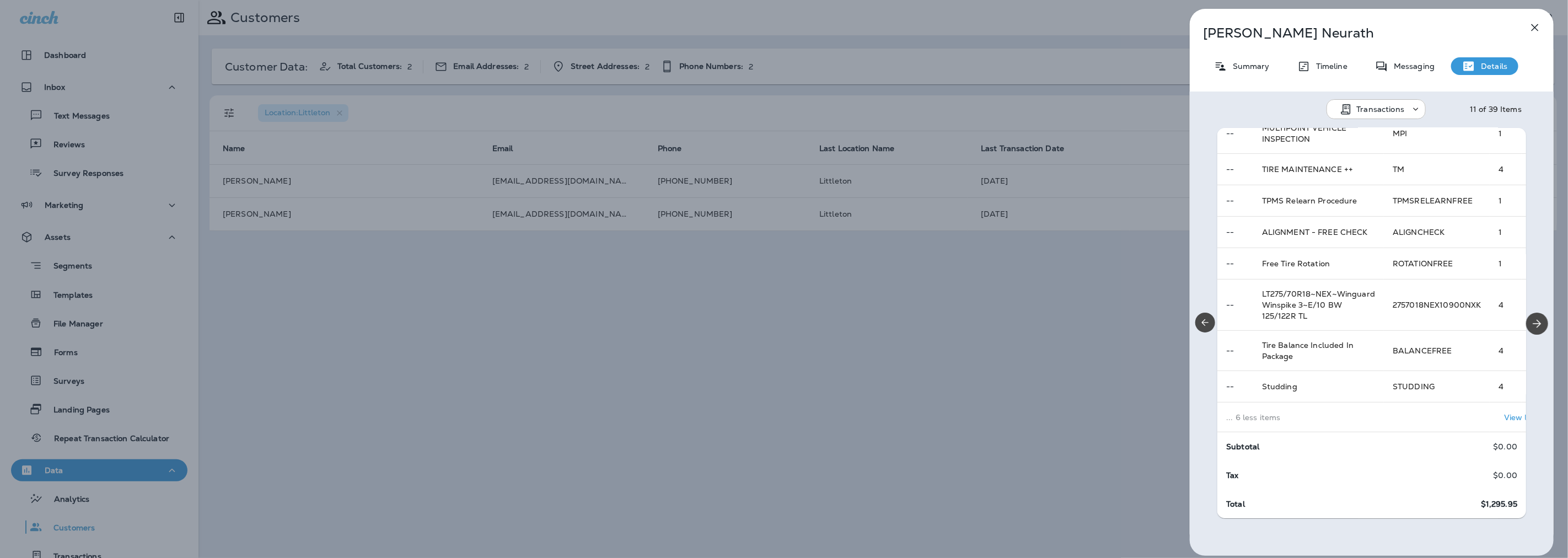
scroll to position [301, 0]
click at [1534, 321] on icon "Next" at bounding box center [1537, 324] width 13 height 13
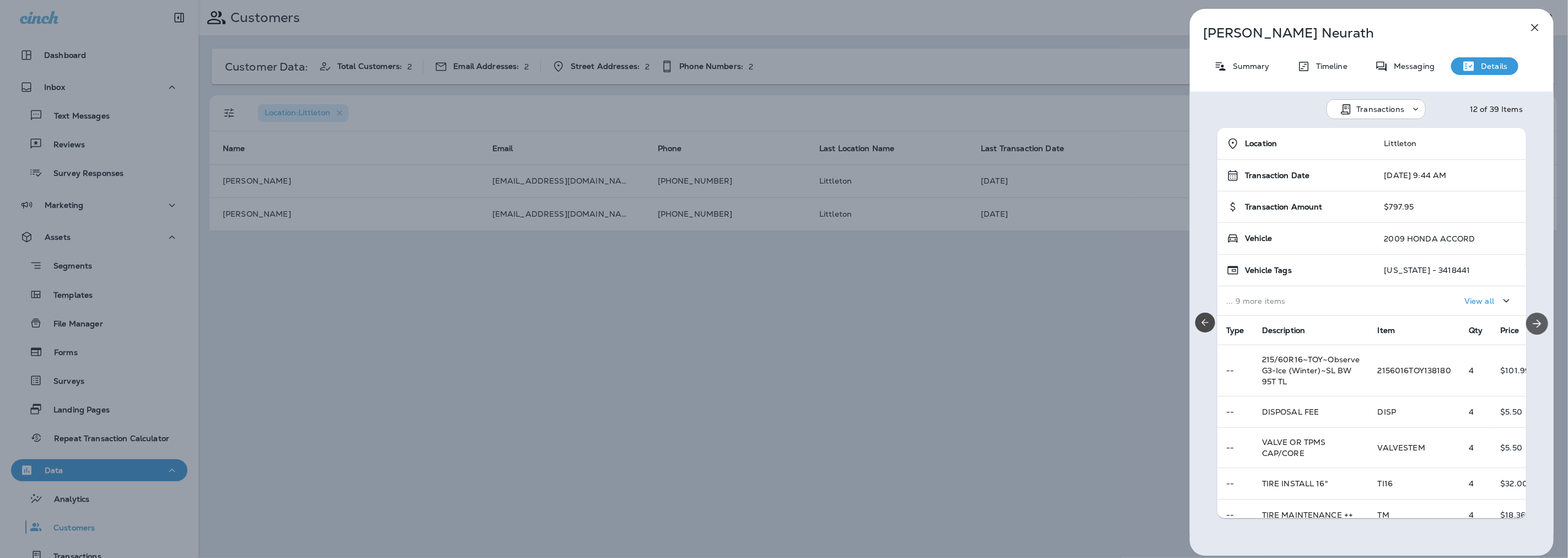
click at [1534, 321] on icon "Next" at bounding box center [1537, 324] width 13 height 13
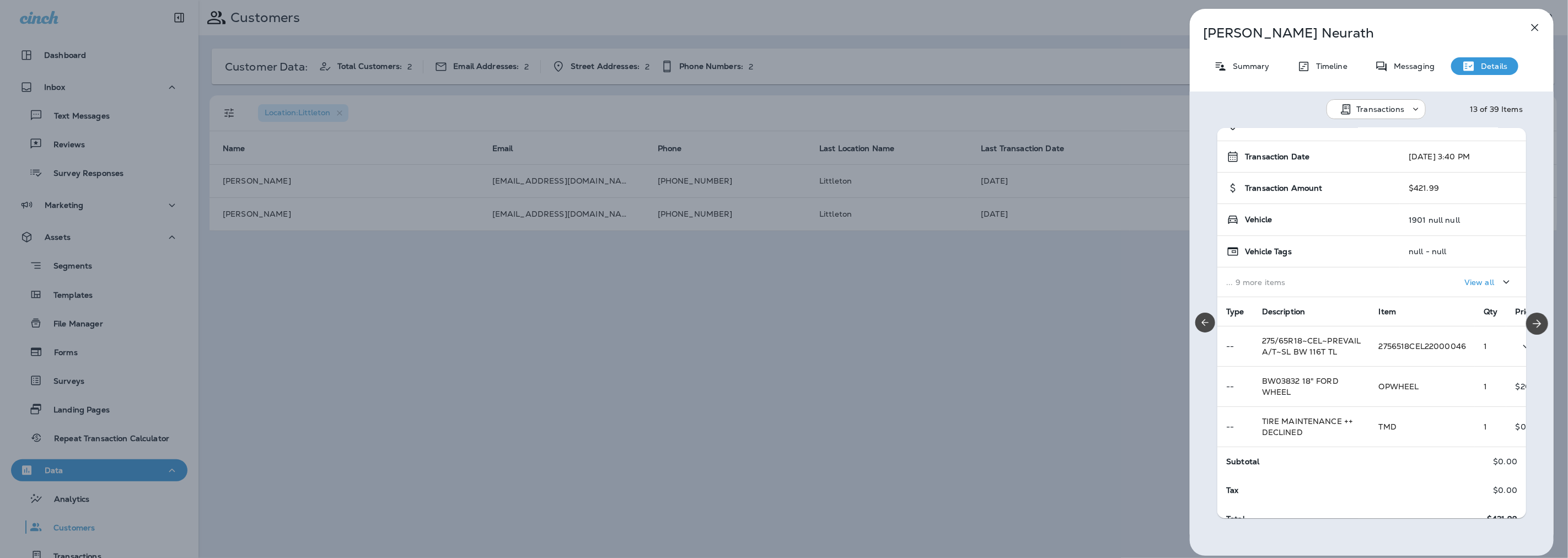
scroll to position [0, 0]
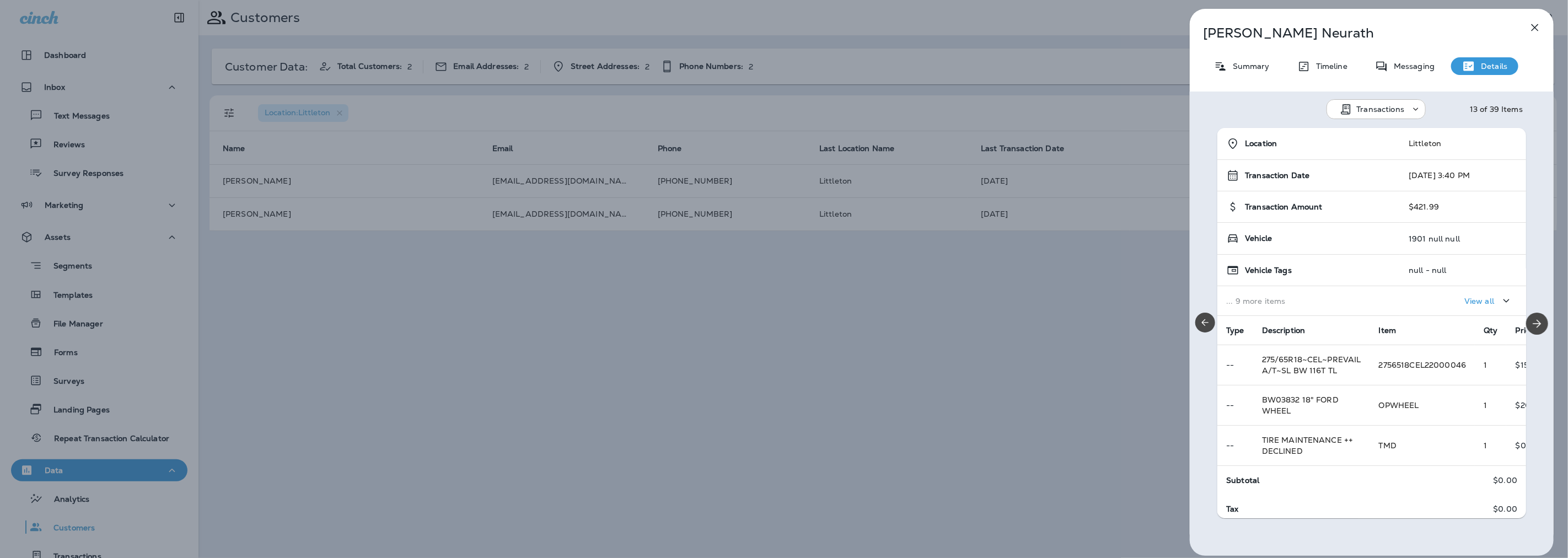
click at [1530, 26] on icon "button" at bounding box center [1535, 27] width 13 height 13
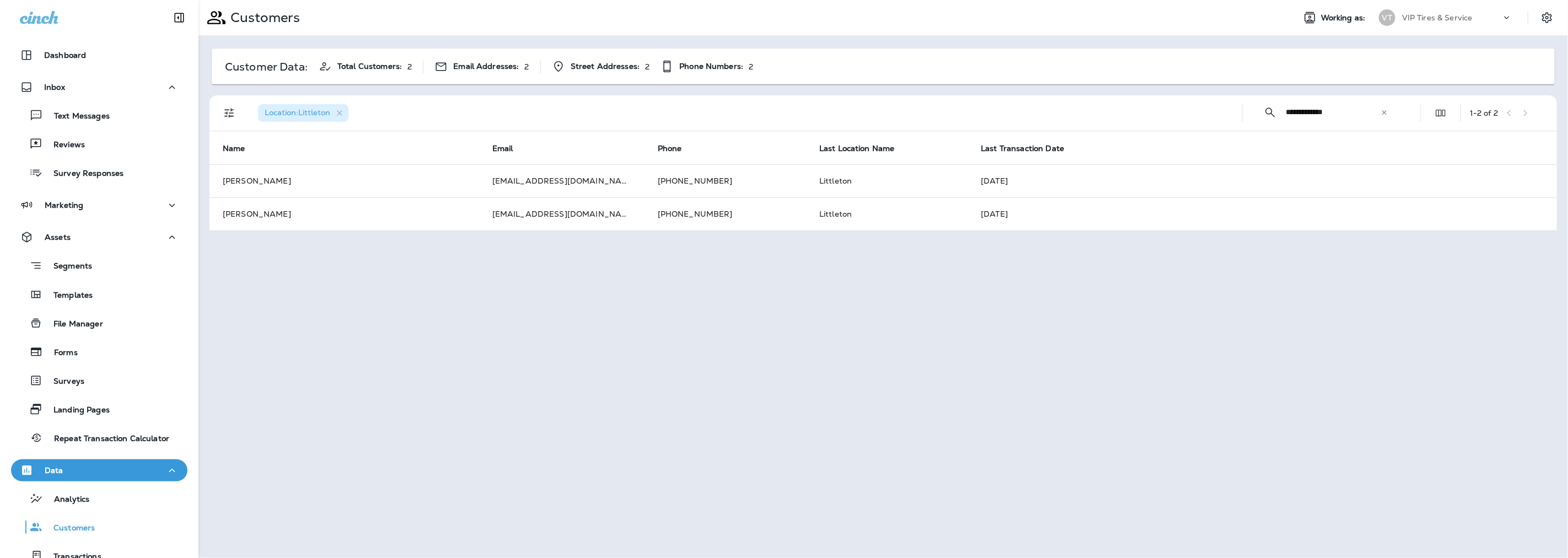
click at [1385, 113] on icon at bounding box center [1385, 113] width 8 height 8
click at [1359, 113] on input "text" at bounding box center [1343, 112] width 115 height 29
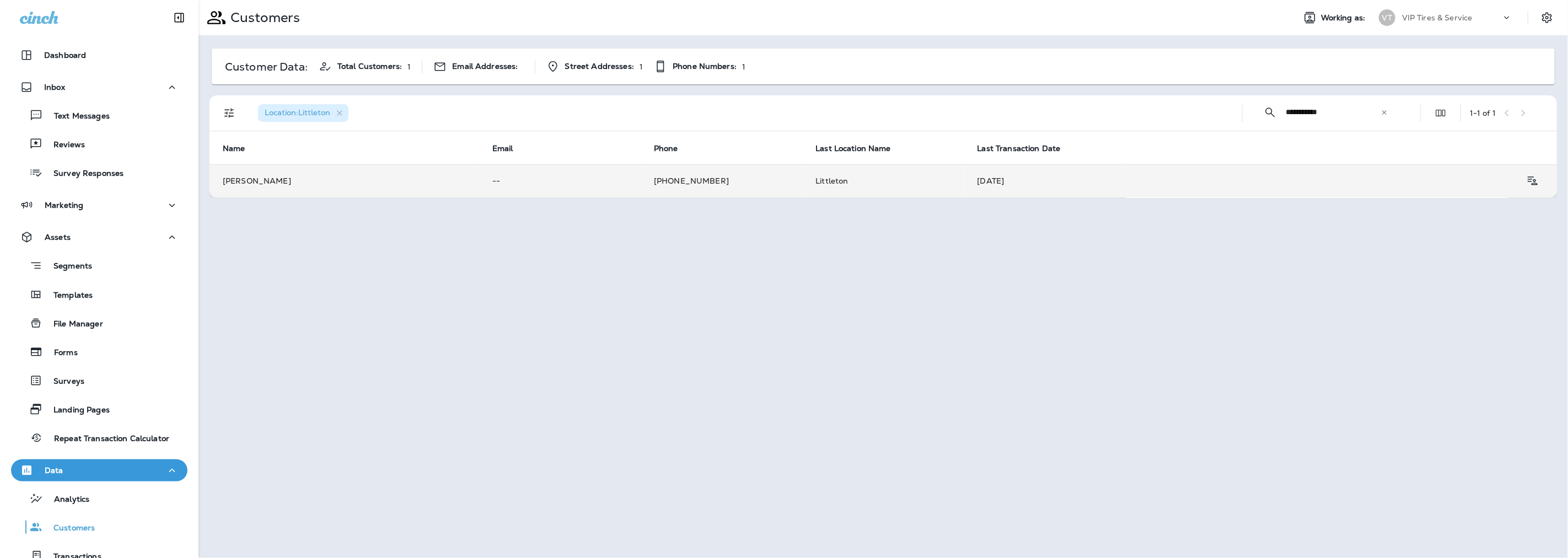
click at [279, 184] on td "[PERSON_NAME]" at bounding box center [344, 181] width 269 height 33
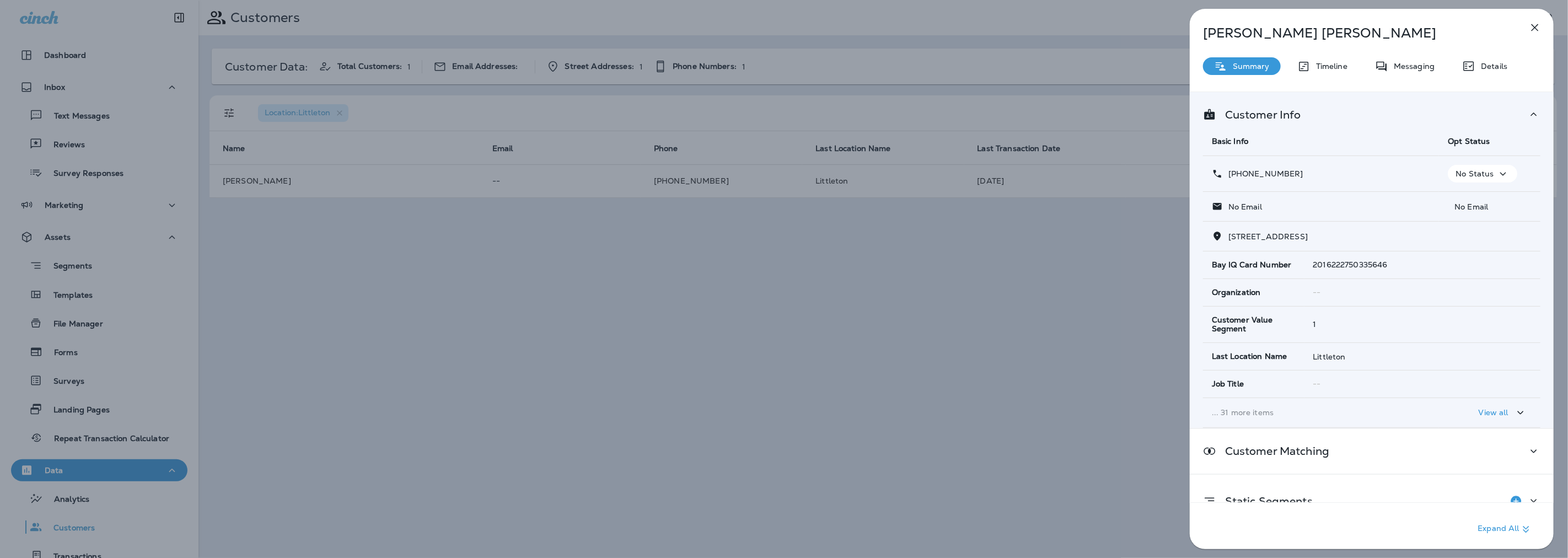
click at [1537, 27] on icon "button" at bounding box center [1535, 27] width 13 height 13
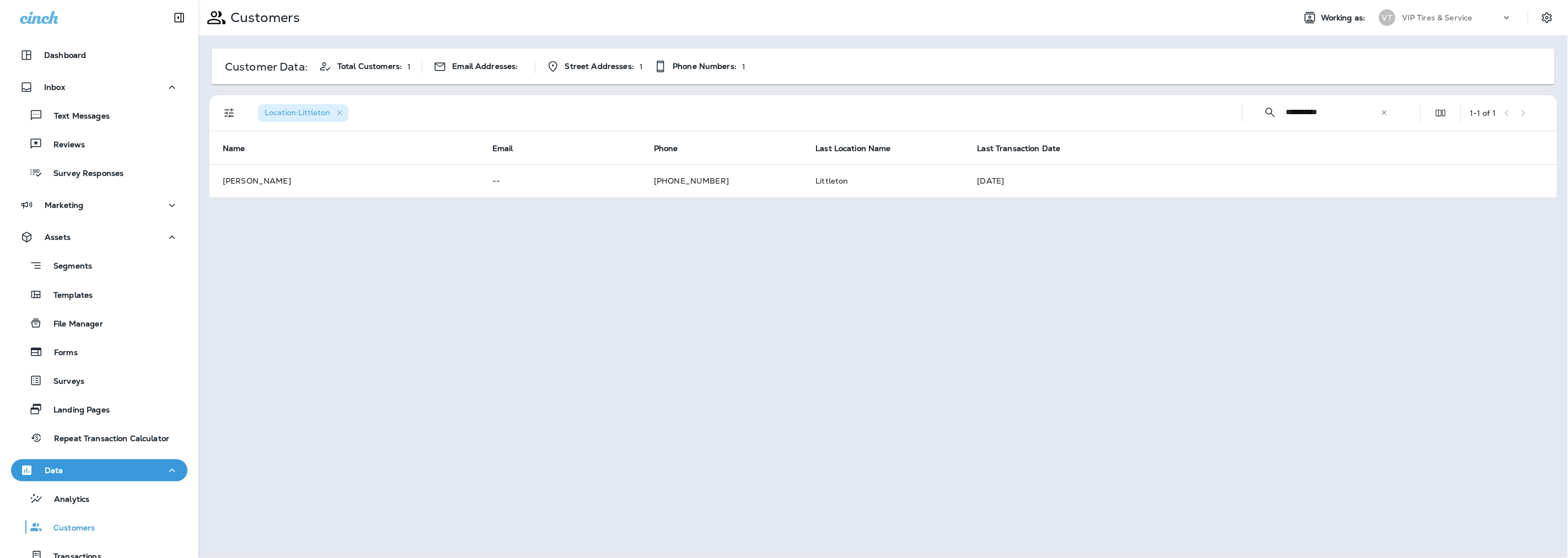
drag, startPoint x: 1344, startPoint y: 113, endPoint x: 1283, endPoint y: 110, distance: 61.1
click at [1283, 110] on div "**********" at bounding box center [1325, 112] width 149 height 29
type input "**********"
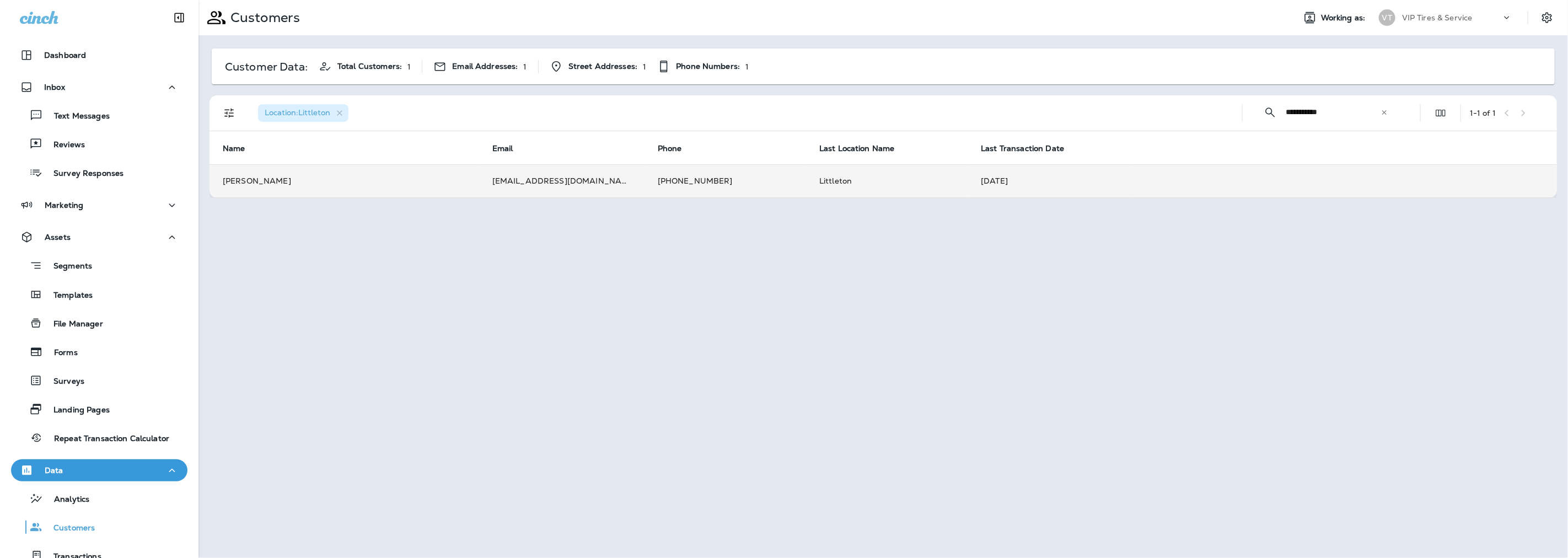
click at [517, 183] on td "[EMAIL_ADDRESS][DOMAIN_NAME]" at bounding box center [562, 181] width 165 height 33
